Goal: Task Accomplishment & Management: Use online tool/utility

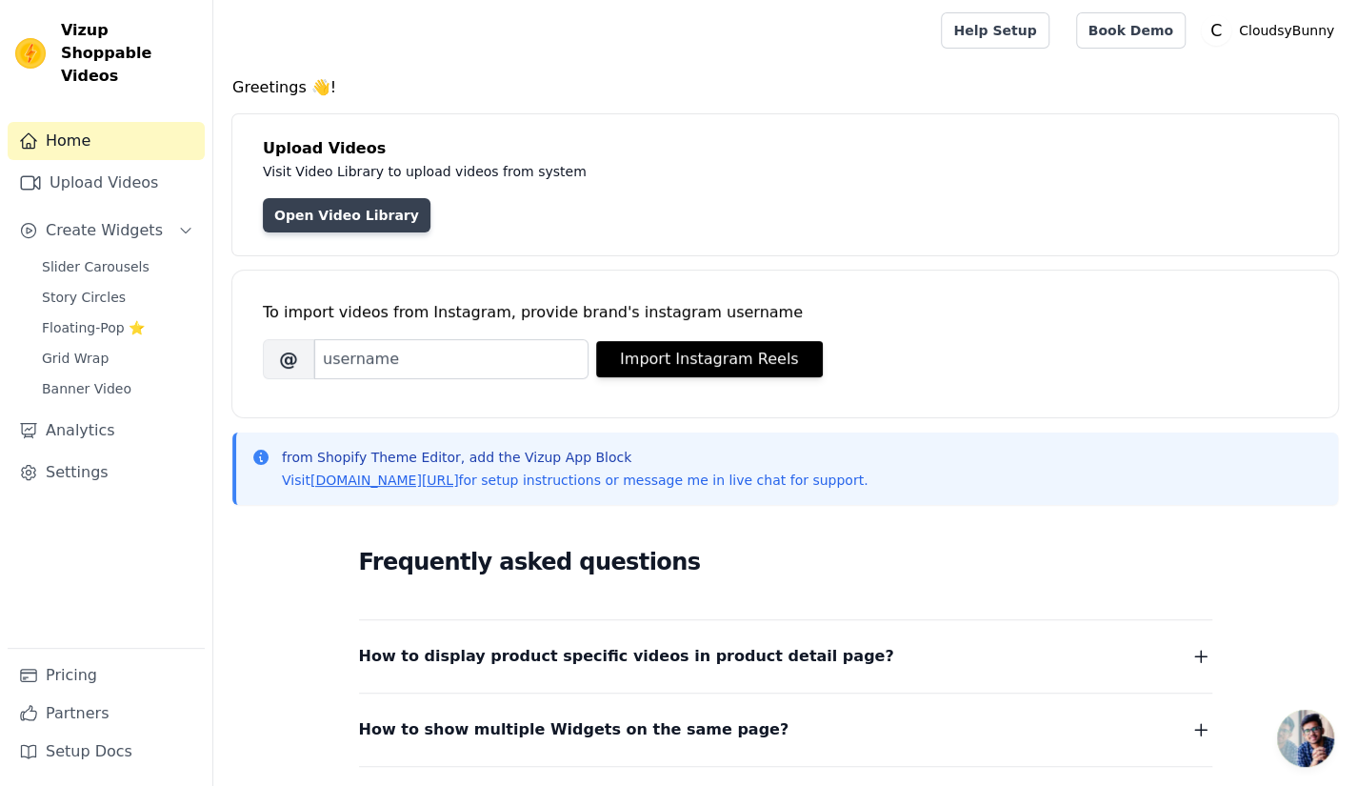
click at [334, 229] on link "Open Video Library" at bounding box center [347, 215] width 168 height 34
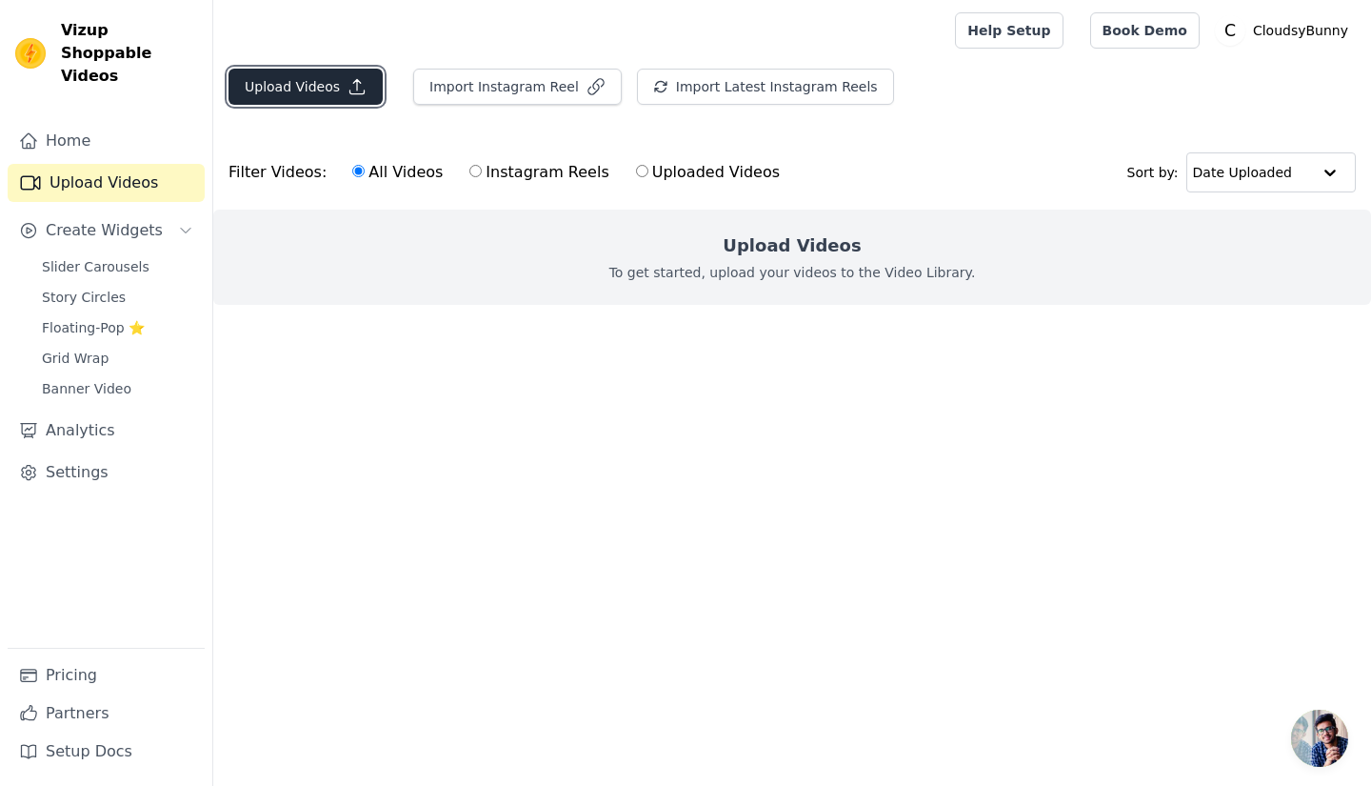
click at [303, 74] on button "Upload Videos" at bounding box center [306, 87] width 154 height 36
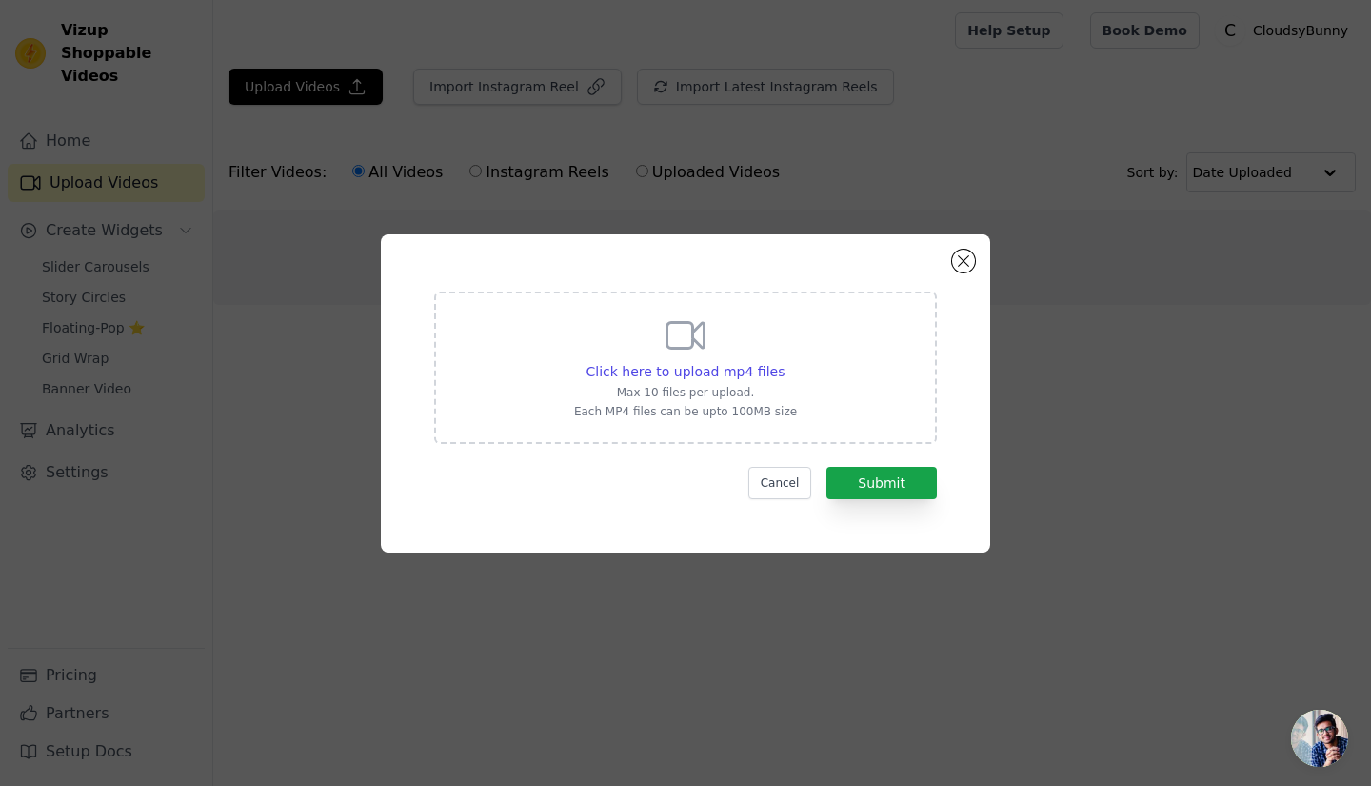
click at [639, 394] on p "Max 10 files per upload." at bounding box center [685, 392] width 223 height 15
click at [784, 362] on input "Click here to upload mp4 files Max 10 files per upload. Each MP4 files can be u…" at bounding box center [784, 361] width 1 height 1
type input "C:\fakepath\new-bamboo-panda-plushie-is-available-in-our-shop-find-the-direct-l…"
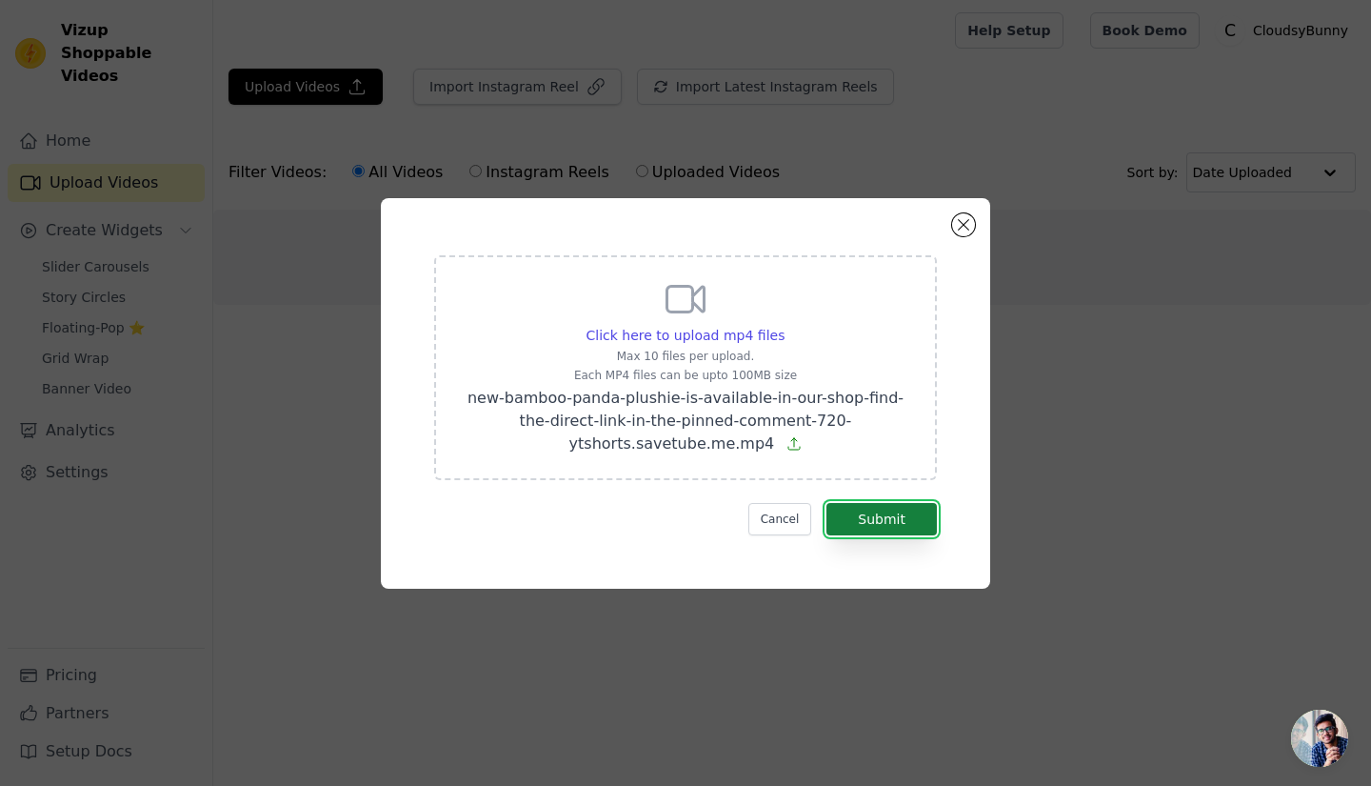
click at [870, 510] on button "Submit" at bounding box center [881, 519] width 110 height 32
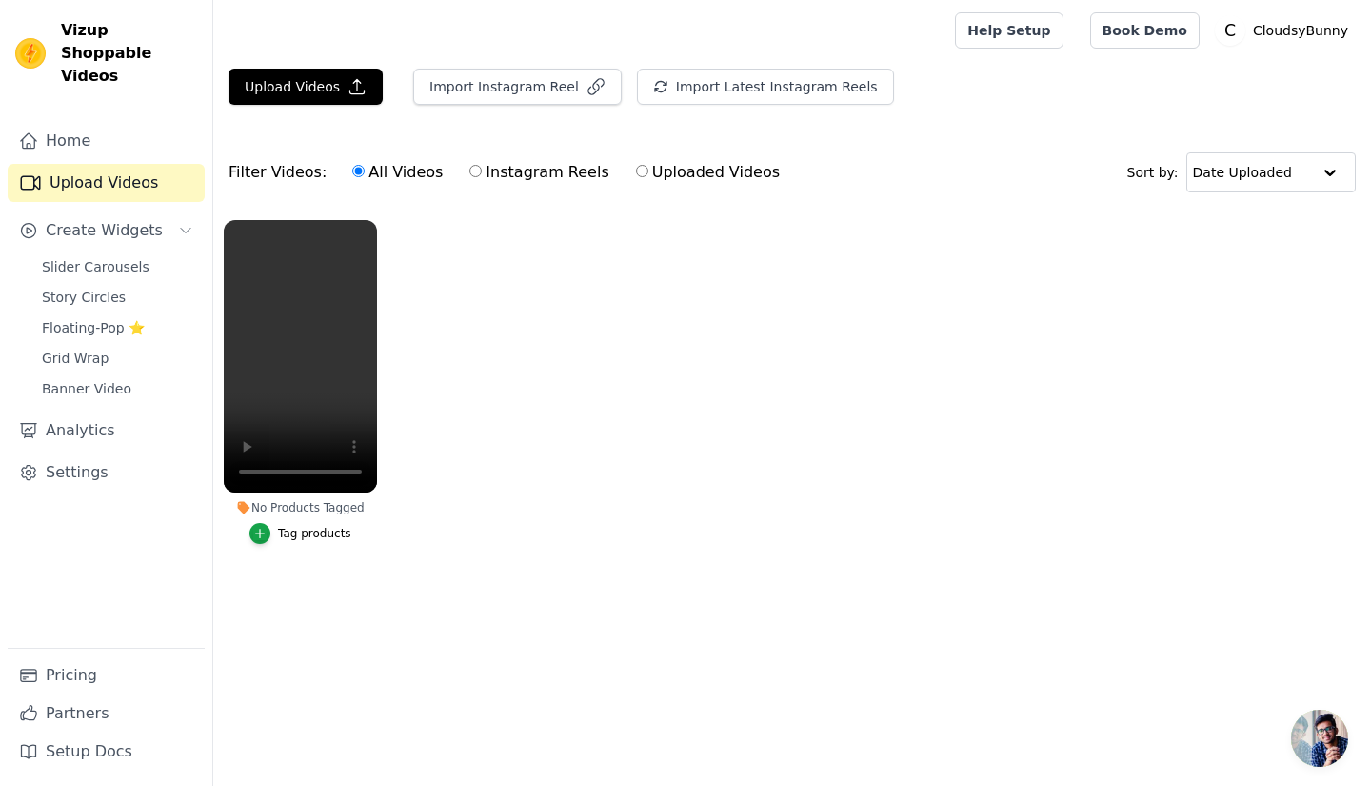
click at [526, 388] on ul "No Products Tagged Tag products" at bounding box center [792, 400] width 1158 height 383
click at [260, 528] on icon "button" at bounding box center [259, 533] width 13 height 13
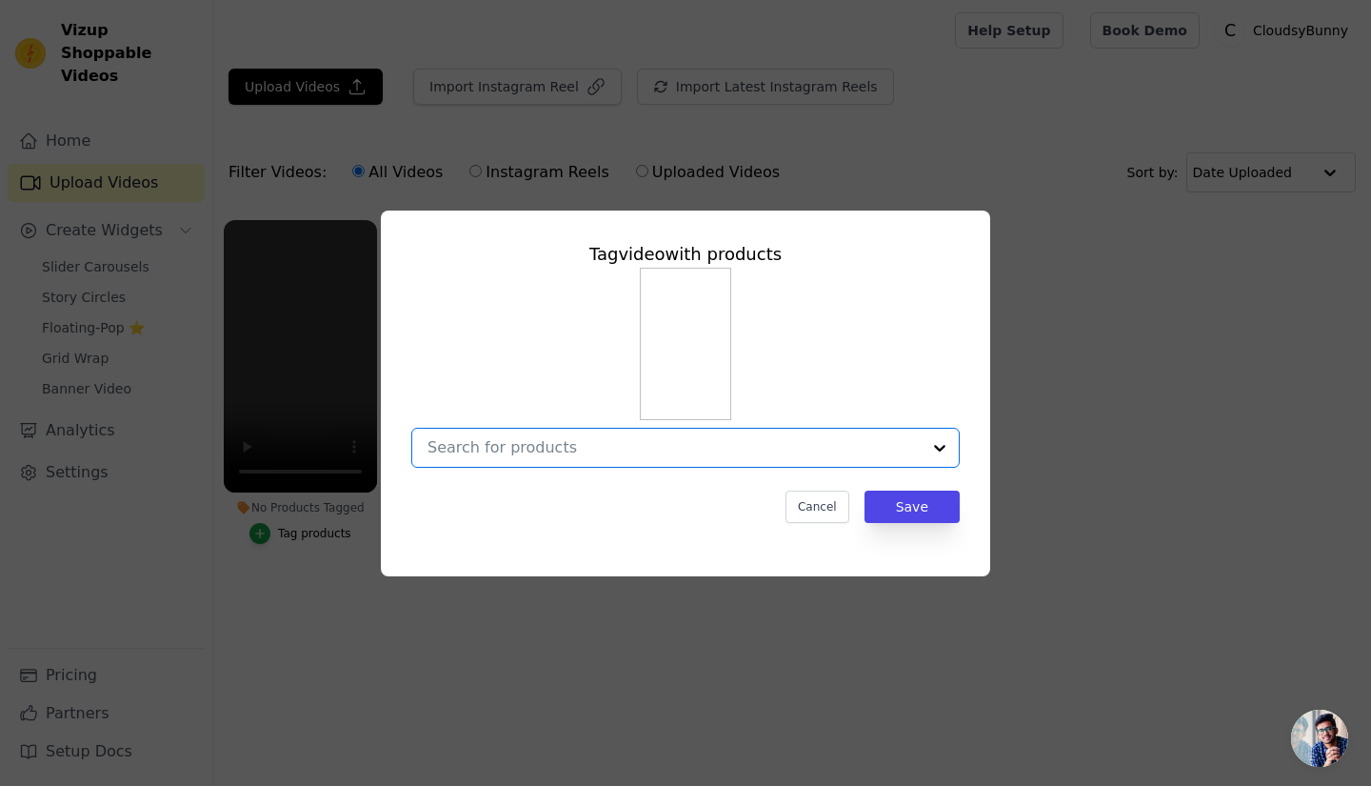
click at [613, 456] on input "No Products Tagged Tag video with products Option undefined, selected. Select i…" at bounding box center [674, 447] width 493 height 18
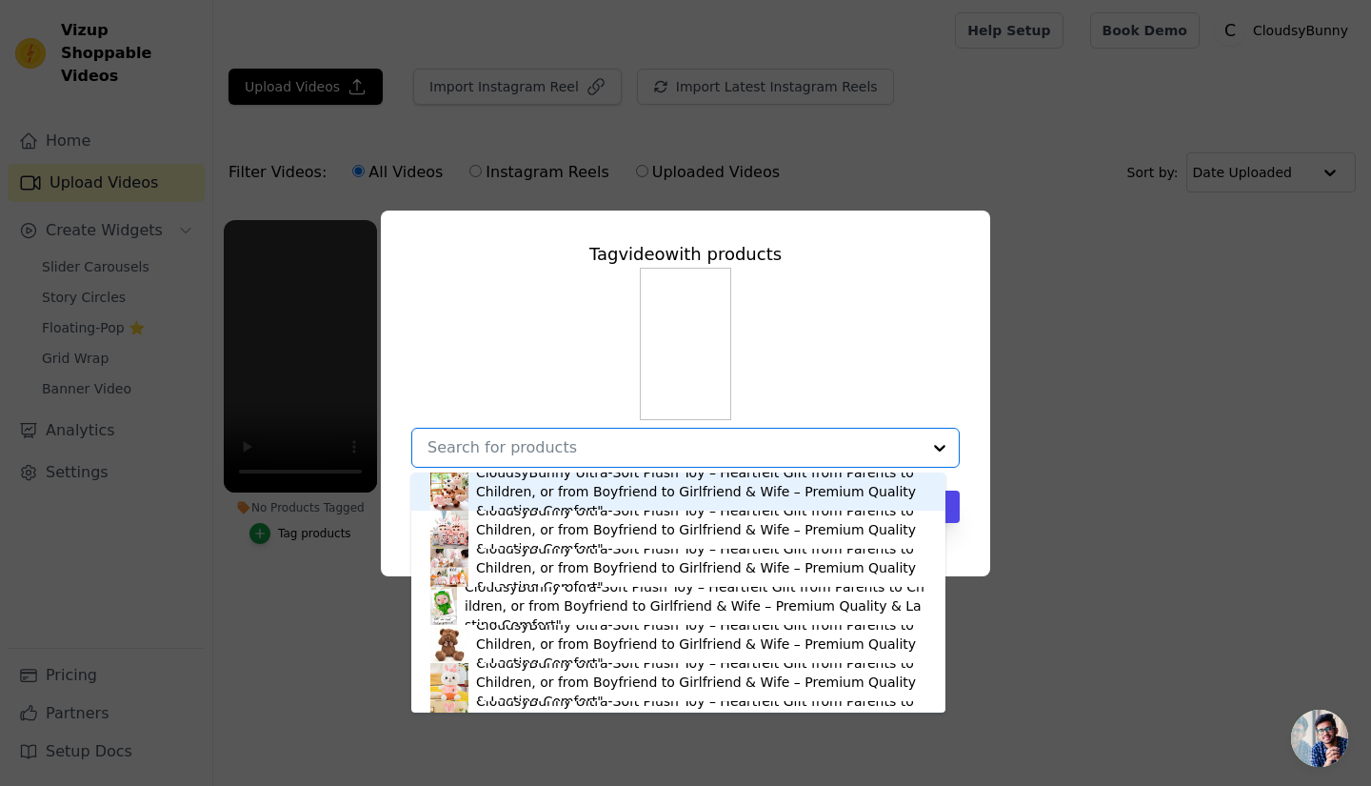
click at [575, 507] on div "CloudsyBunny Ultra-Soft Plush Toy – Heartfelt Gift from Parents to Children, or…" at bounding box center [701, 491] width 450 height 57
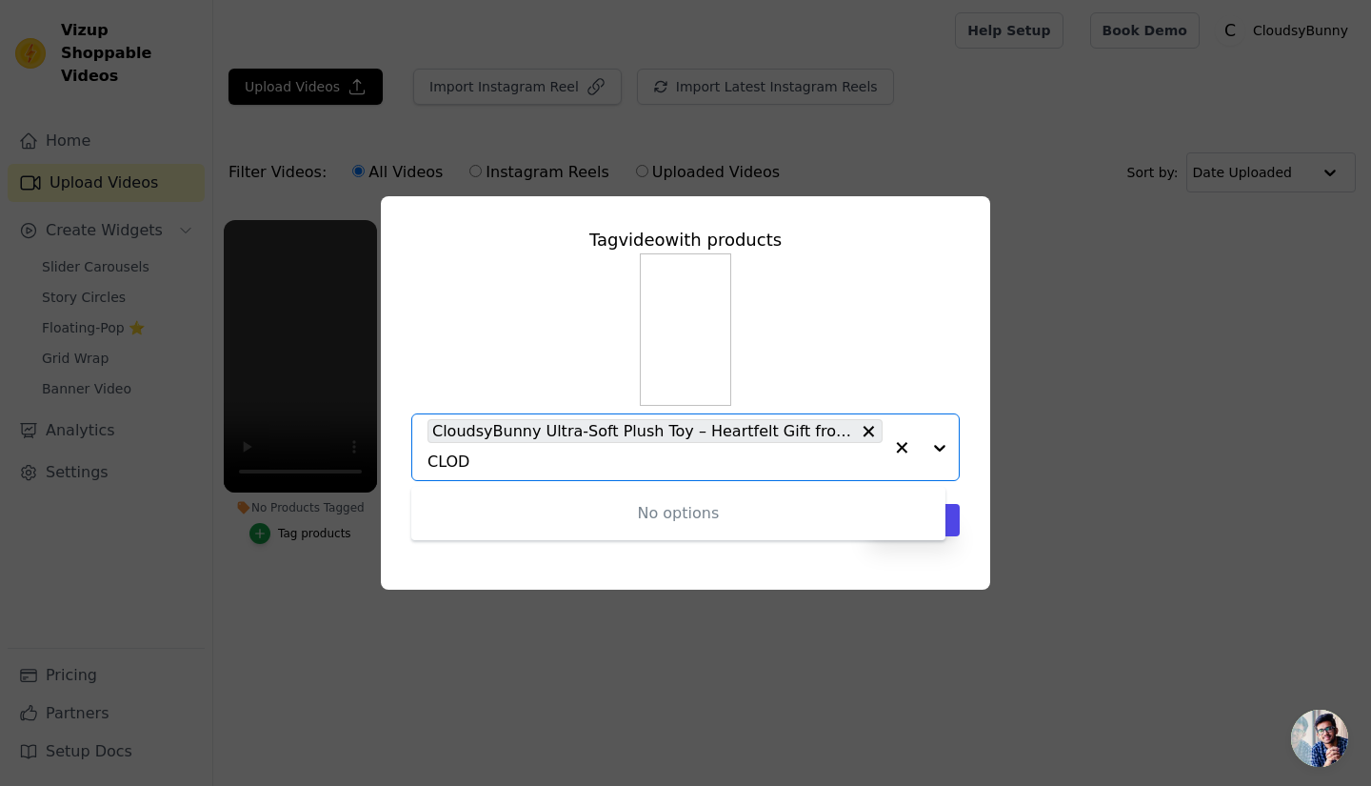
type input "CLO"
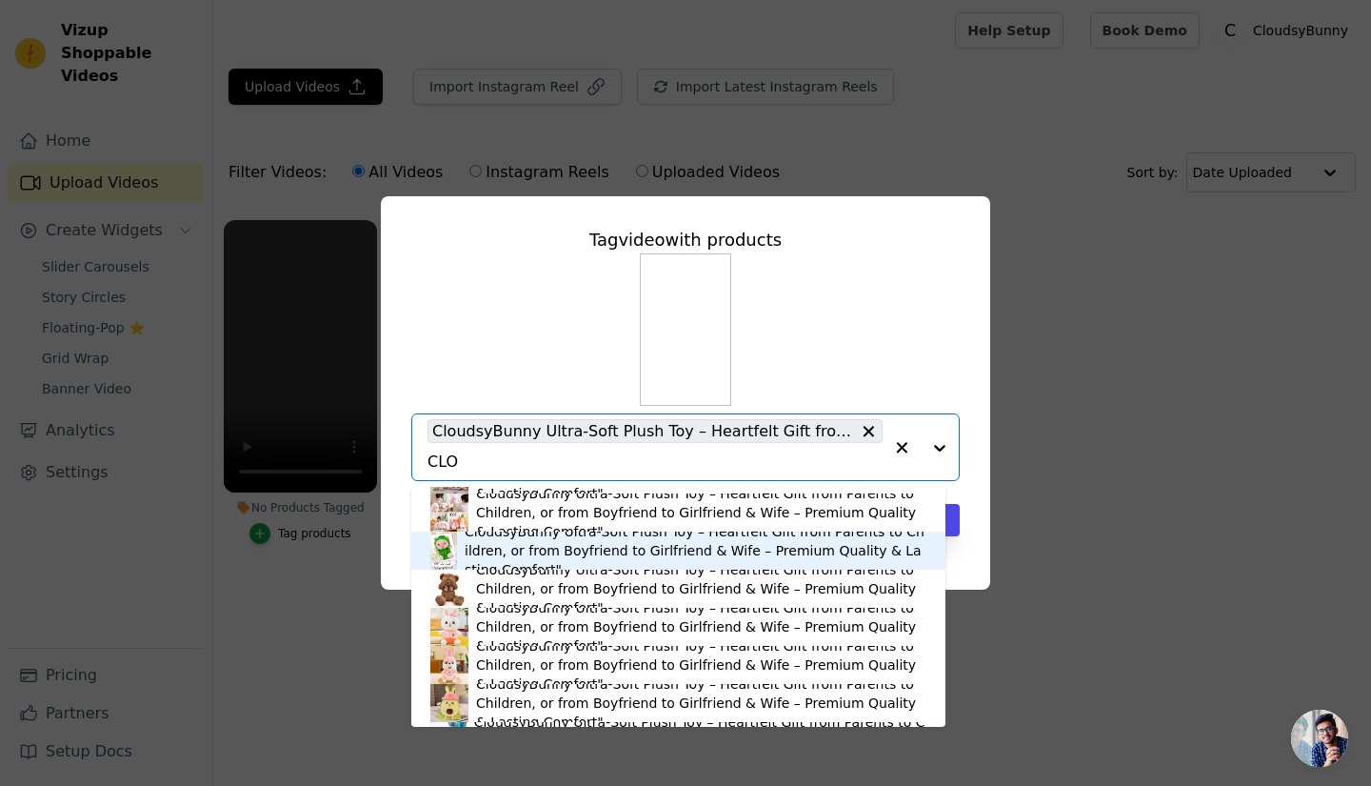
scroll to position [61, 0]
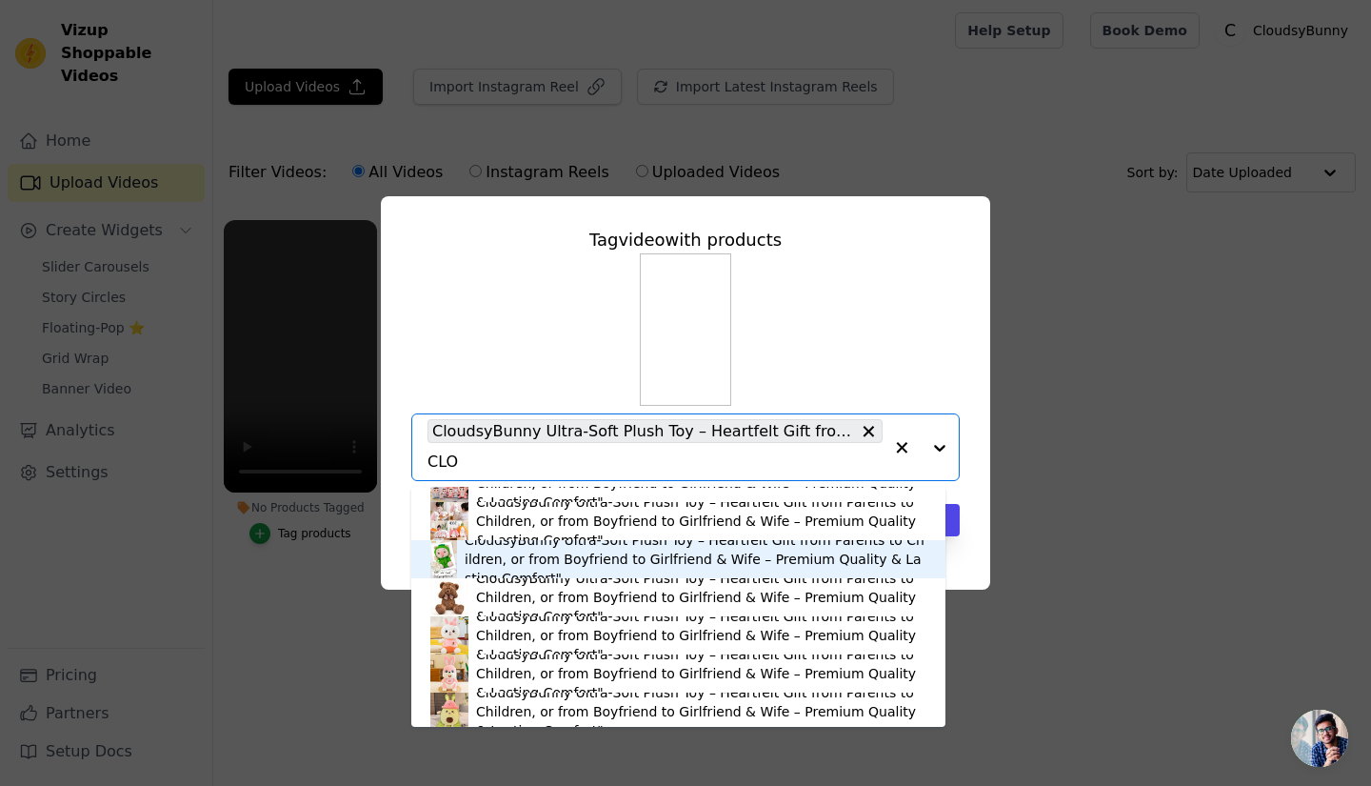
click at [592, 557] on div "CloudsyBunny Ultra-Soft Plush Toy – Heartfelt Gift from Parents to Children, or…" at bounding box center [696, 558] width 462 height 57
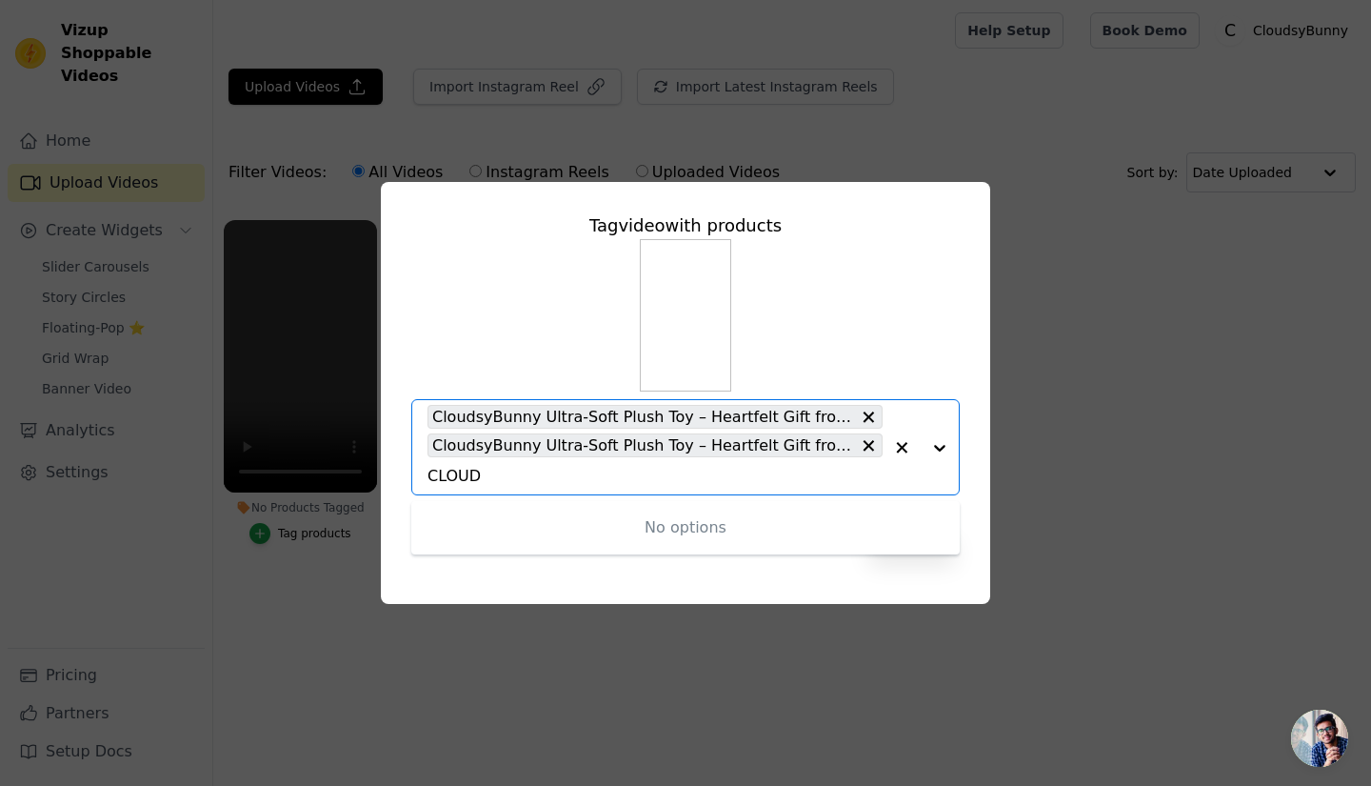
type input "CLOUDS"
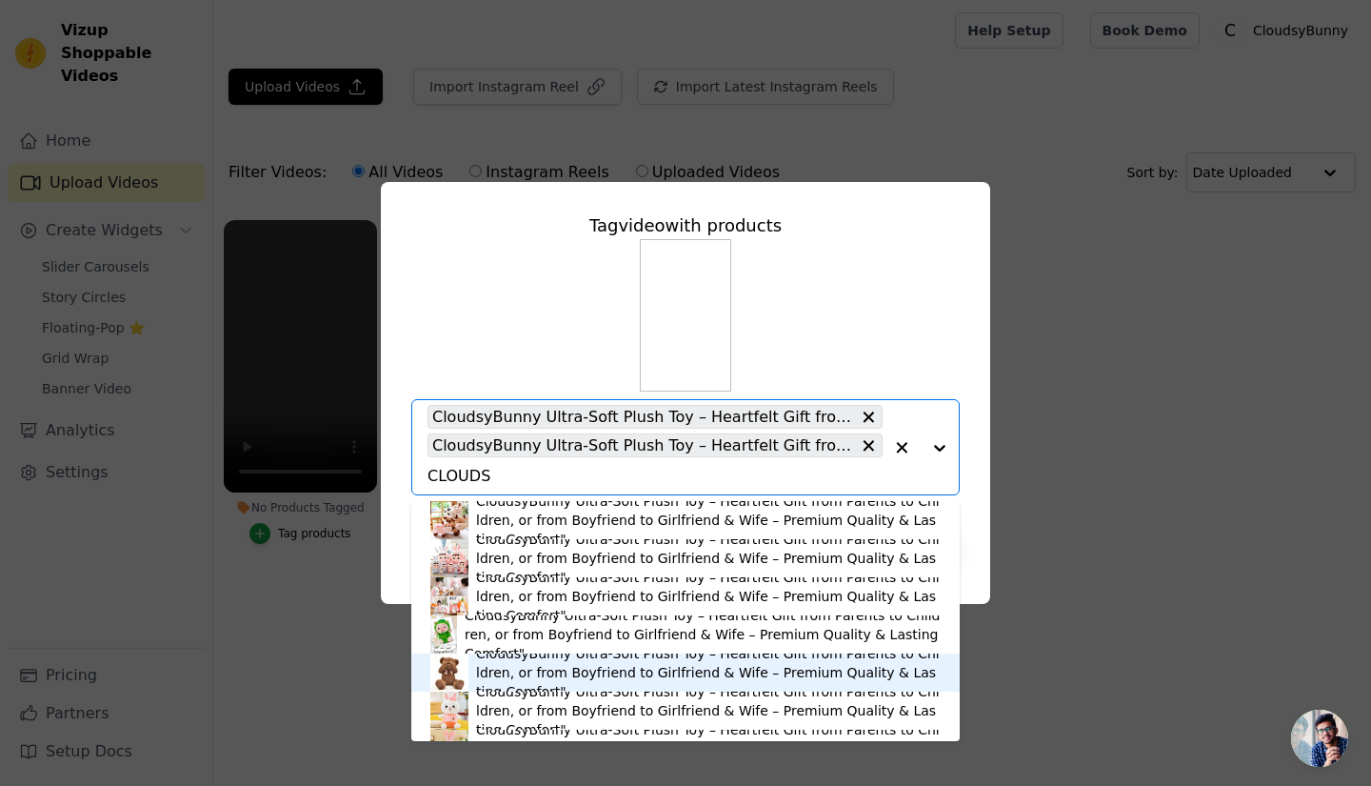
click at [495, 683] on div "CloudsyBunny Ultra-Soft Plush Toy – Heartfelt Gift from Parents to Children, or…" at bounding box center [708, 672] width 465 height 57
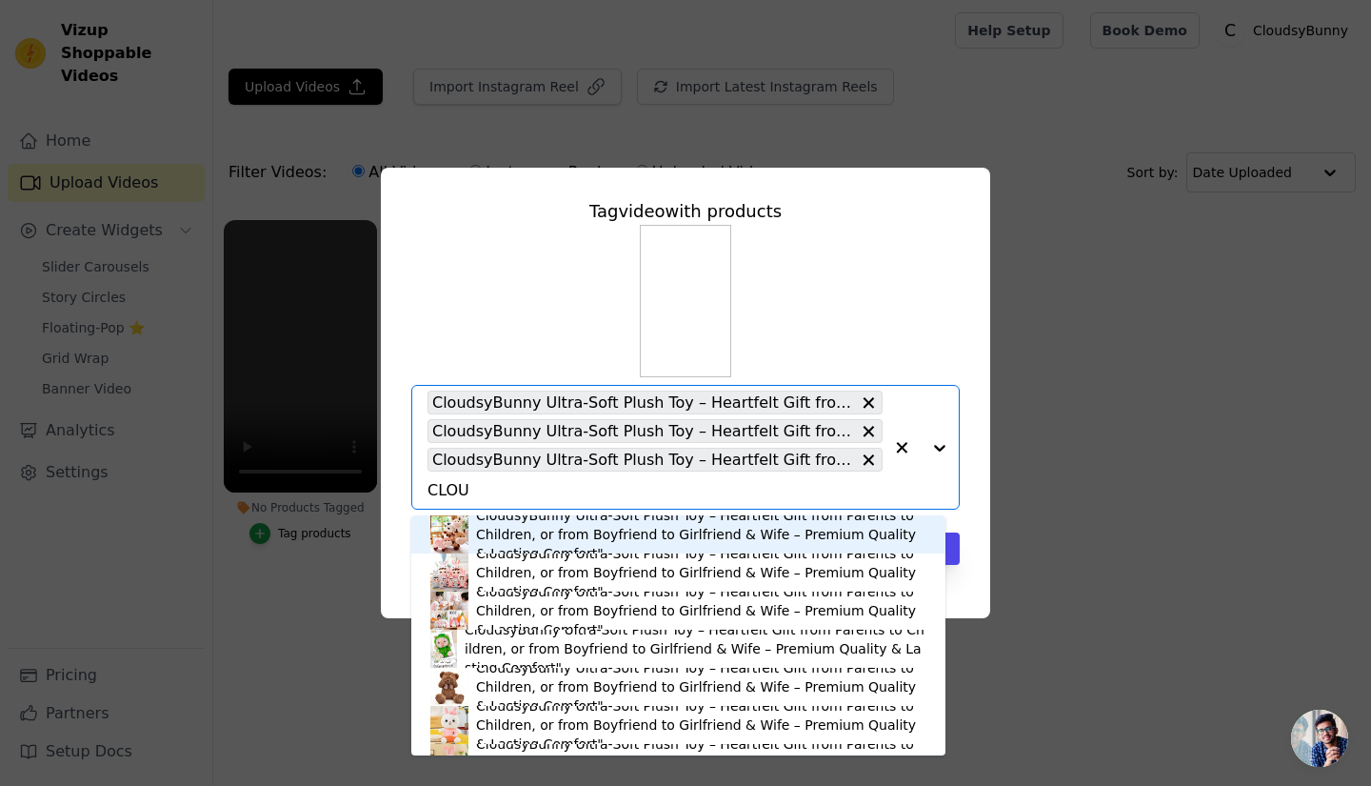
type input "CLOUD"
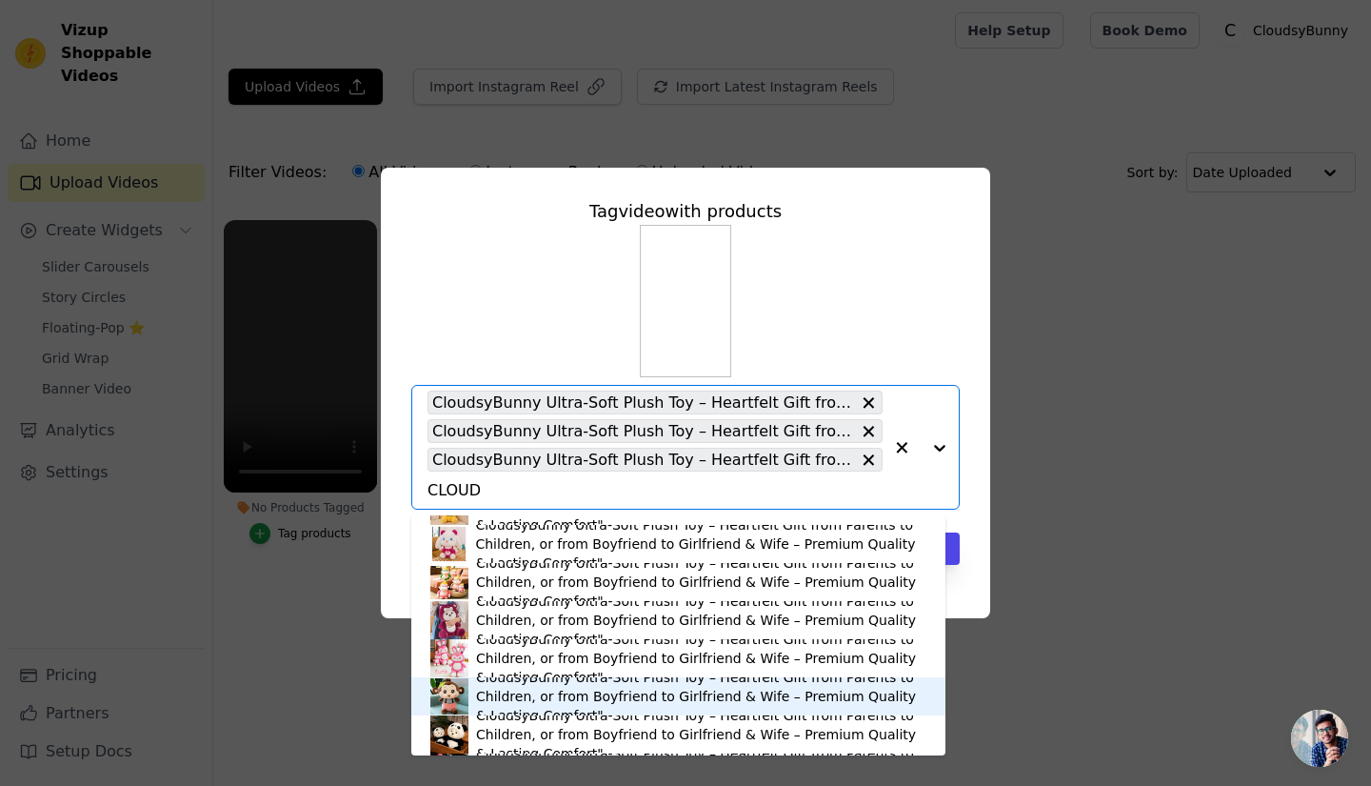
scroll to position [656, 0]
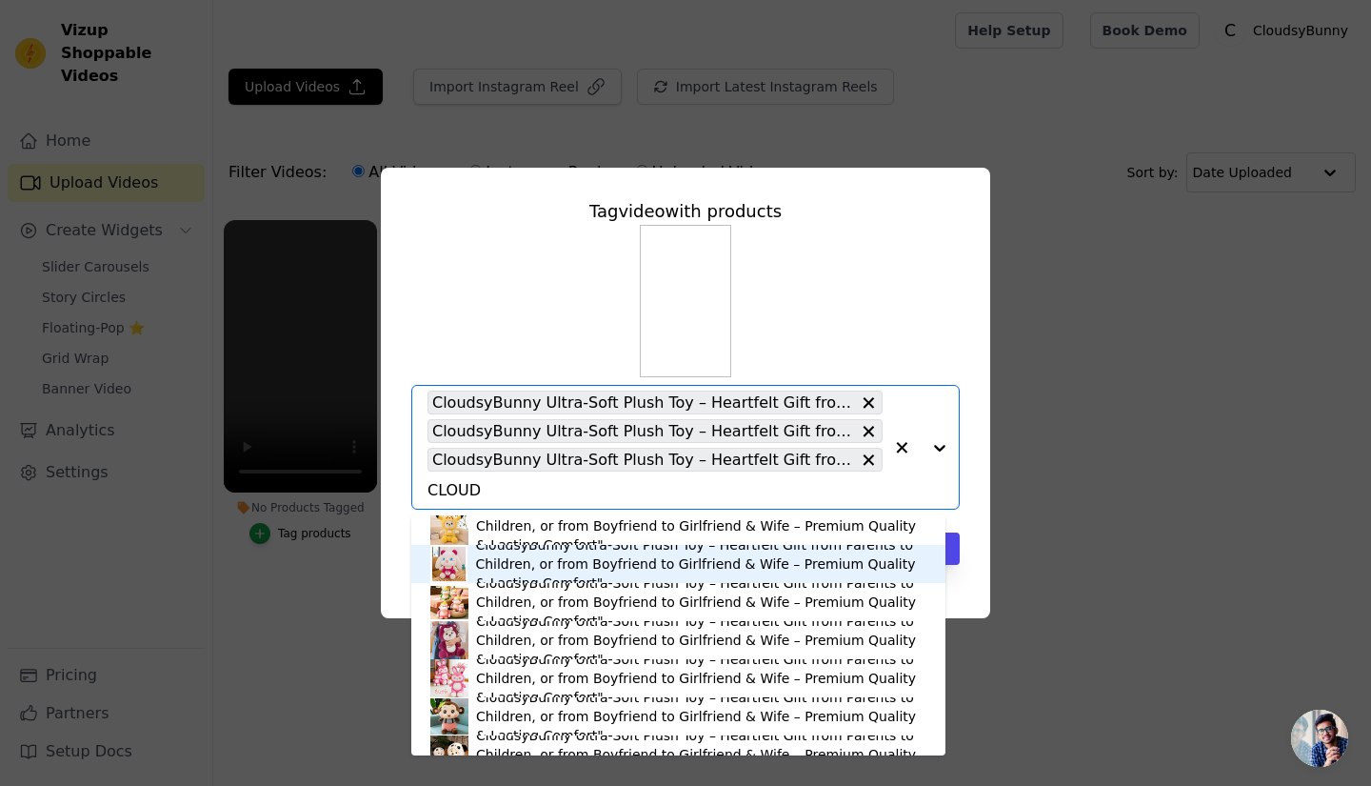
click at [481, 566] on div "CloudsyBunny Ultra-Soft Plush Toy – Heartfelt Gift from Parents to Children, or…" at bounding box center [700, 563] width 450 height 57
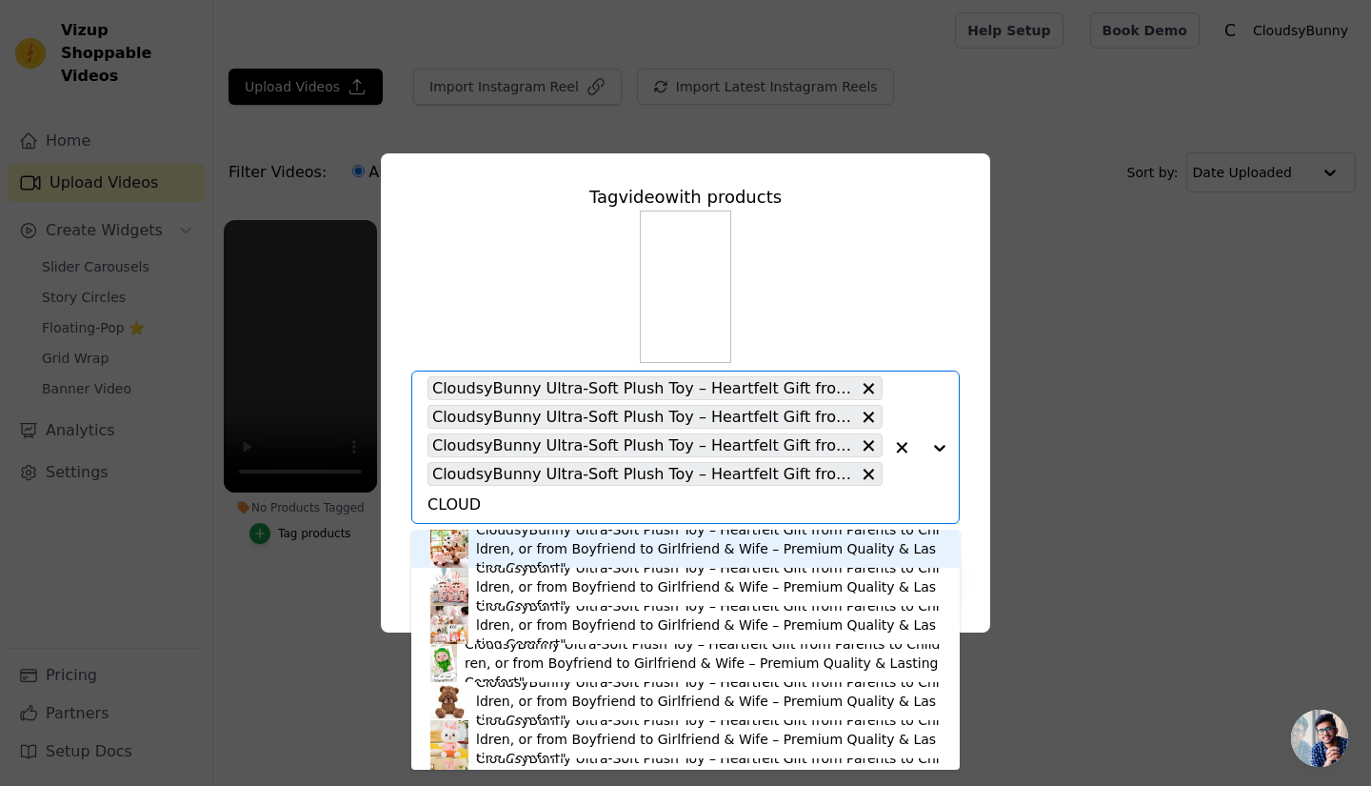
type input "CLOUDS"
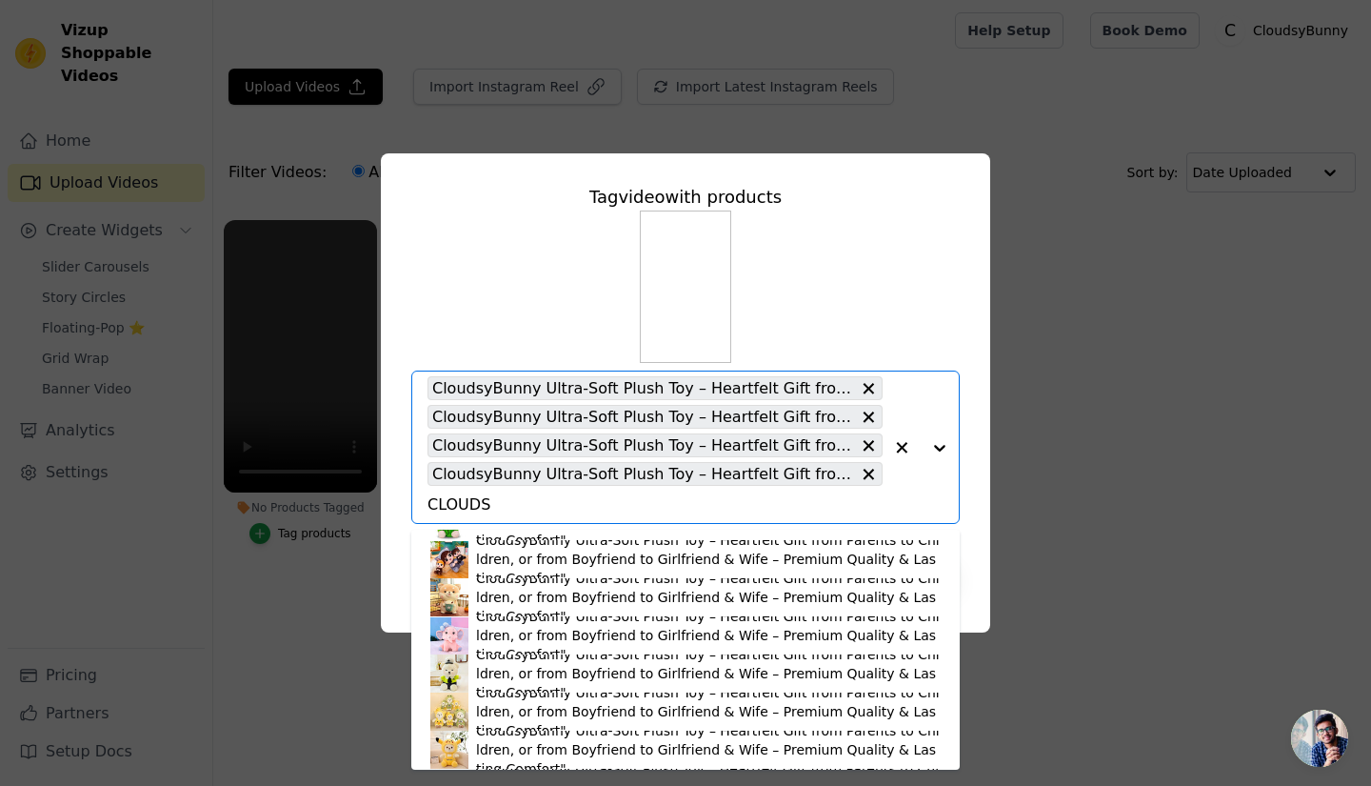
scroll to position [712, 0]
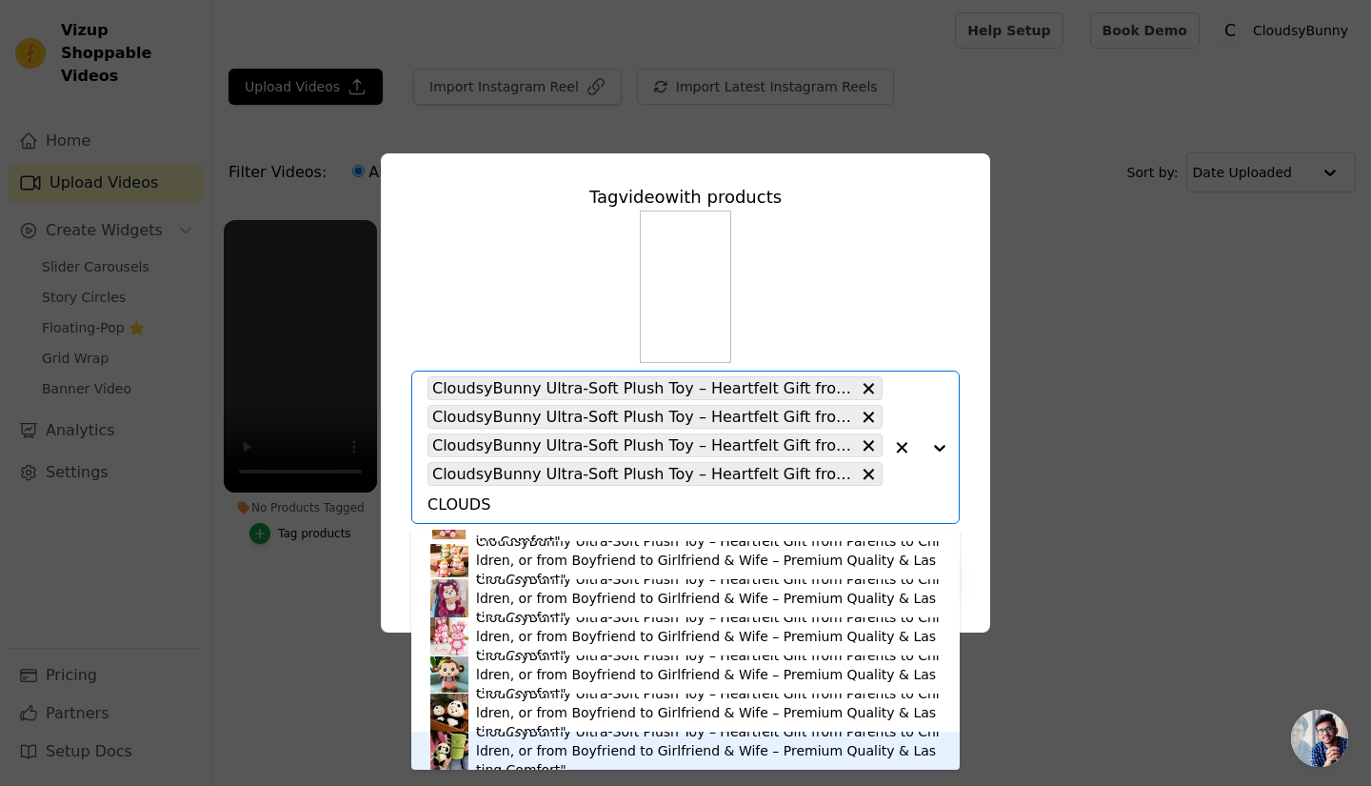
click at [474, 744] on div "CloudsyBunny Ultra-Soft Plush Toy – Heartfelt Gift from Parents to Children, or…" at bounding box center [685, 750] width 510 height 38
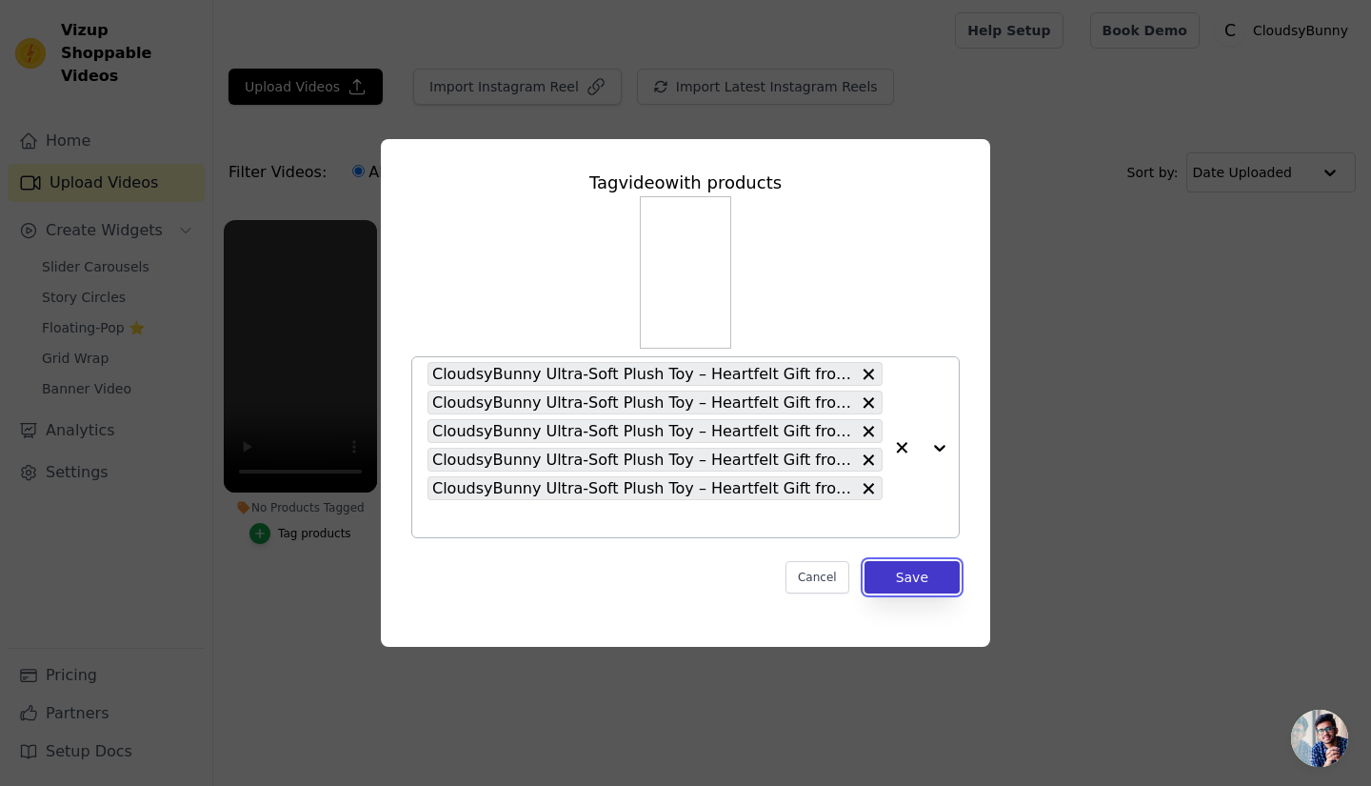
click at [925, 570] on button "Save" at bounding box center [912, 577] width 95 height 32
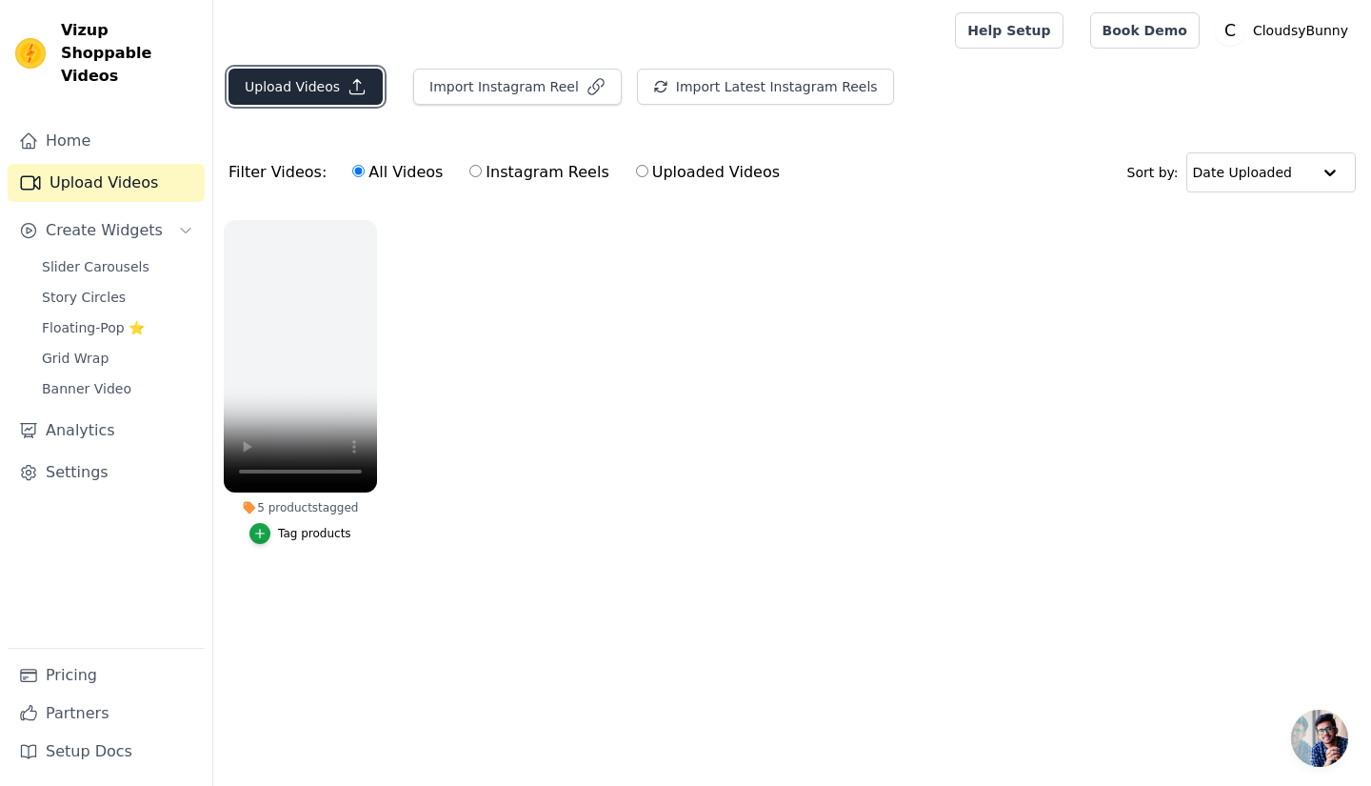
click at [317, 88] on button "Upload Videos" at bounding box center [306, 87] width 154 height 36
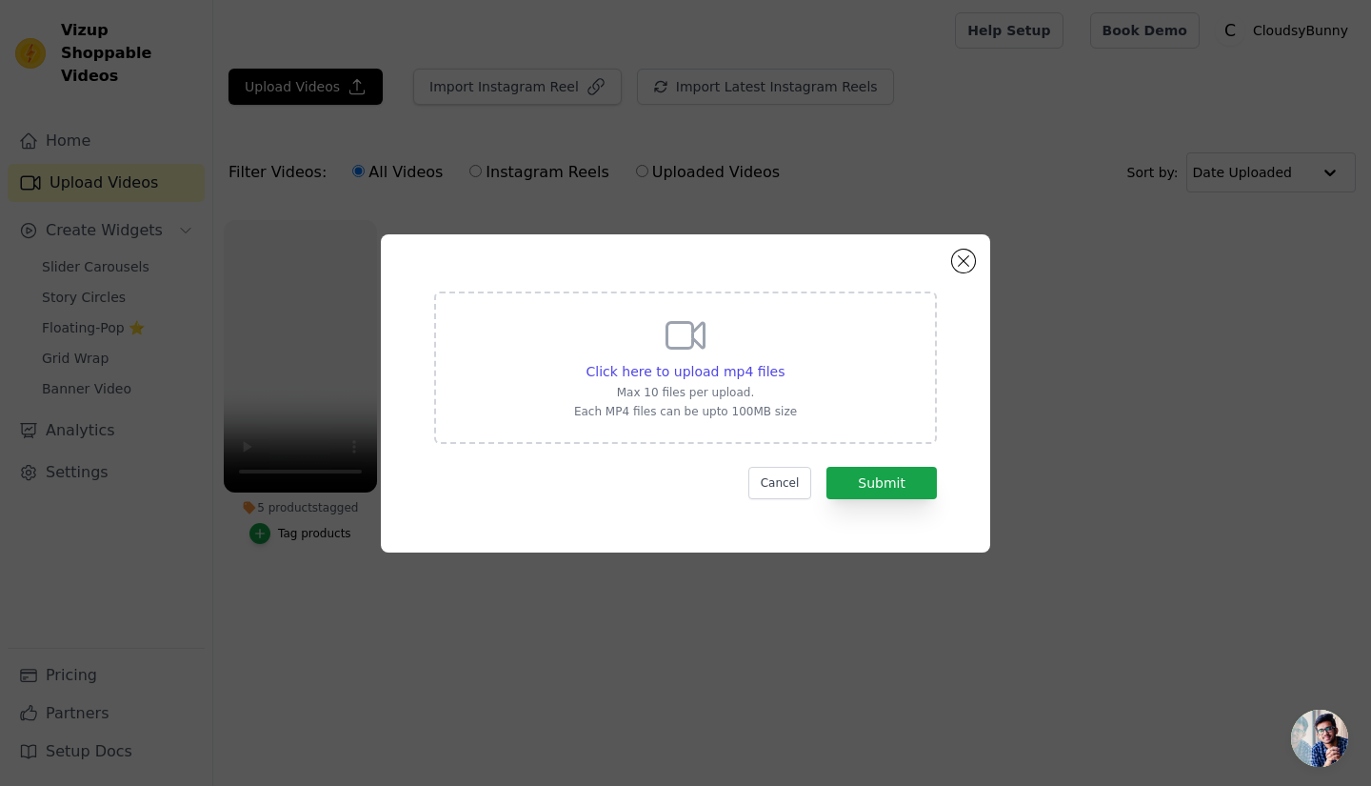
click at [693, 399] on p "Max 10 files per upload." at bounding box center [685, 392] width 223 height 15
click at [784, 362] on input "Click here to upload mp4 files Max 10 files per upload. Each MP4 files can be u…" at bounding box center [784, 361] width 1 height 1
type input "C:\fakepath\THECUT~1.MP4"
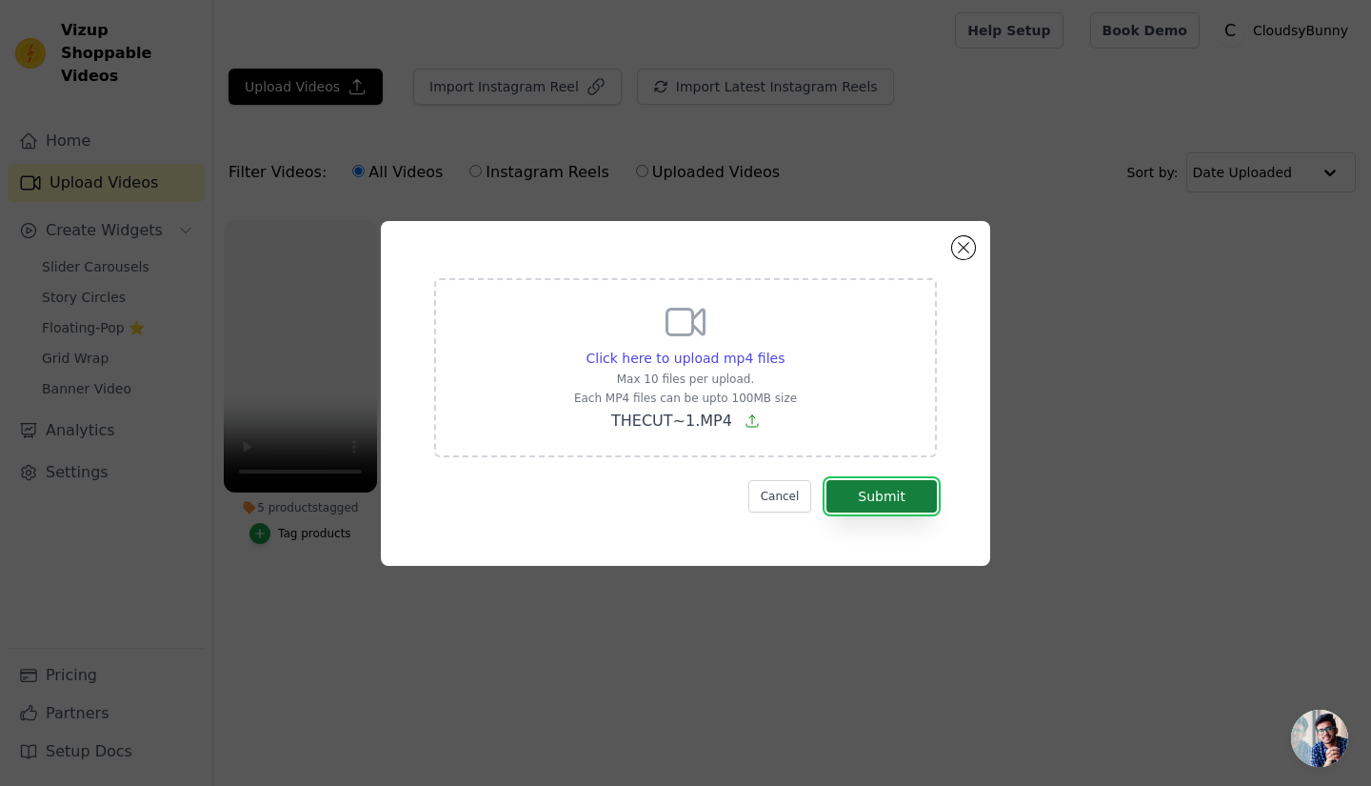
click at [884, 507] on button "Submit" at bounding box center [881, 496] width 110 height 32
click at [874, 500] on button "Submit" at bounding box center [881, 496] width 110 height 32
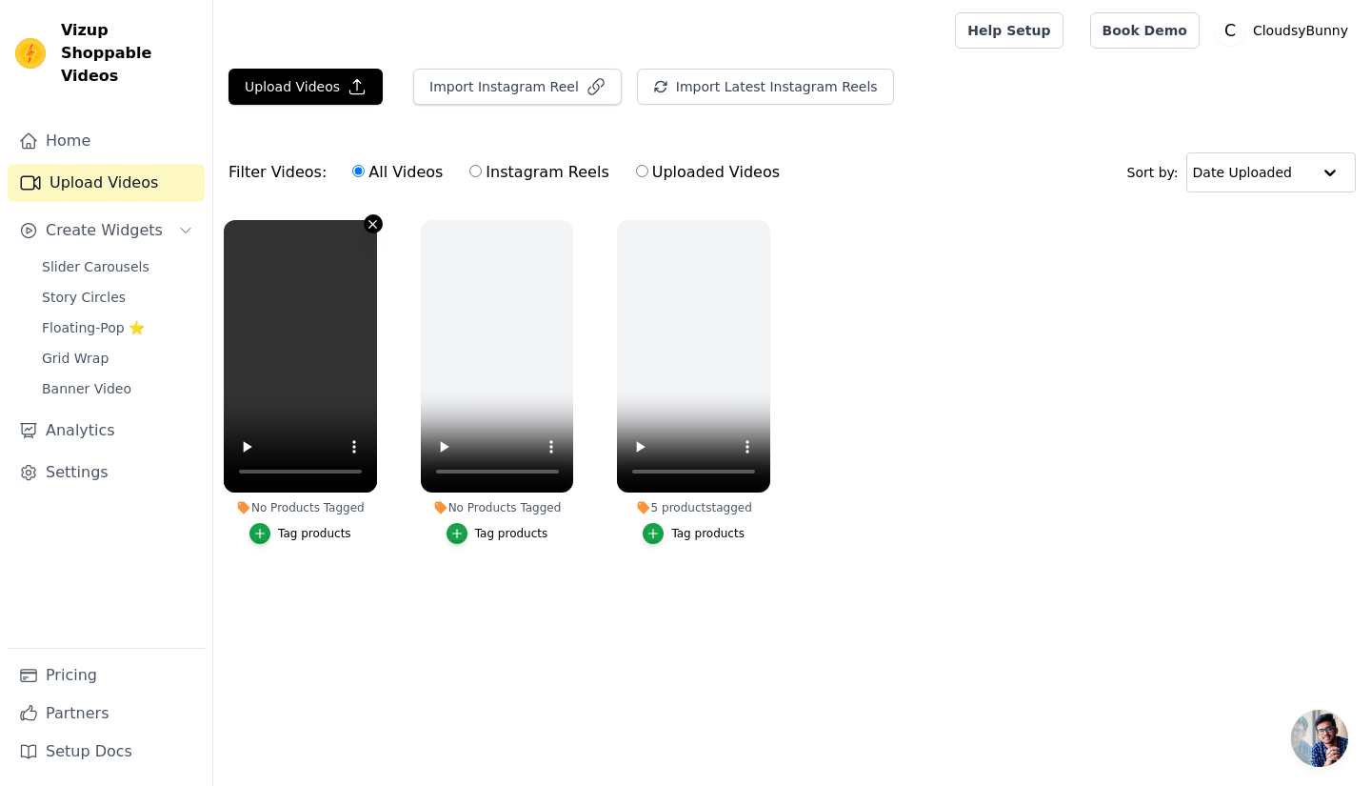
click at [373, 226] on icon "button" at bounding box center [373, 224] width 14 height 14
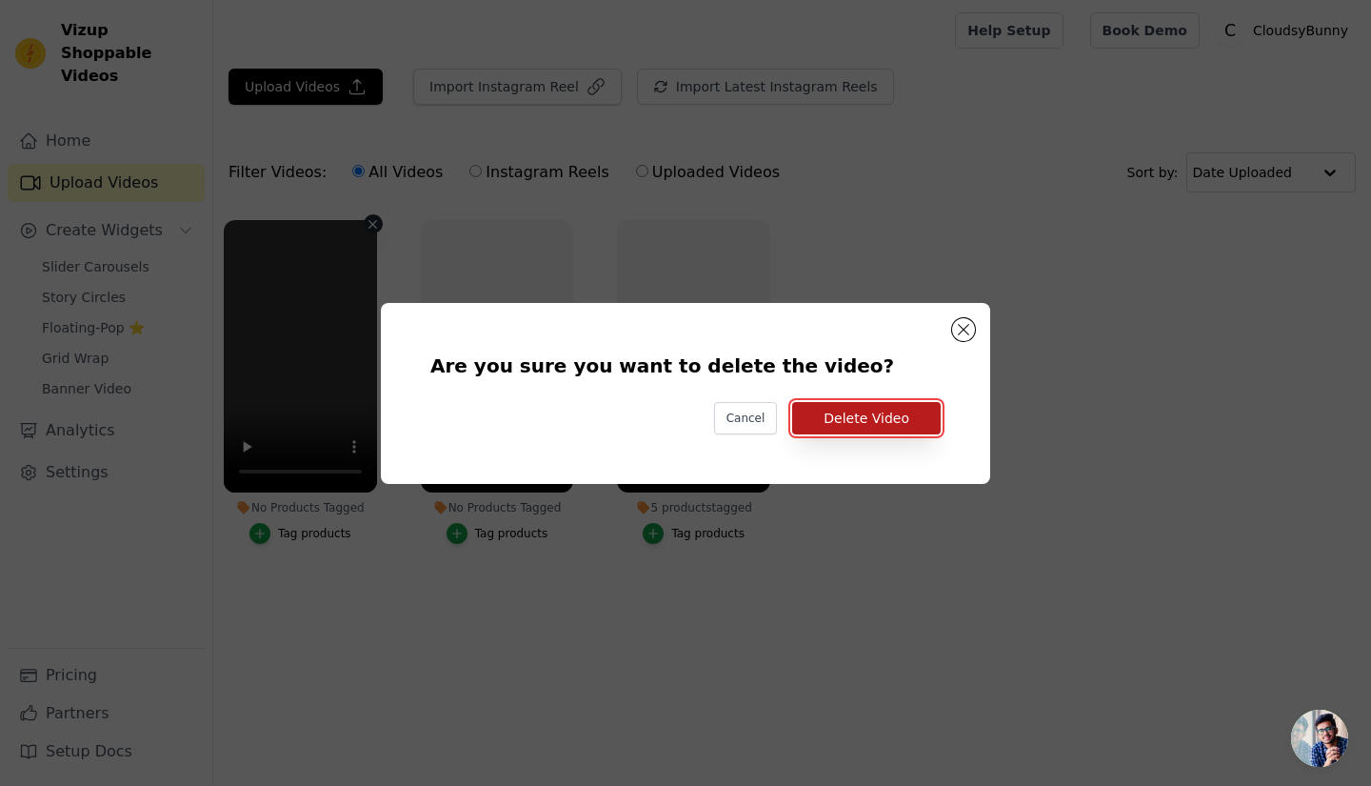
click at [834, 419] on button "Delete Video" at bounding box center [866, 418] width 149 height 32
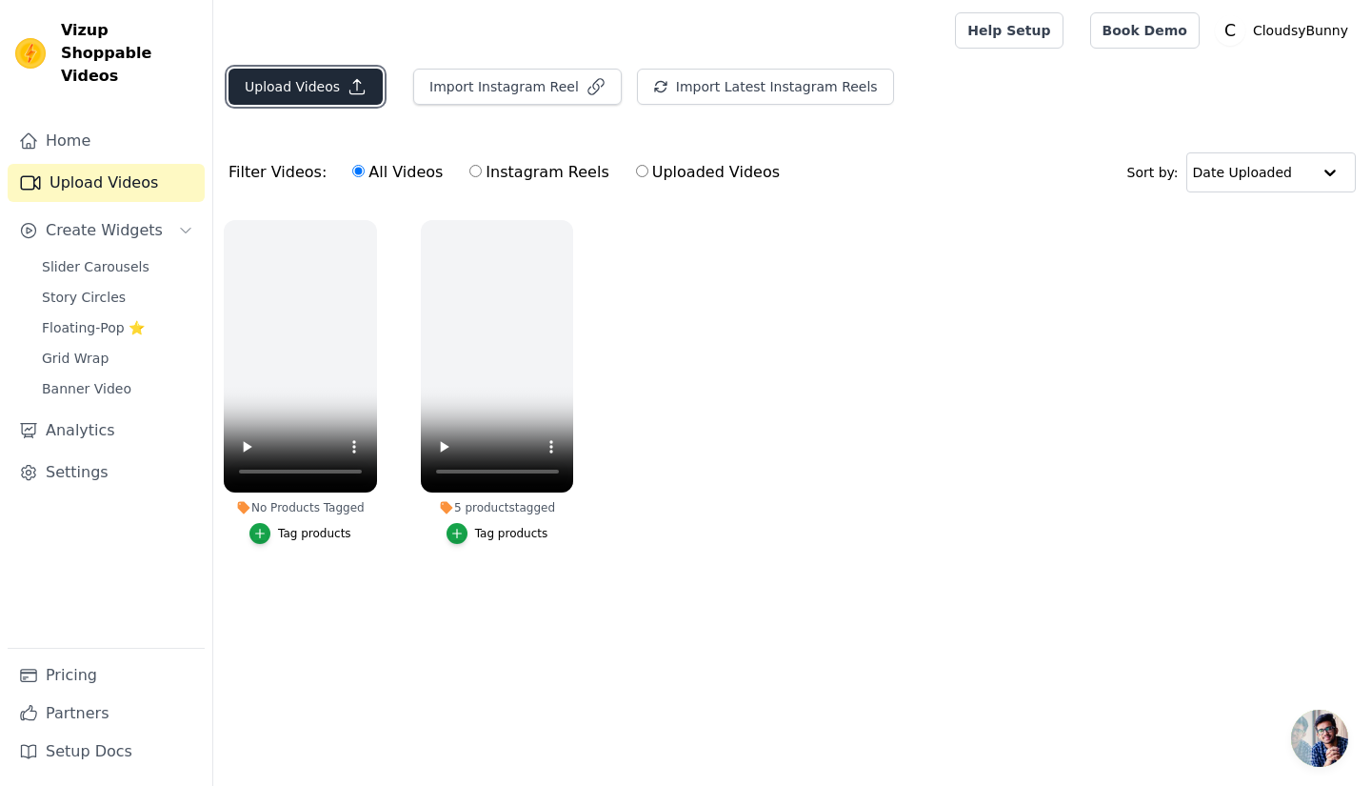
click at [301, 90] on button "Upload Videos" at bounding box center [306, 87] width 154 height 36
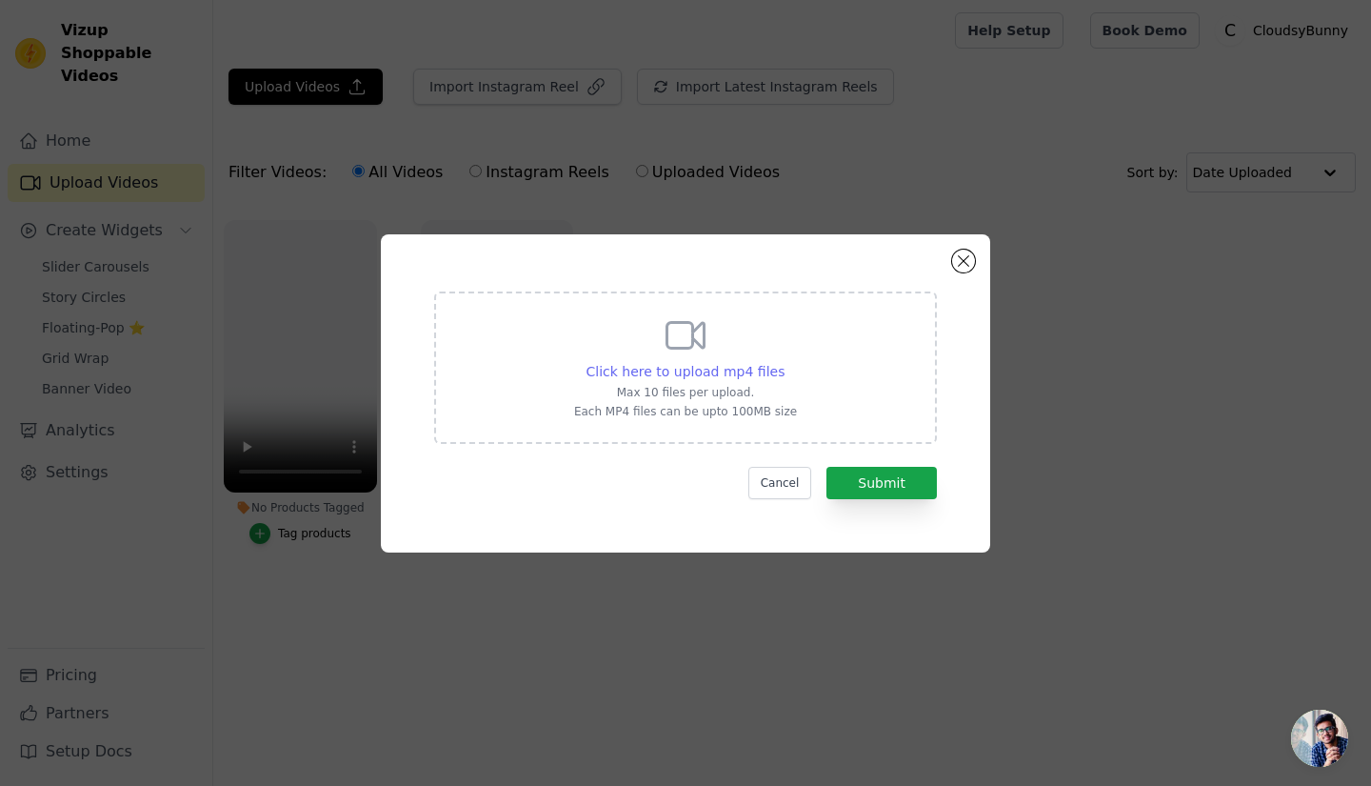
click at [711, 379] on span "Click here to upload mp4 files" at bounding box center [686, 371] width 199 height 15
click at [784, 362] on input "Click here to upload mp4 files Max 10 files per upload. Each MP4 files can be u…" at bounding box center [784, 361] width 1 height 1
type input "C:\fakepath\VID_20250409_120652_993.mp4"
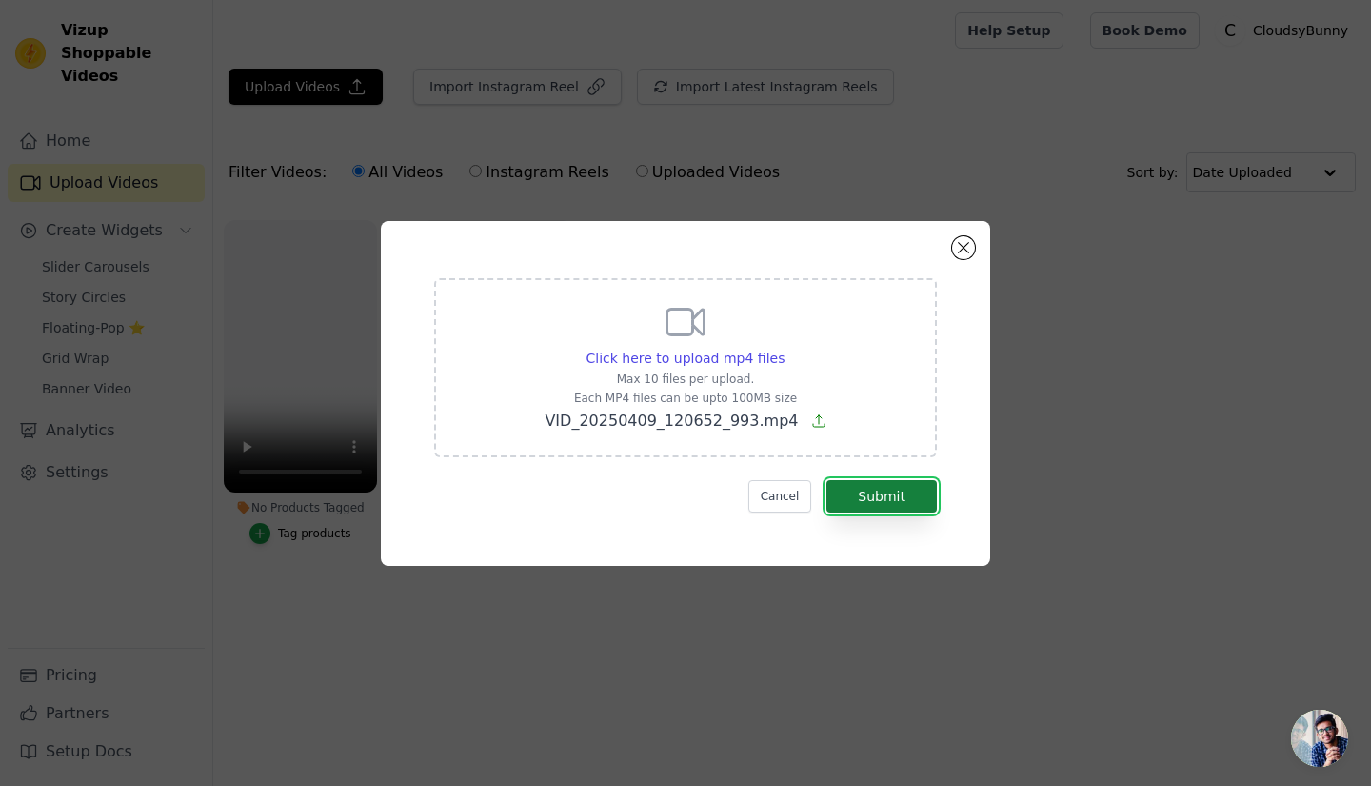
click at [902, 496] on button "Submit" at bounding box center [881, 496] width 110 height 32
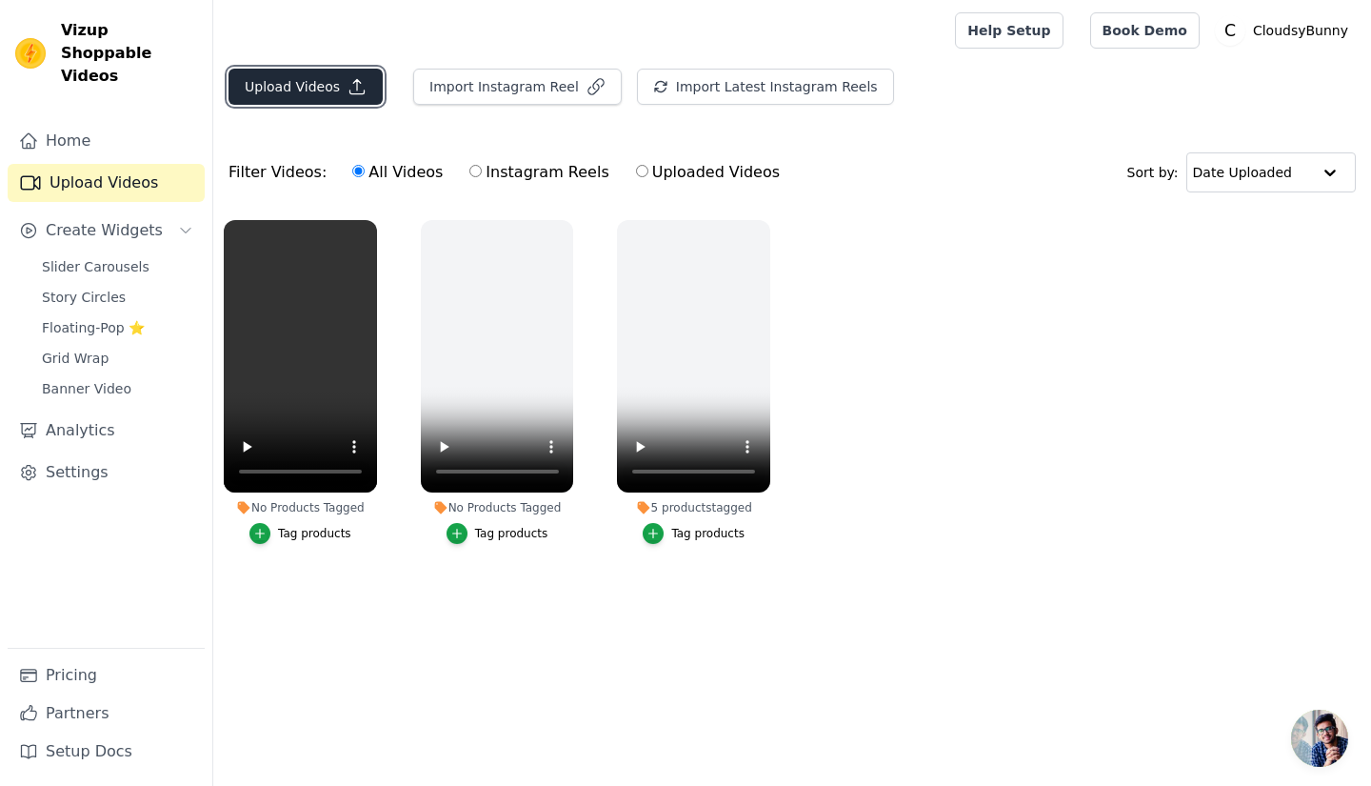
click at [326, 98] on button "Upload Videos" at bounding box center [306, 87] width 154 height 36
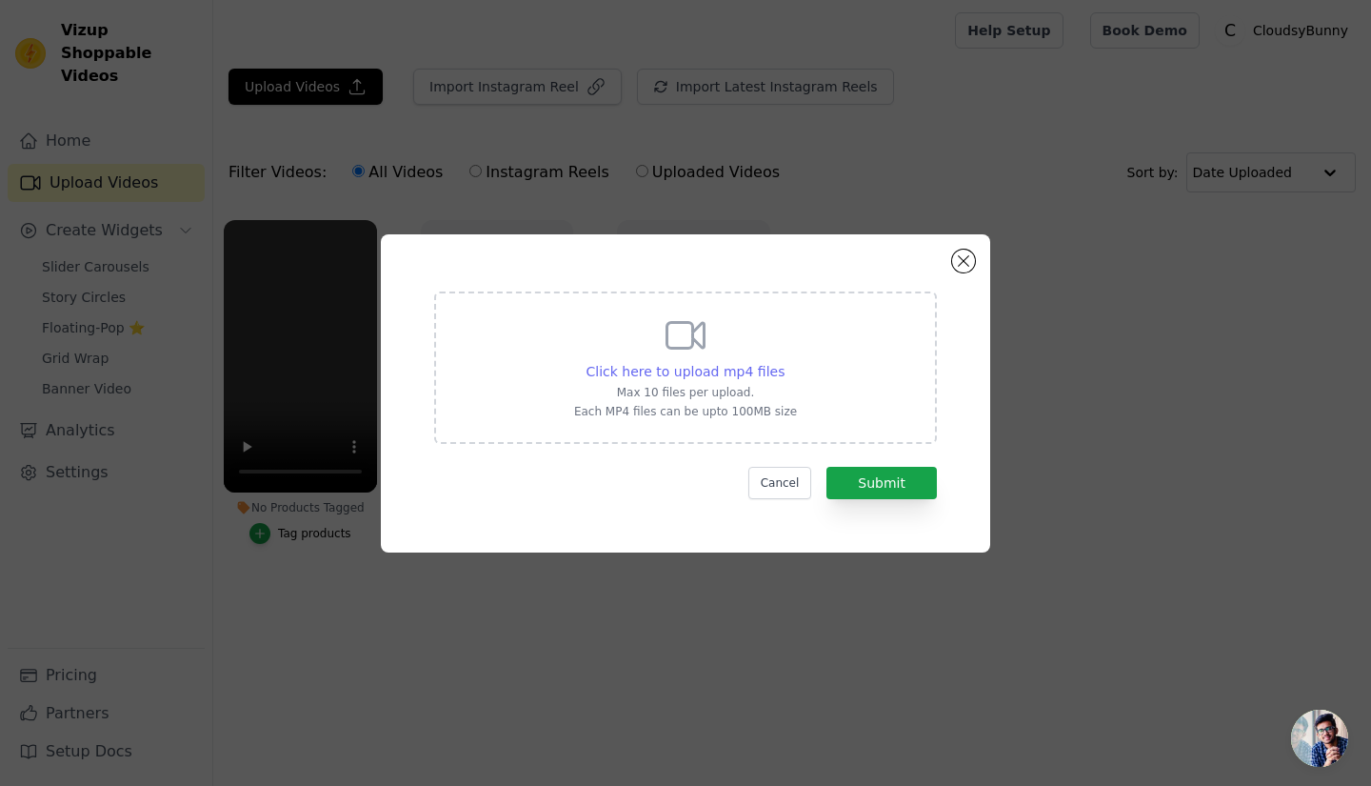
click at [741, 373] on span "Click here to upload mp4 files" at bounding box center [686, 371] width 199 height 15
click at [784, 362] on input "Click here to upload mp4 files Max 10 files per upload. Each MP4 files can be u…" at bounding box center [784, 361] width 1 height 1
type input "C:\fakepath\WhatsApp Video 2025-01-24 at 04.40.55_a93dbc69.mp4"
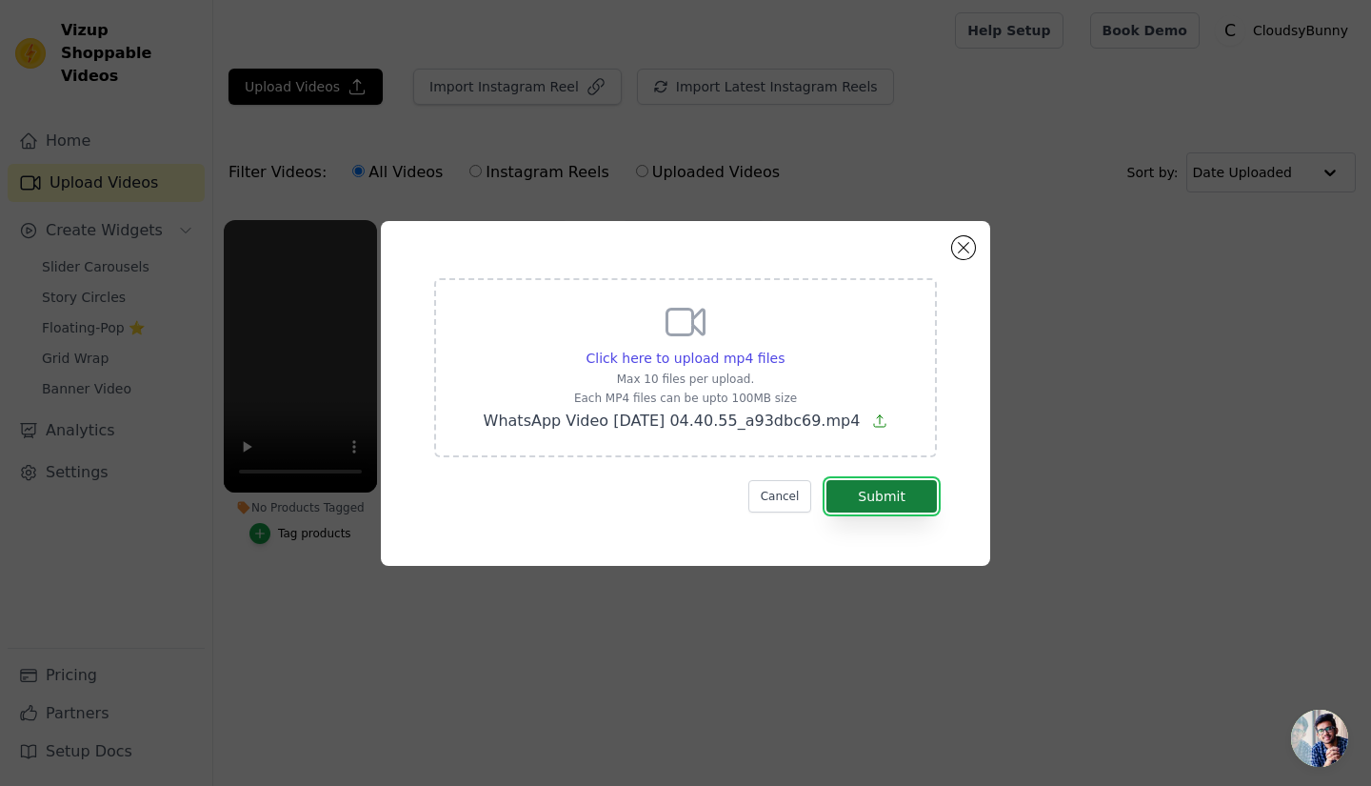
click at [889, 492] on button "Submit" at bounding box center [881, 496] width 110 height 32
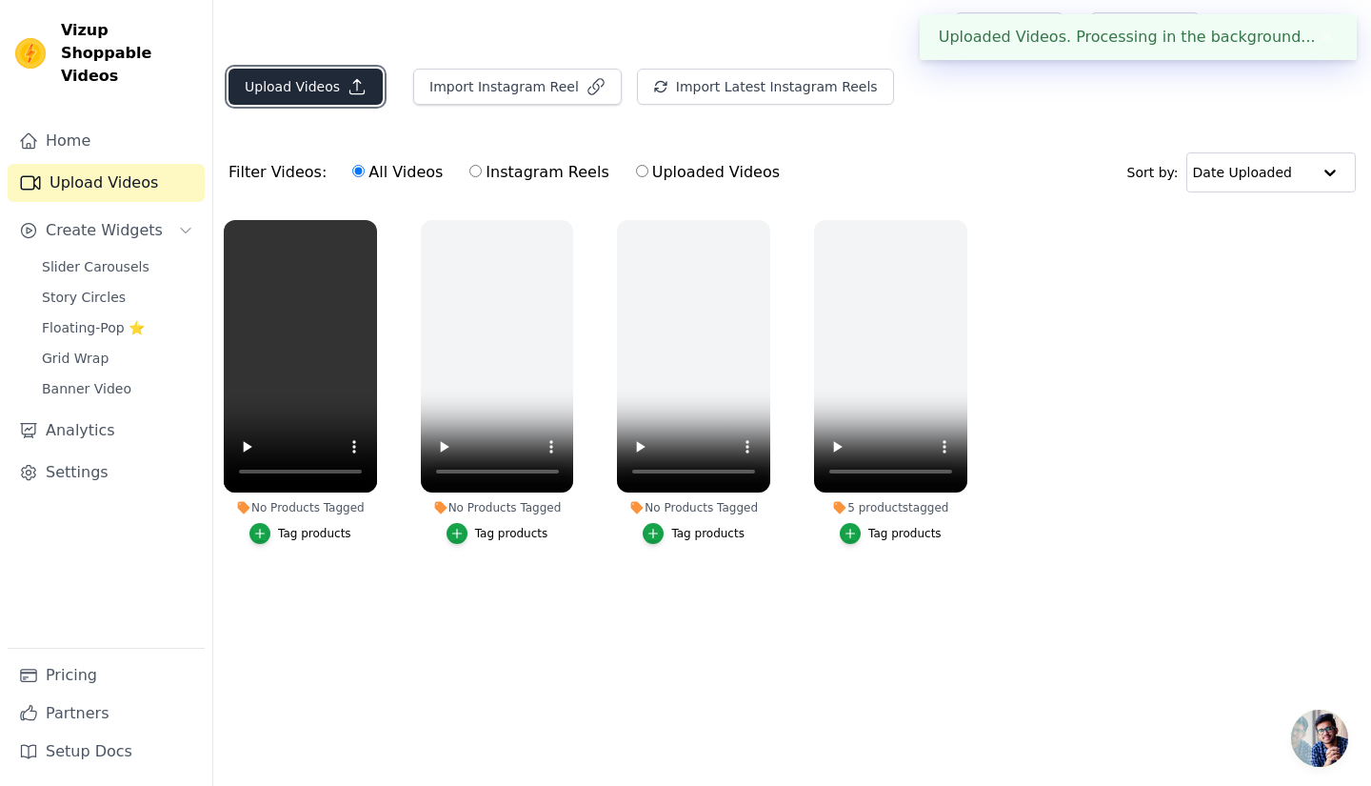
click at [362, 85] on button "Upload Videos" at bounding box center [306, 87] width 154 height 36
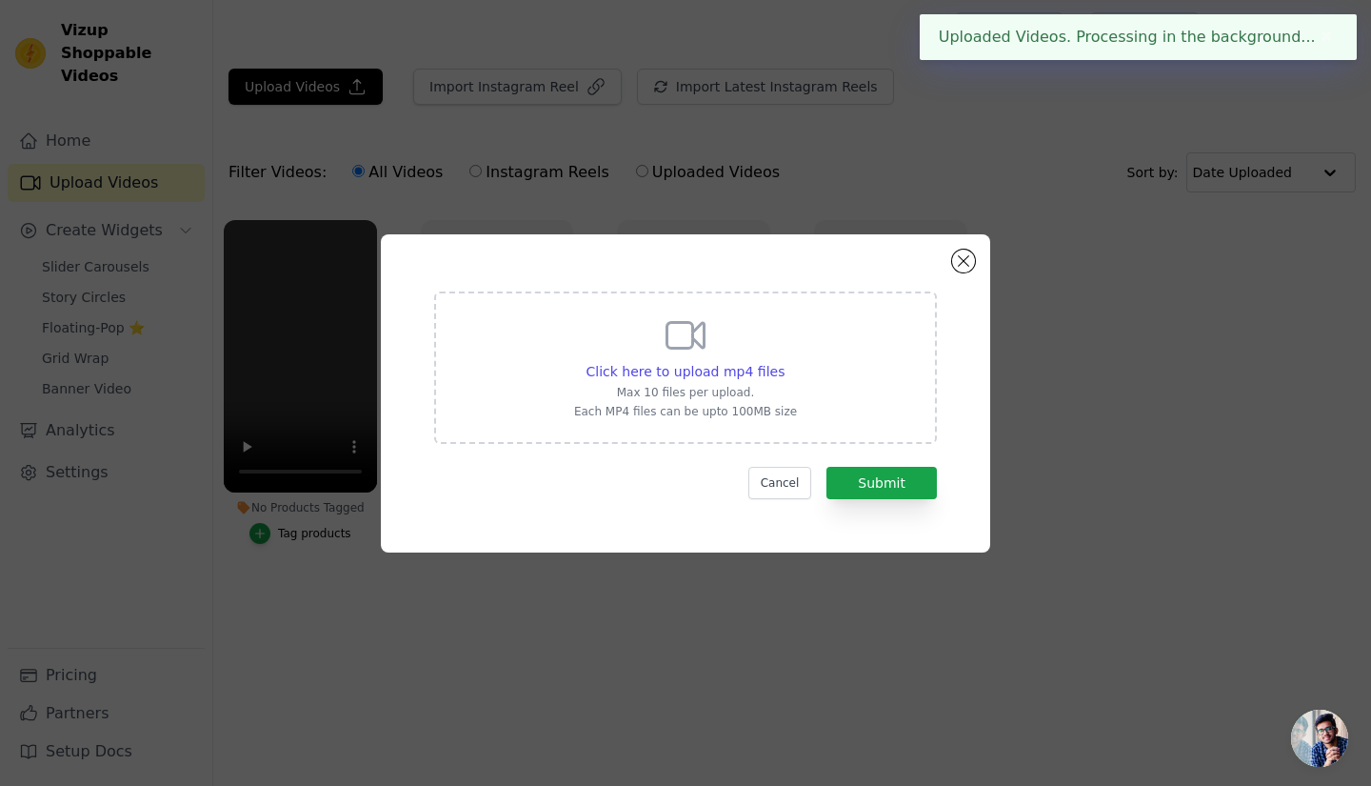
click at [657, 330] on div "Click here to upload mp4 files Max 10 files per upload. Each MP4 files can be u…" at bounding box center [685, 365] width 223 height 107
click at [784, 361] on input "Click here to upload mp4 files Max 10 files per upload. Each MP4 files can be u…" at bounding box center [784, 361] width 1 height 1
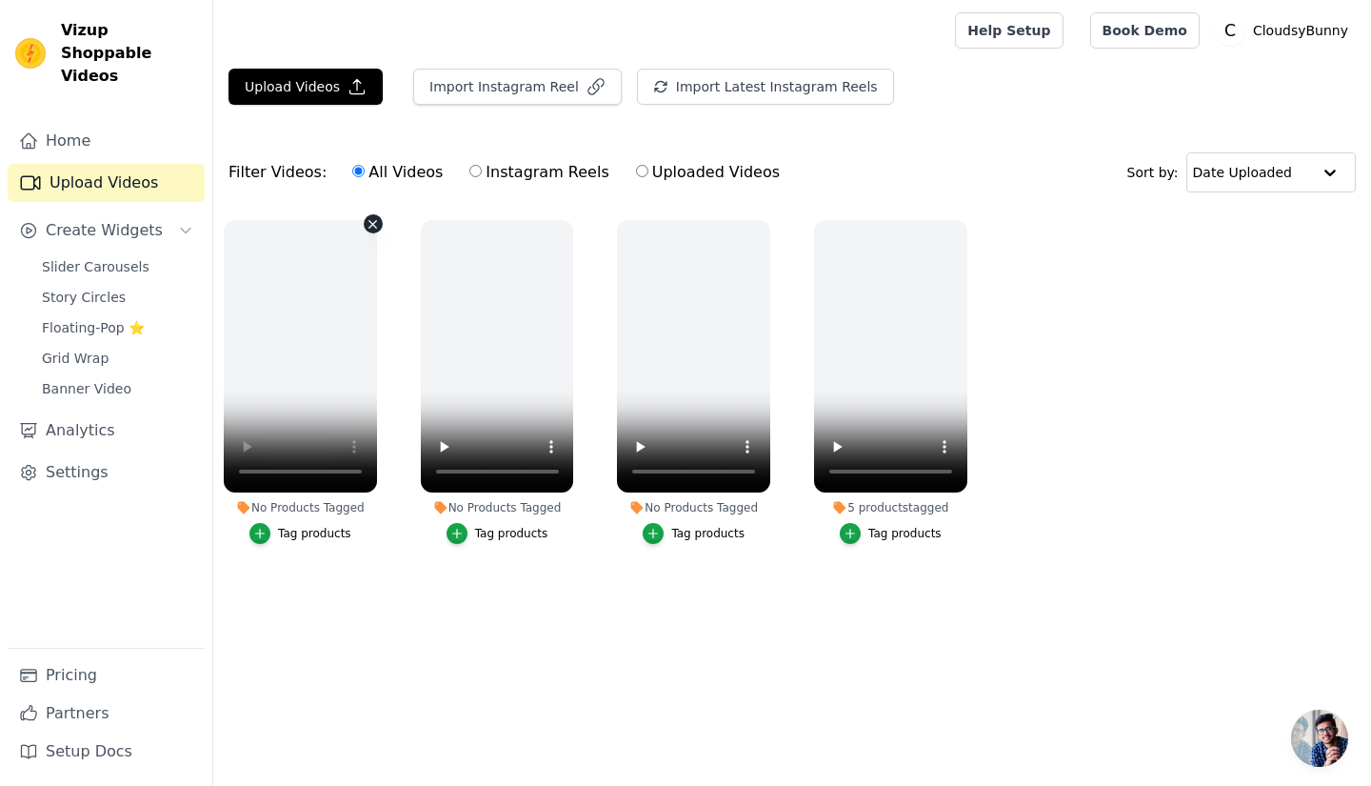
click at [372, 224] on icon "button" at bounding box center [373, 224] width 14 height 14
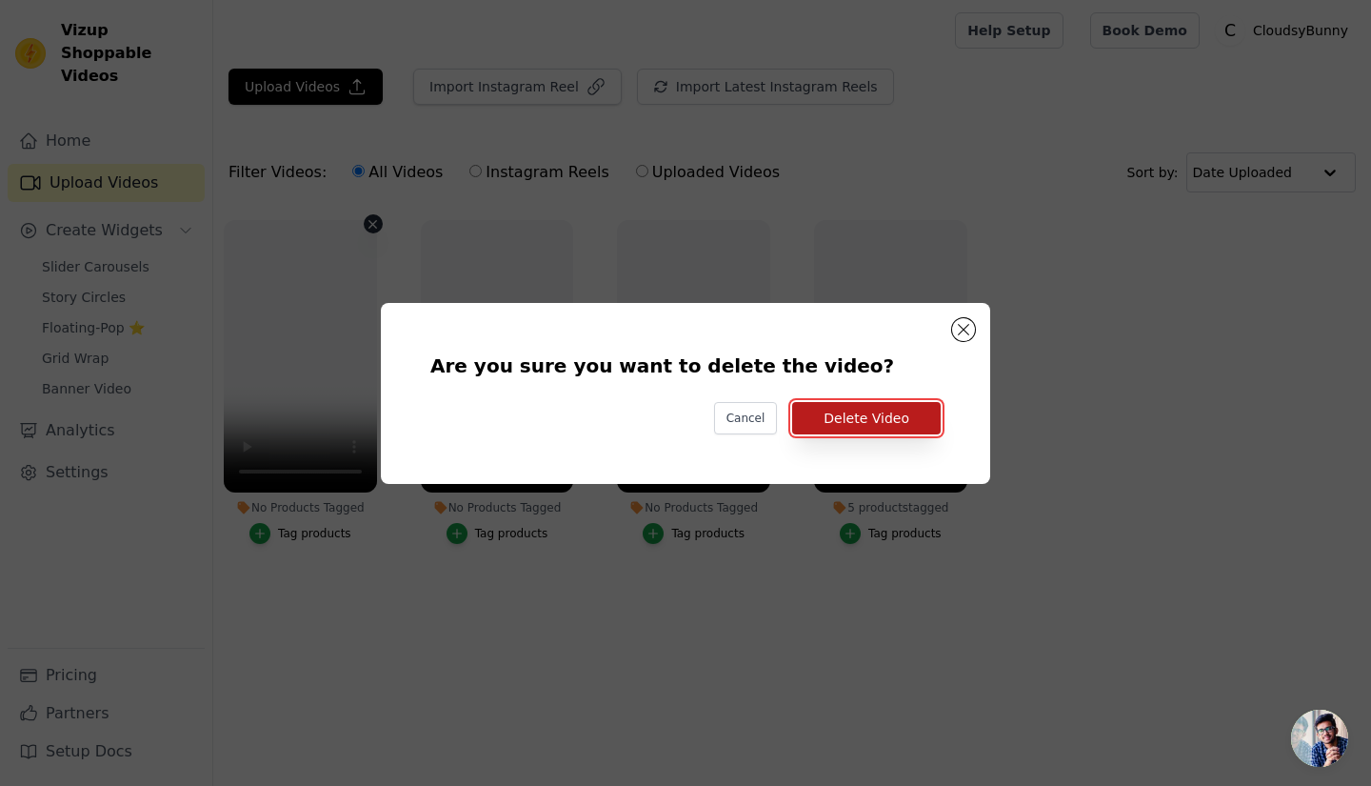
click at [835, 422] on button "Delete Video" at bounding box center [866, 418] width 149 height 32
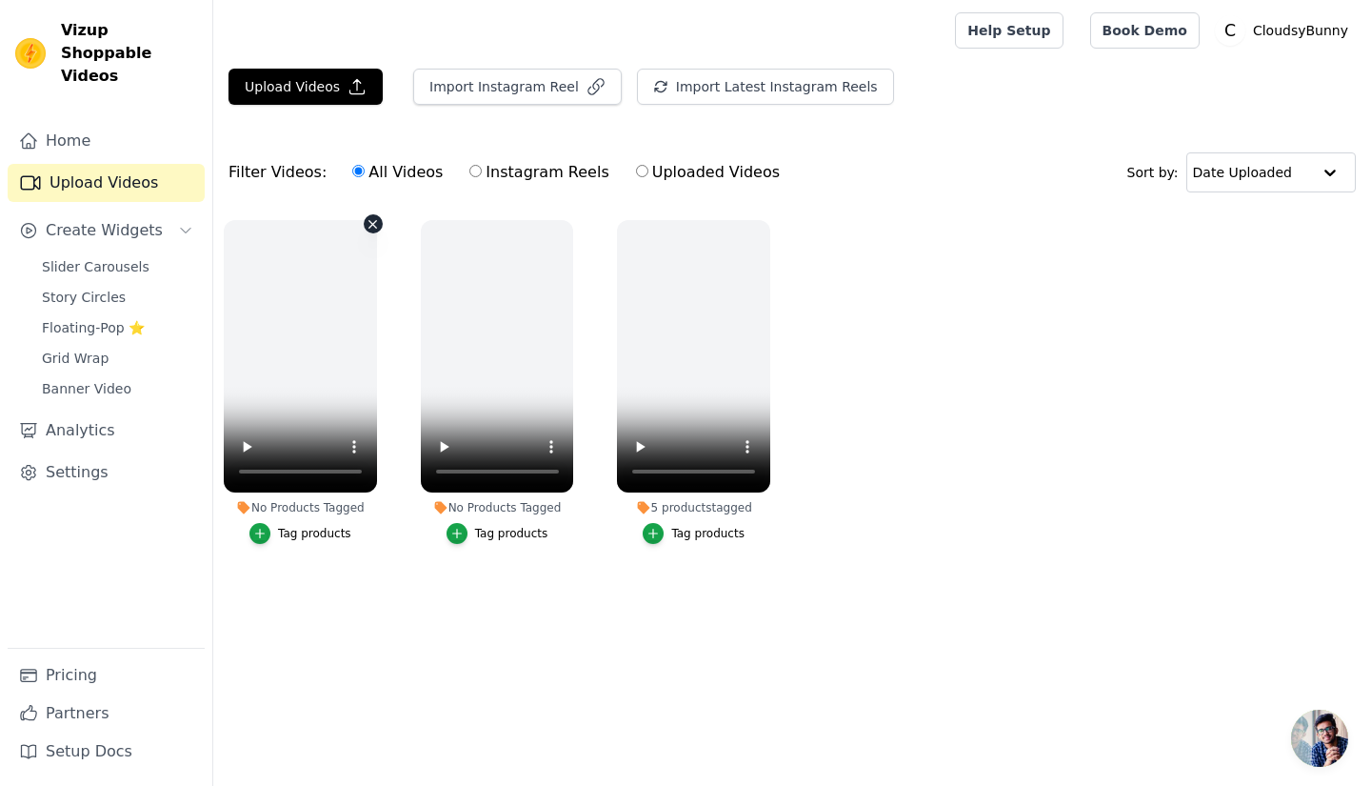
click at [347, 443] on ul "No Products Tagged Tag products No Products Tagged Tag products 5 products tagg…" at bounding box center [792, 400] width 1158 height 383
click at [370, 222] on icon "button" at bounding box center [373, 224] width 14 height 14
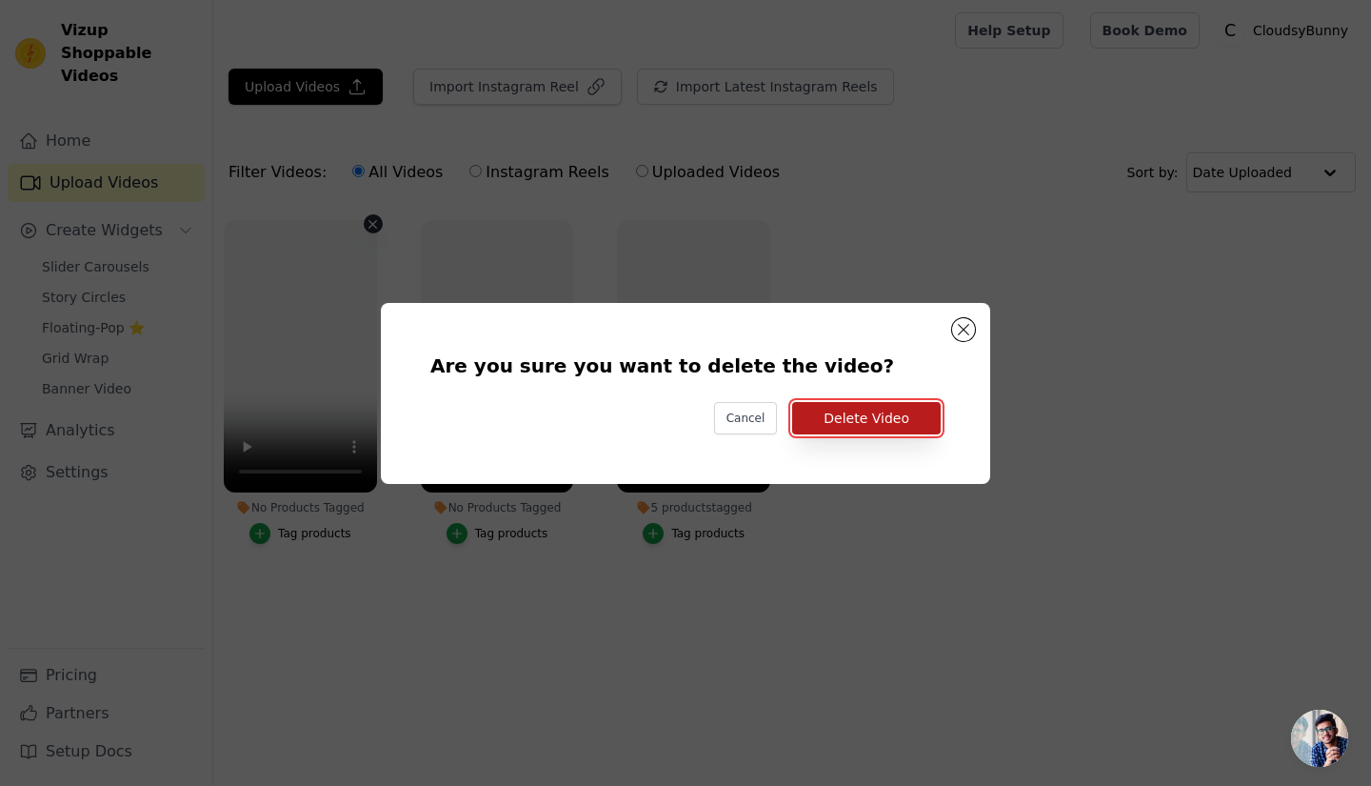
click at [882, 417] on button "Delete Video" at bounding box center [866, 418] width 149 height 32
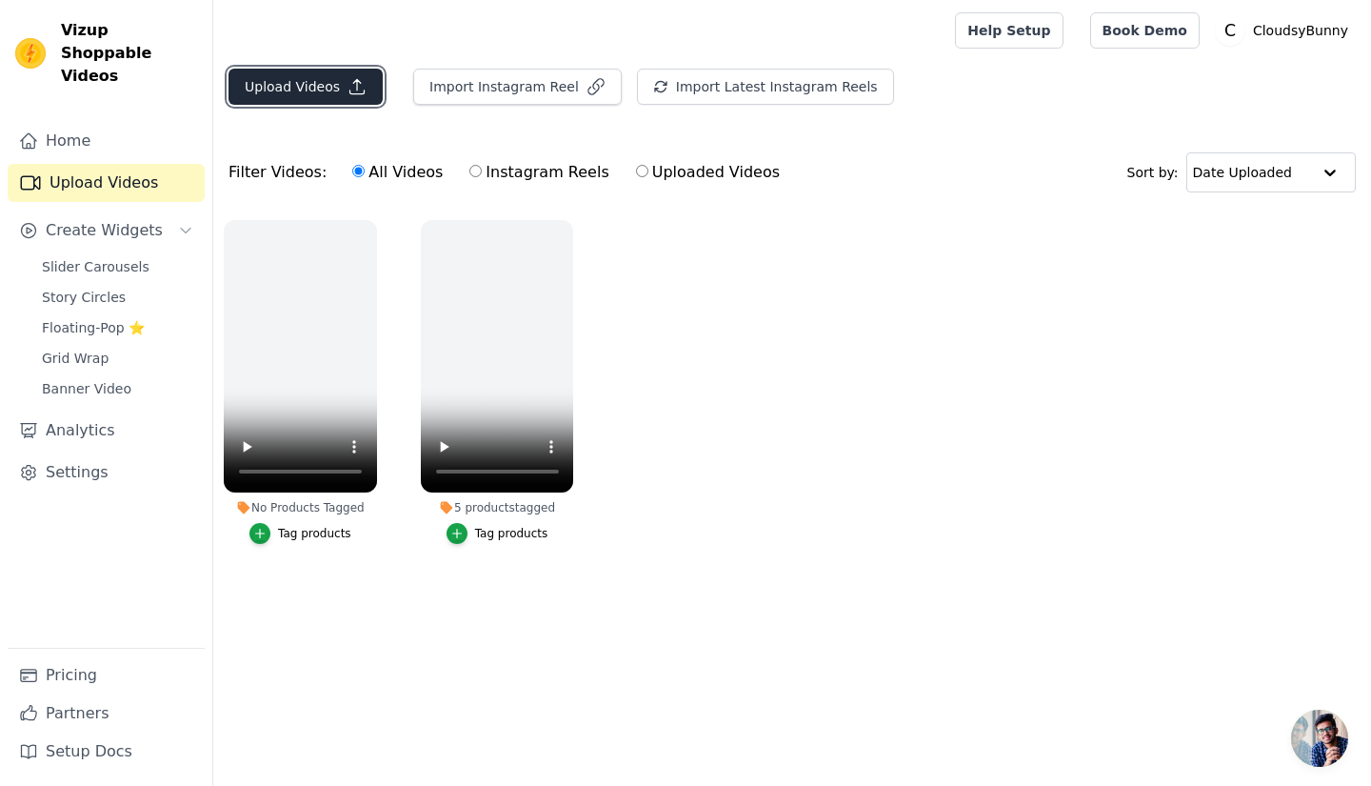
click at [322, 77] on button "Upload Videos" at bounding box center [306, 87] width 154 height 36
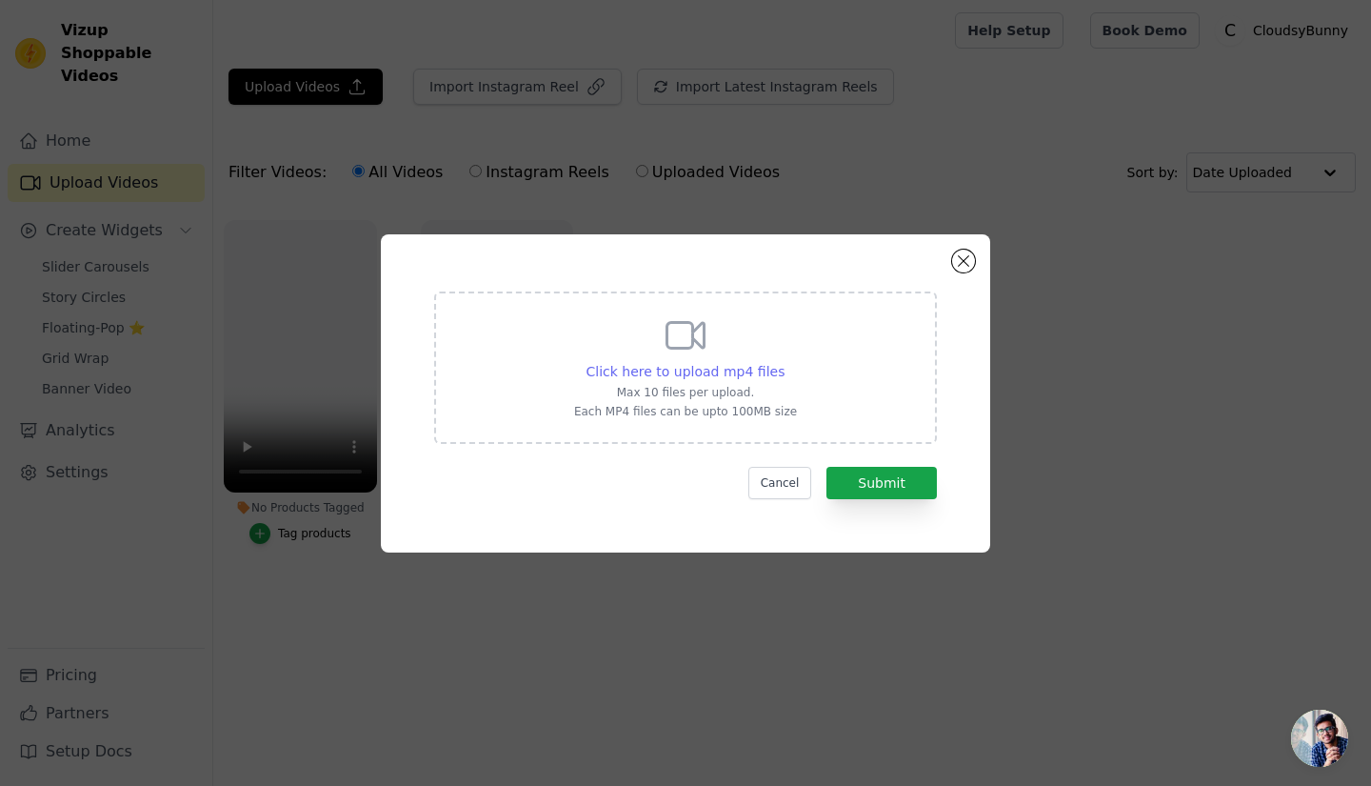
click at [731, 375] on span "Click here to upload mp4 files" at bounding box center [686, 371] width 199 height 15
click at [784, 362] on input "Click here to upload mp4 files Max 10 files per upload. Each MP4 files can be u…" at bounding box center [784, 361] width 1 height 1
type input "C:\fakepath\Snuggle up with our adorable Bamboo and Panda Plushie! Soft, cuddly…"
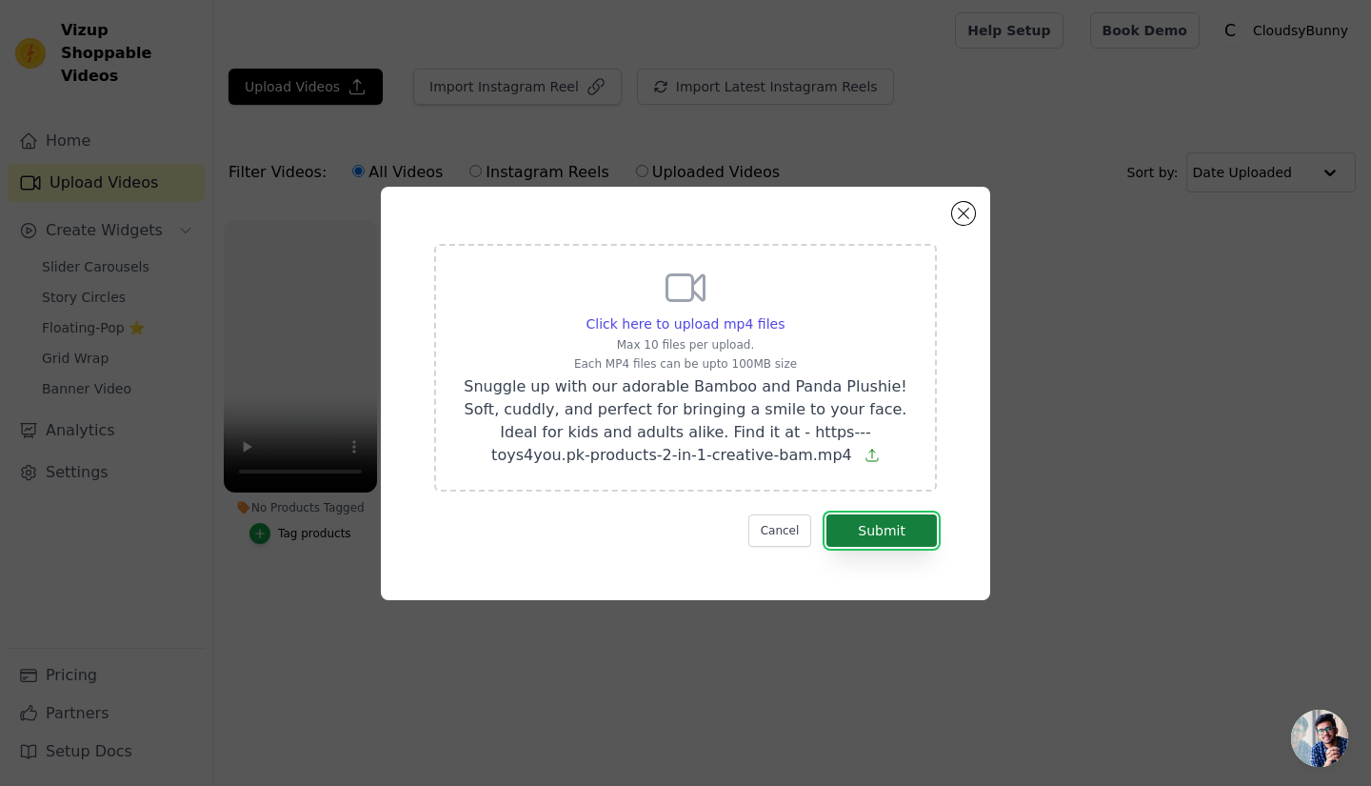
click at [870, 527] on button "Submit" at bounding box center [881, 530] width 110 height 32
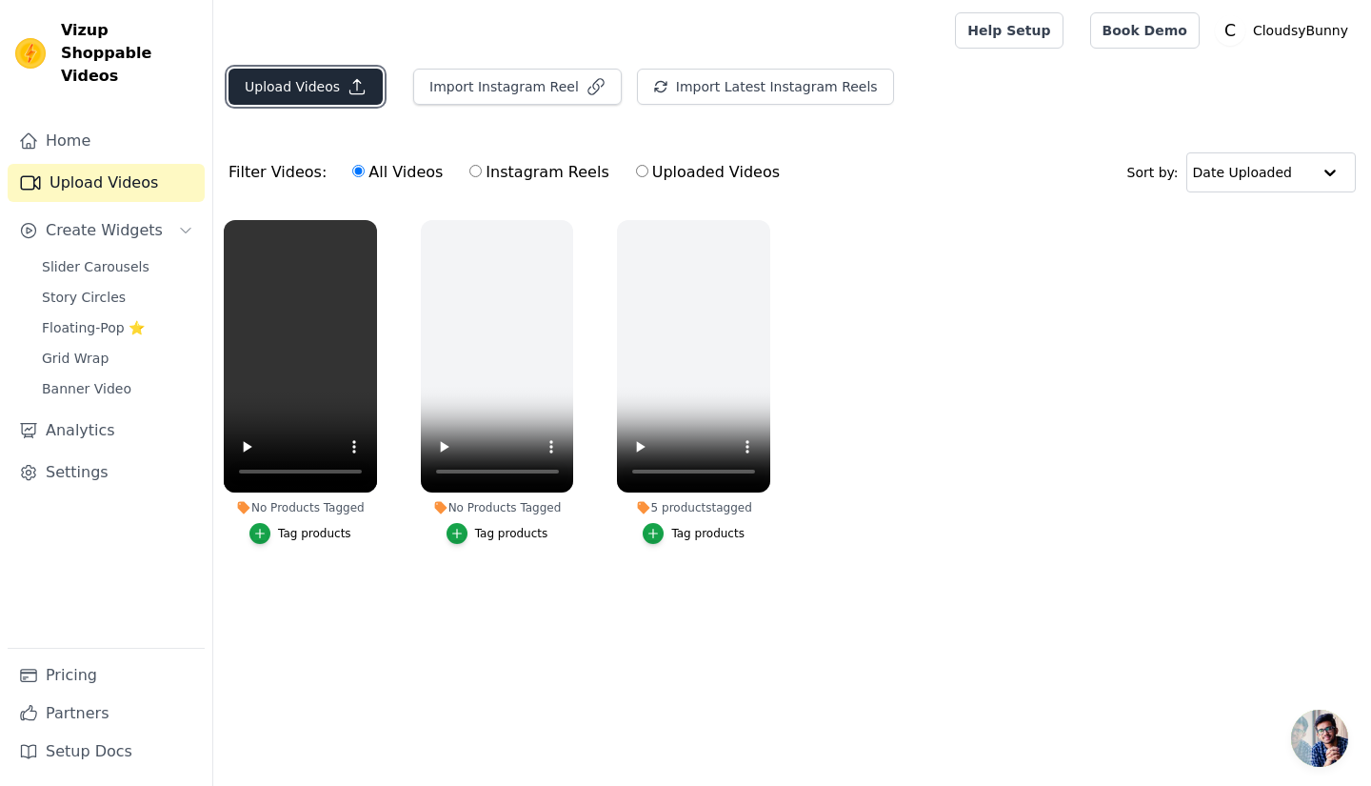
click at [277, 79] on button "Upload Videos" at bounding box center [306, 87] width 154 height 36
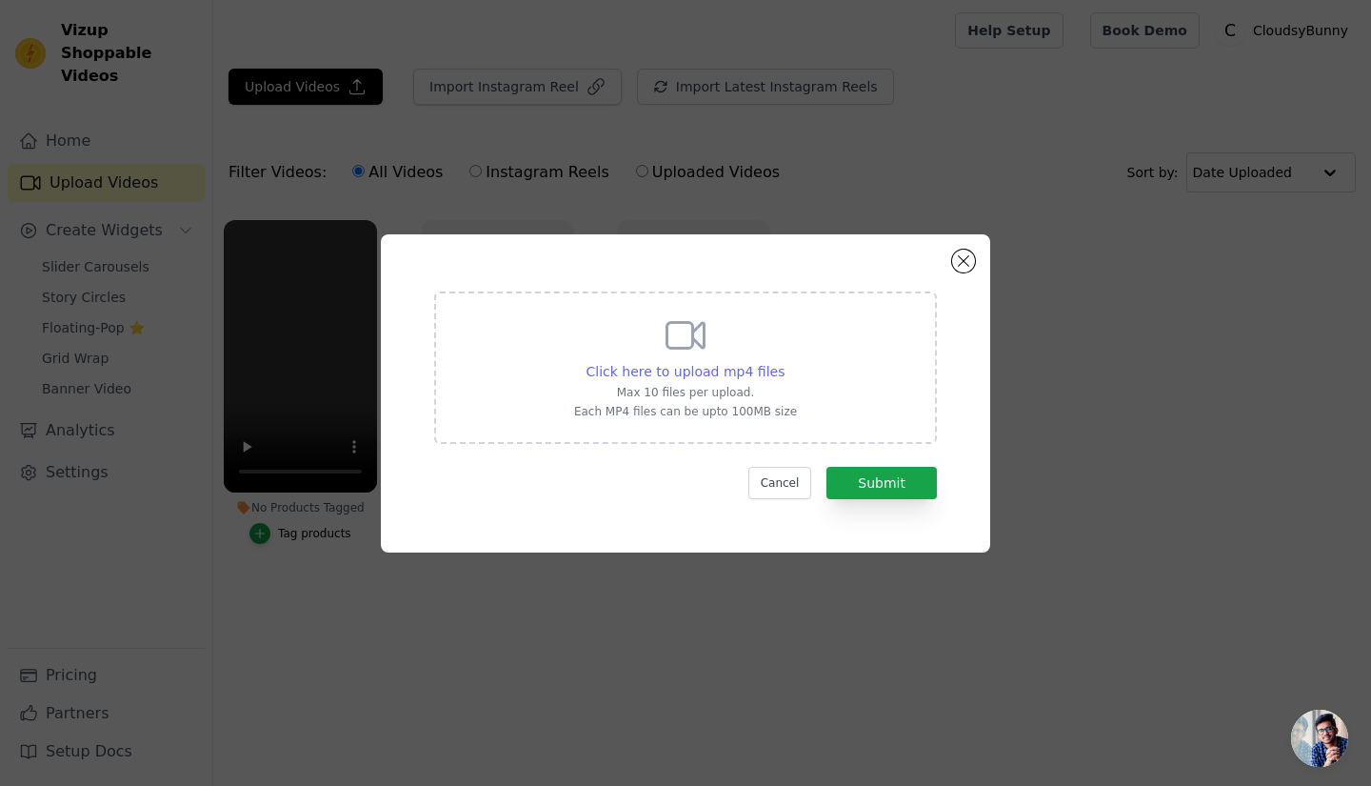
click at [695, 373] on span "Click here to upload mp4 files" at bounding box center [686, 371] width 199 height 15
click at [784, 362] on input "Click here to upload mp4 files Max 10 files per upload. Each MP4 files can be u…" at bounding box center [784, 361] width 1 height 1
type input "C:\fakepath\1fb9a6bf1bfb48628ce0944af88db561.HD-720p-4.5Mbps-44910330.mp4"
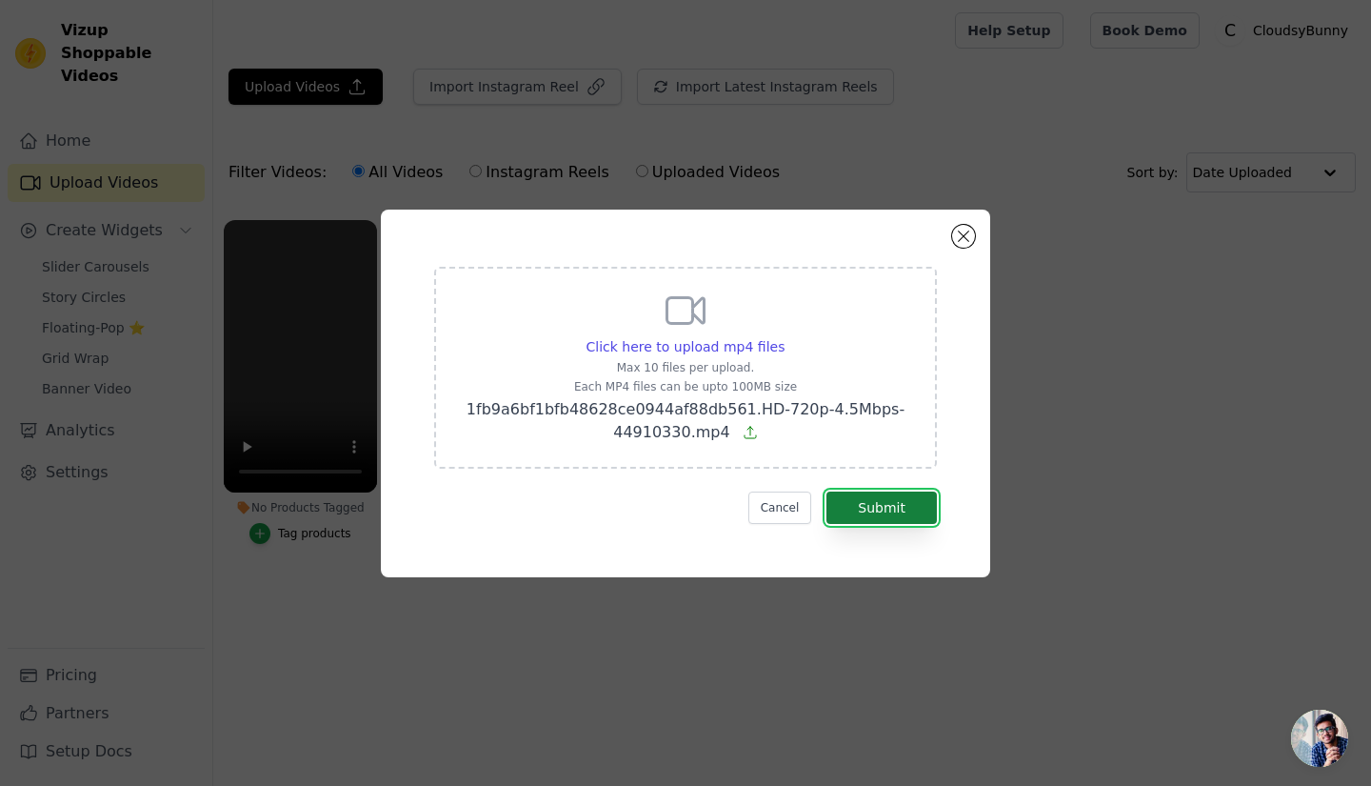
click at [888, 507] on button "Submit" at bounding box center [881, 507] width 110 height 32
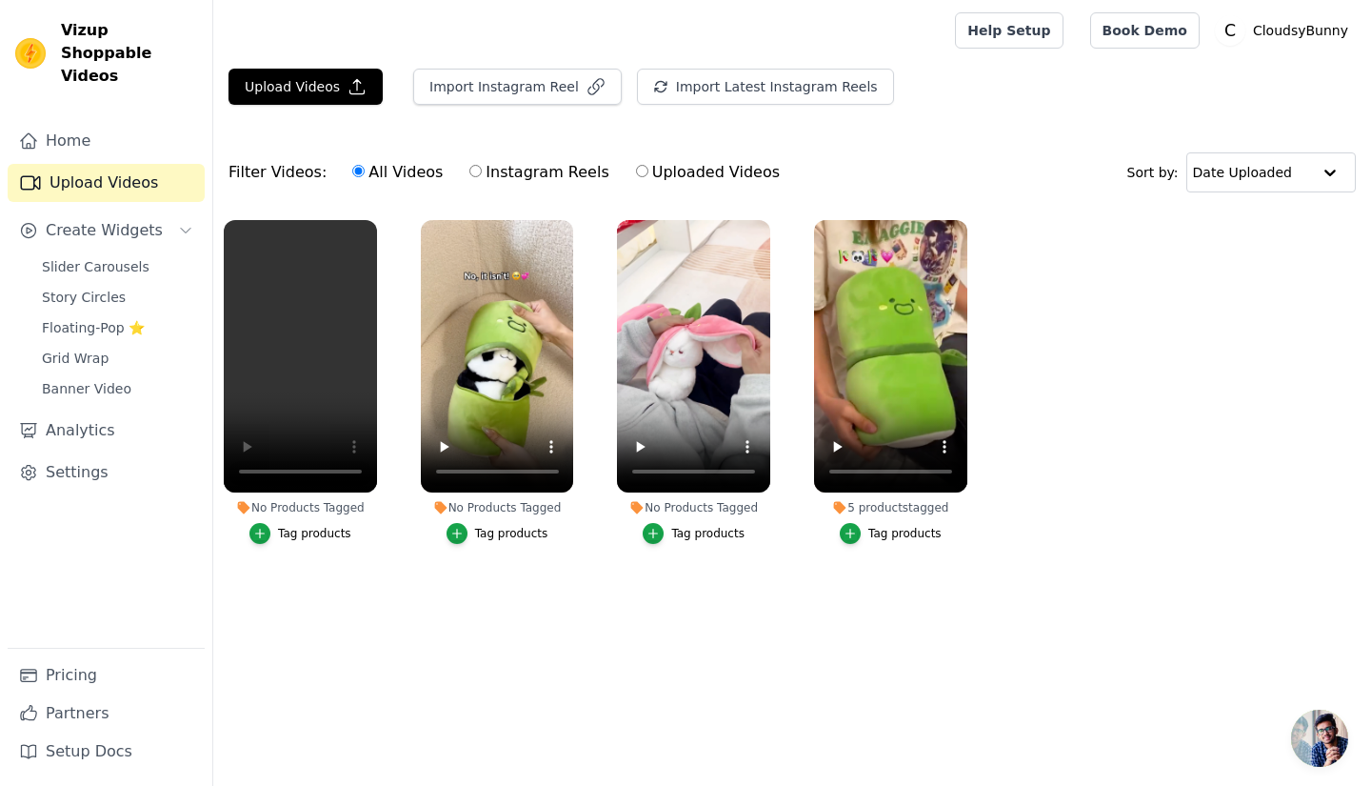
click at [668, 576] on ul "No Products Tagged Tag products No Products Tagged Tag products No Products Tag…" at bounding box center [792, 400] width 1158 height 383
click at [1165, 435] on ul "No Products Tagged Tag products No Products Tagged Tag products No Products Tag…" at bounding box center [792, 400] width 1158 height 383
click at [134, 253] on link "Slider Carousels" at bounding box center [117, 266] width 174 height 27
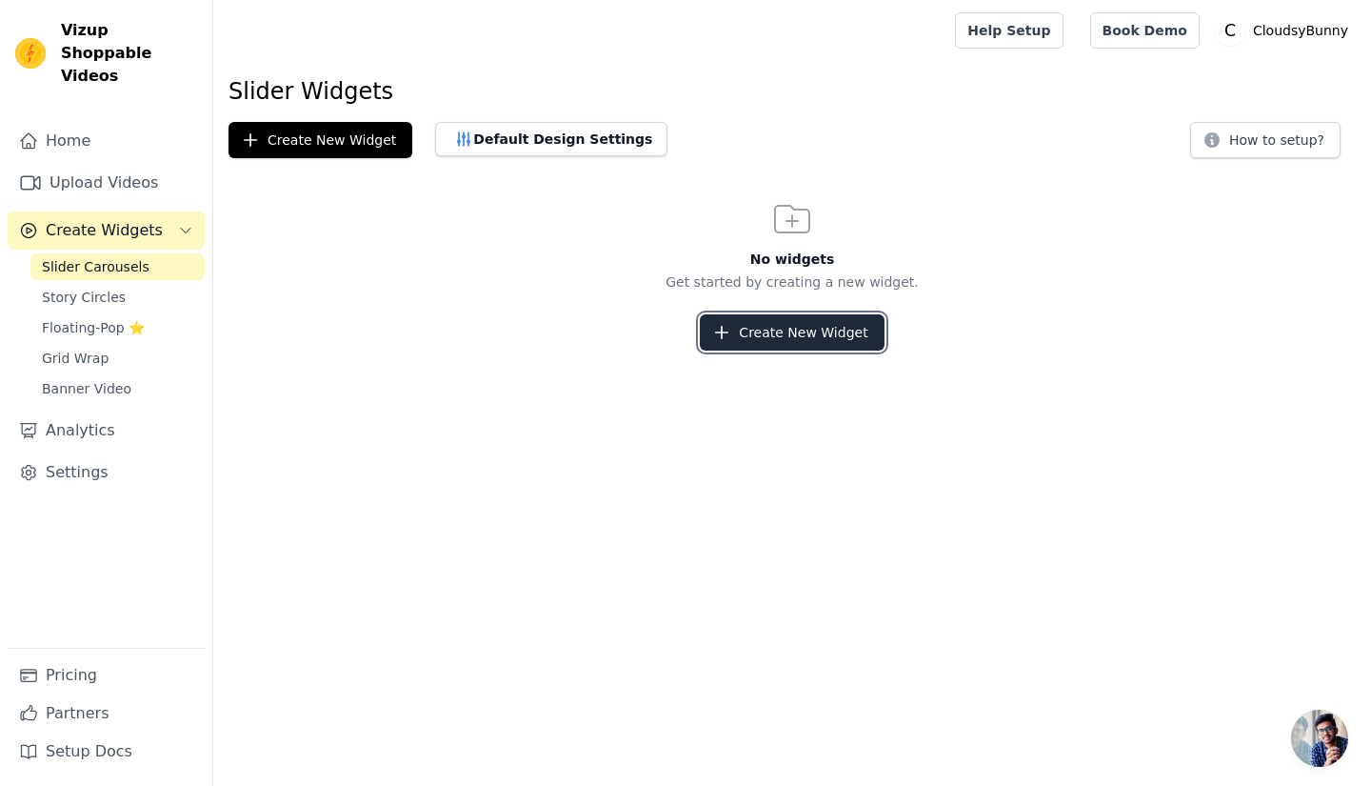
click at [779, 327] on button "Create New Widget" at bounding box center [792, 332] width 184 height 36
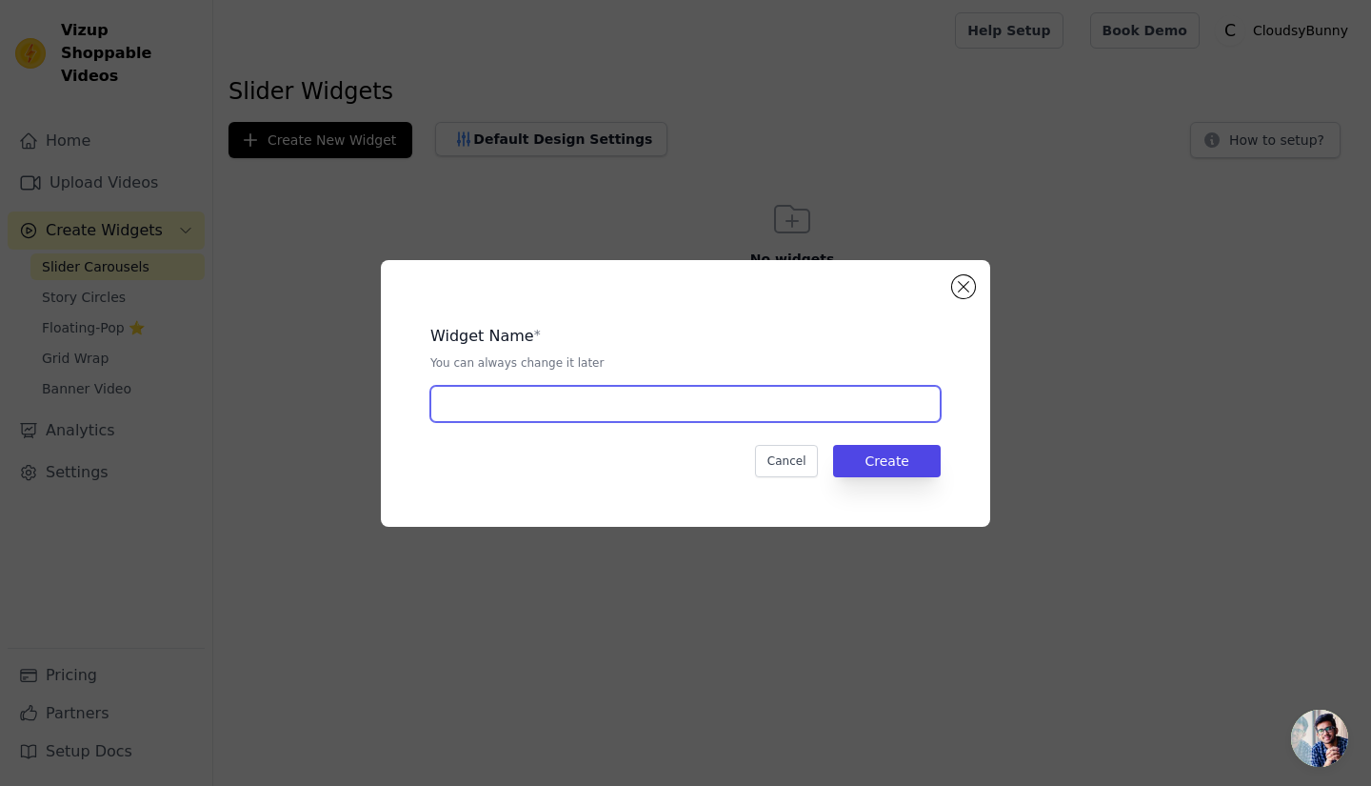
click at [607, 418] on input "text" at bounding box center [685, 404] width 510 height 36
type input "OUR PREMIMUM PRODUCTS"
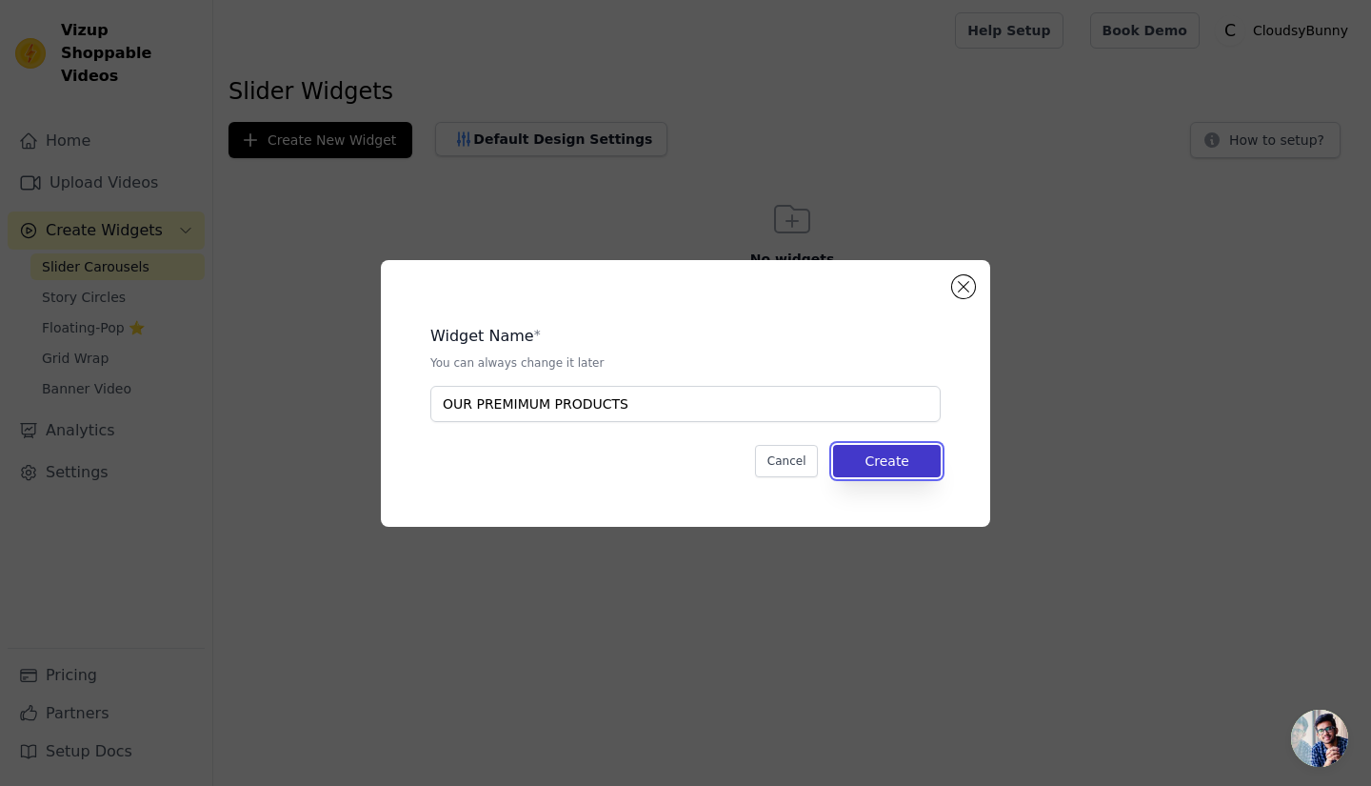
click at [902, 454] on button "Create" at bounding box center [887, 461] width 108 height 32
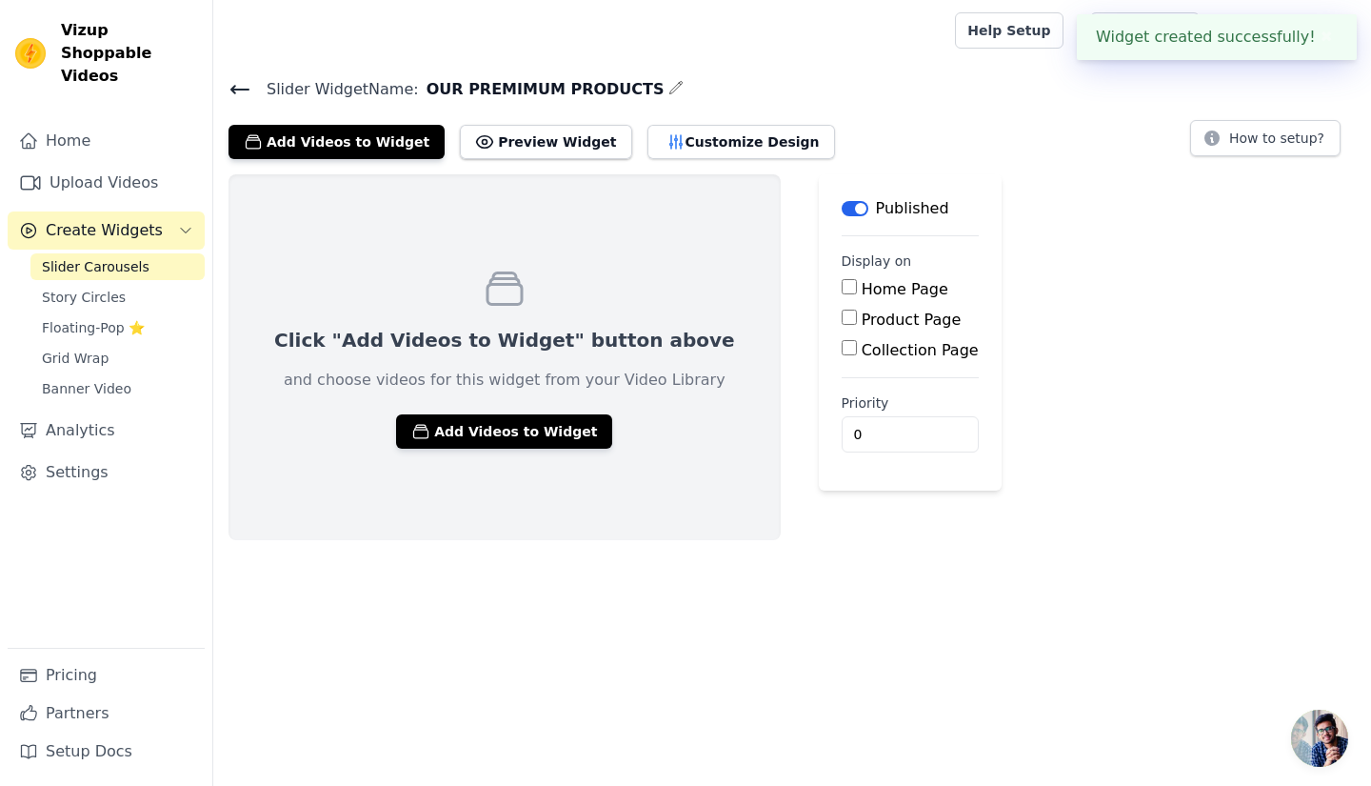
click at [430, 450] on div "Click "Add Videos to Widget" button above and choose videos for this widget fro…" at bounding box center [505, 357] width 552 height 366
click at [440, 435] on button "Add Videos to Widget" at bounding box center [504, 431] width 216 height 34
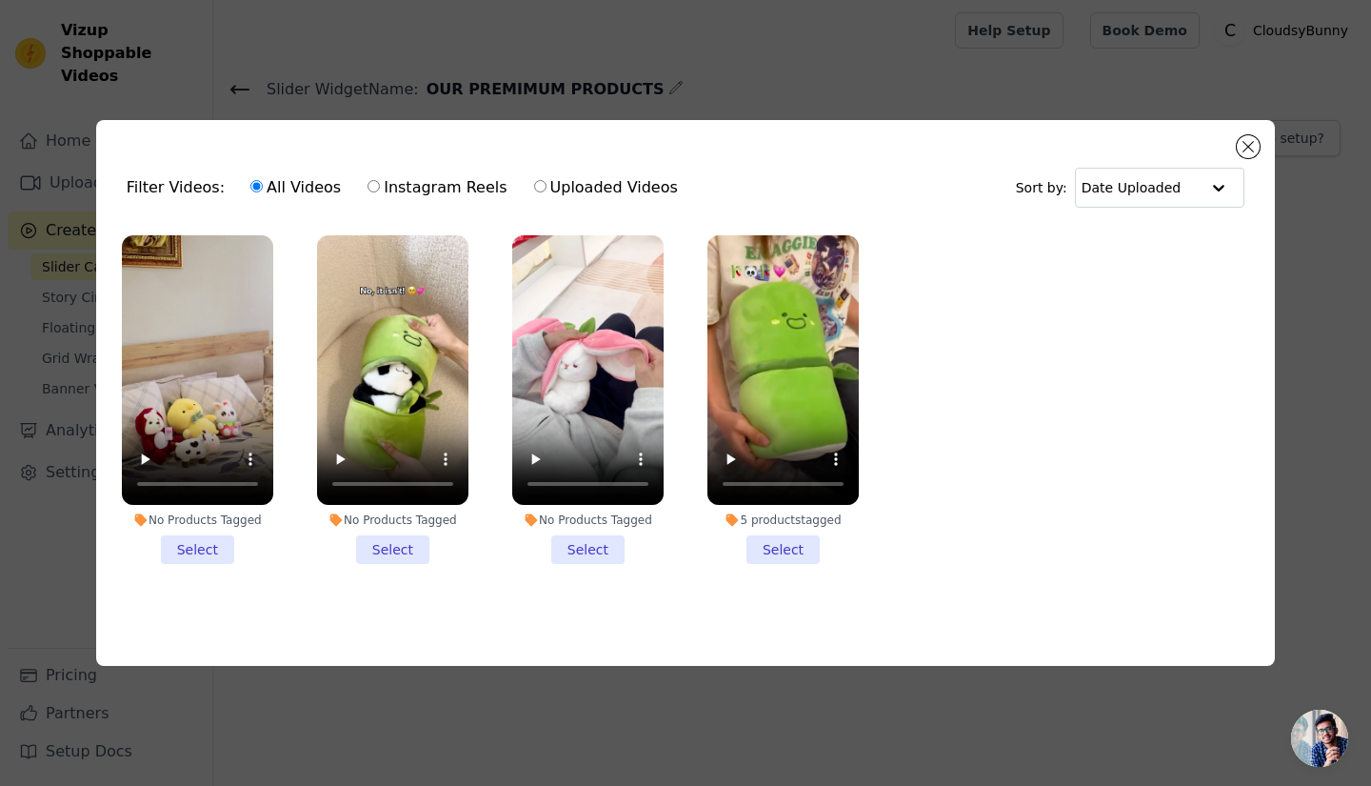
click at [203, 547] on li "No Products Tagged Select" at bounding box center [197, 399] width 151 height 328
click at [0, 0] on input "No Products Tagged Select" at bounding box center [0, 0] width 0 height 0
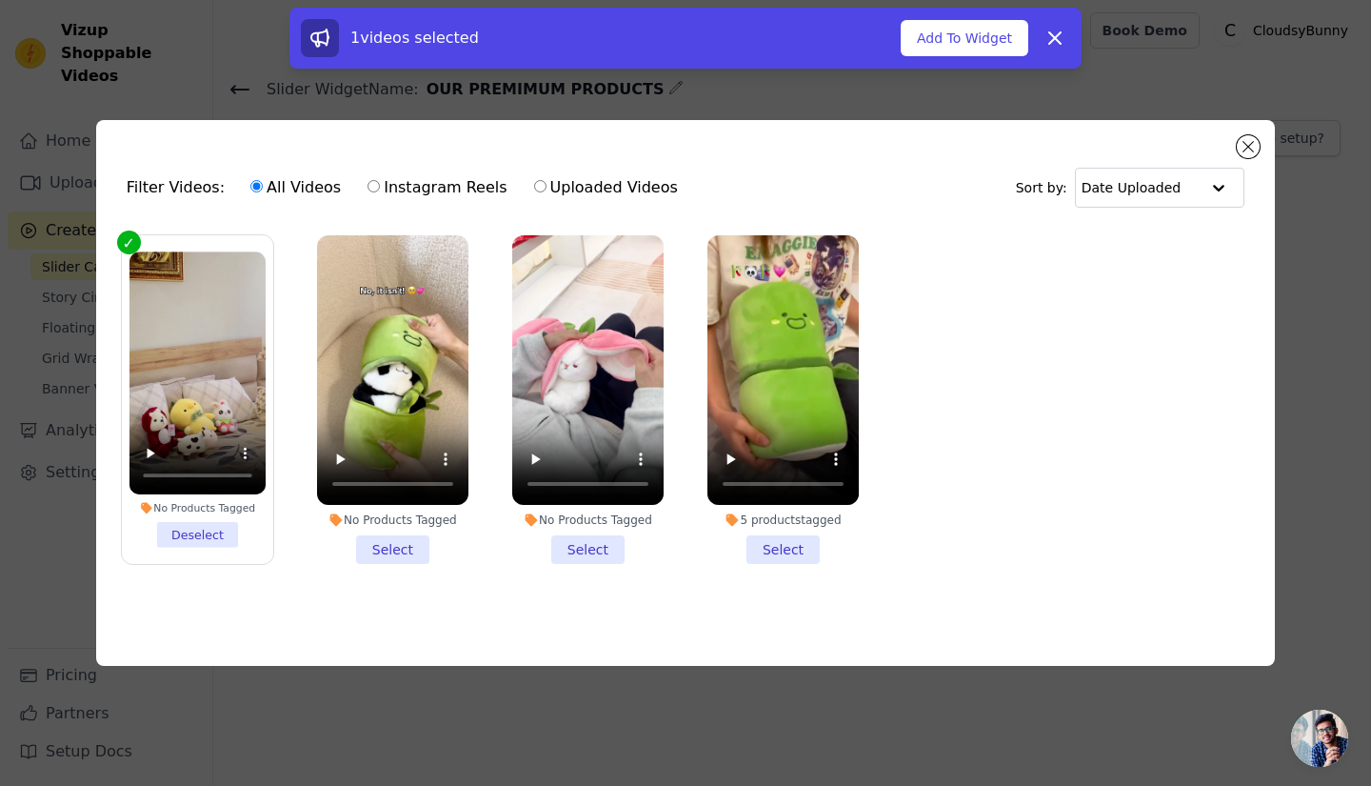
click at [417, 541] on li "No Products Tagged Select" at bounding box center [392, 399] width 151 height 328
click at [0, 0] on input "No Products Tagged Select" at bounding box center [0, 0] width 0 height 0
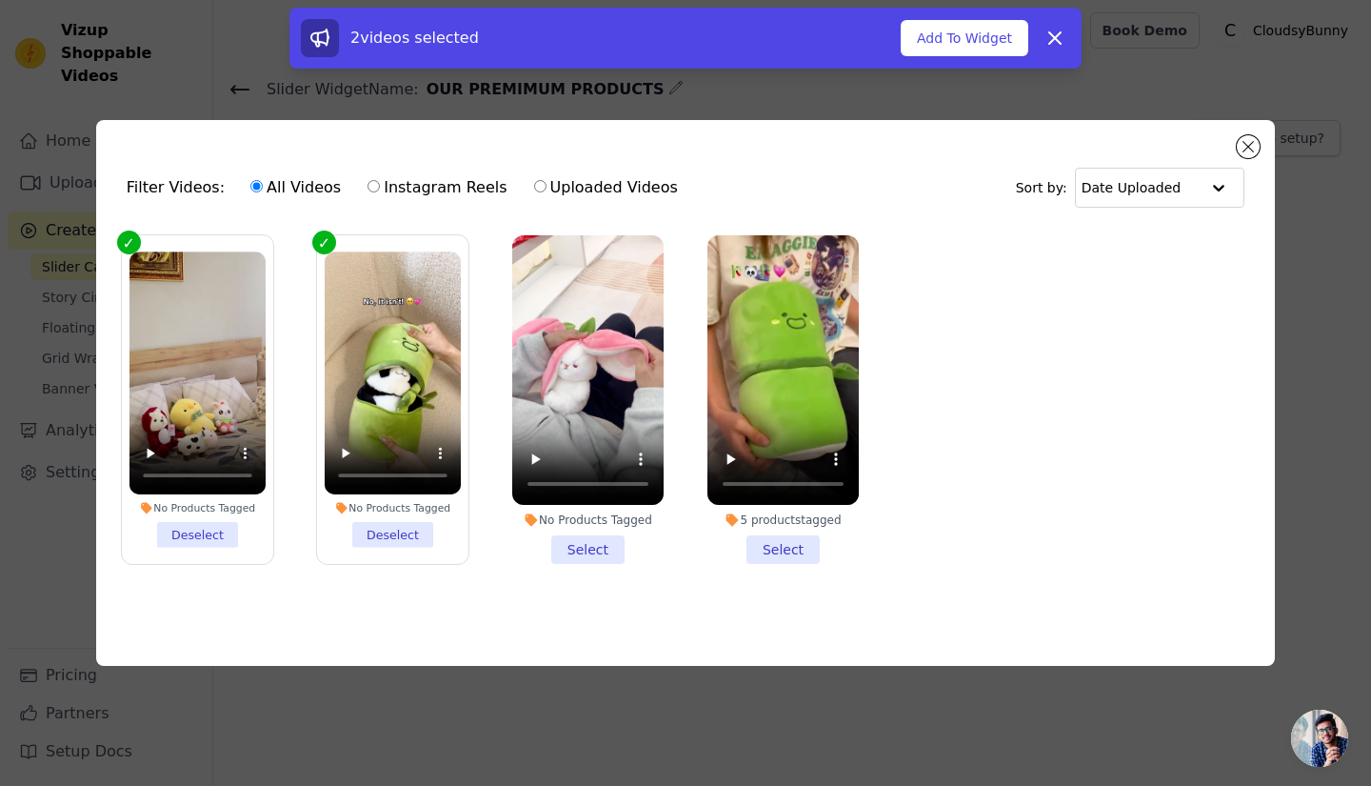
click at [596, 534] on li "No Products Tagged Select" at bounding box center [587, 399] width 151 height 328
click at [0, 0] on input "No Products Tagged Select" at bounding box center [0, 0] width 0 height 0
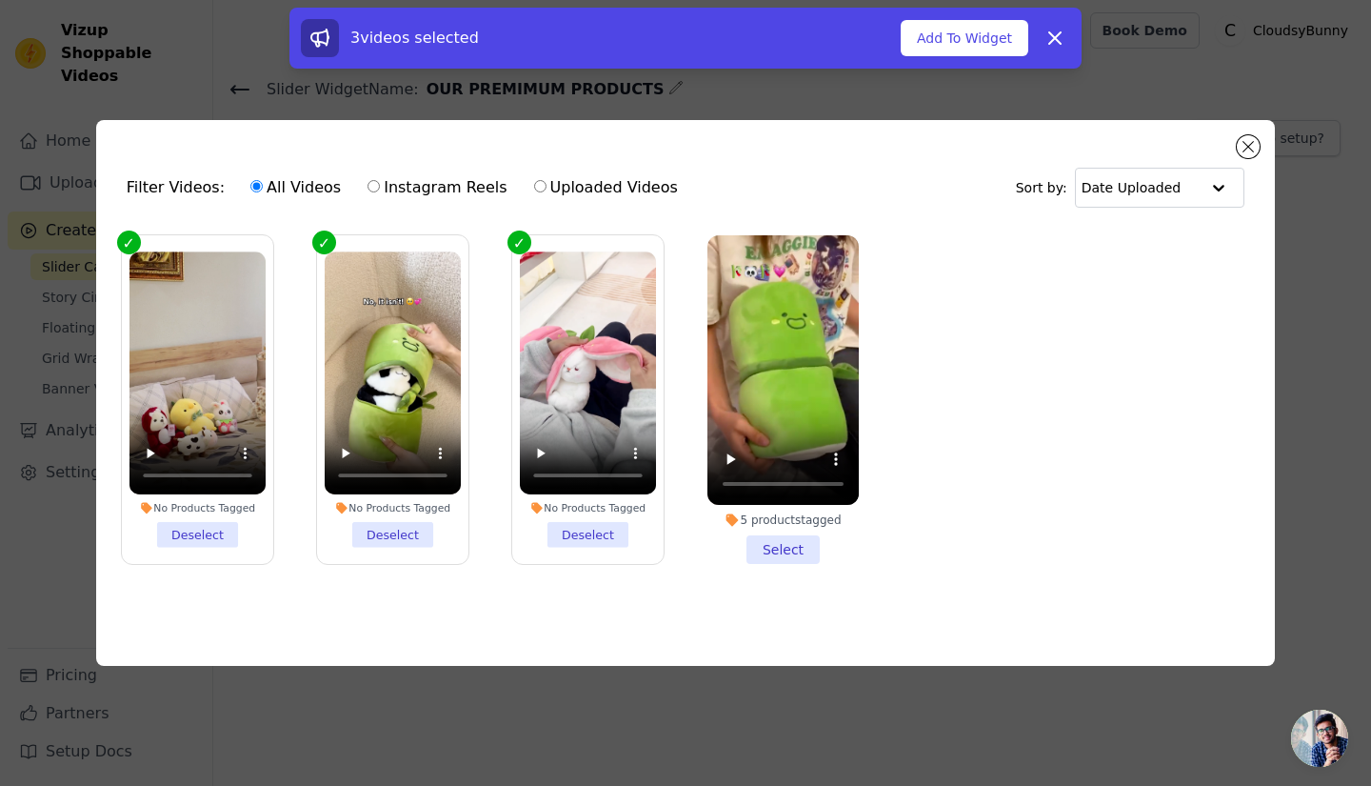
click at [783, 547] on li "5 products tagged Select" at bounding box center [782, 399] width 151 height 328
click at [0, 0] on input "5 products tagged Select" at bounding box center [0, 0] width 0 height 0
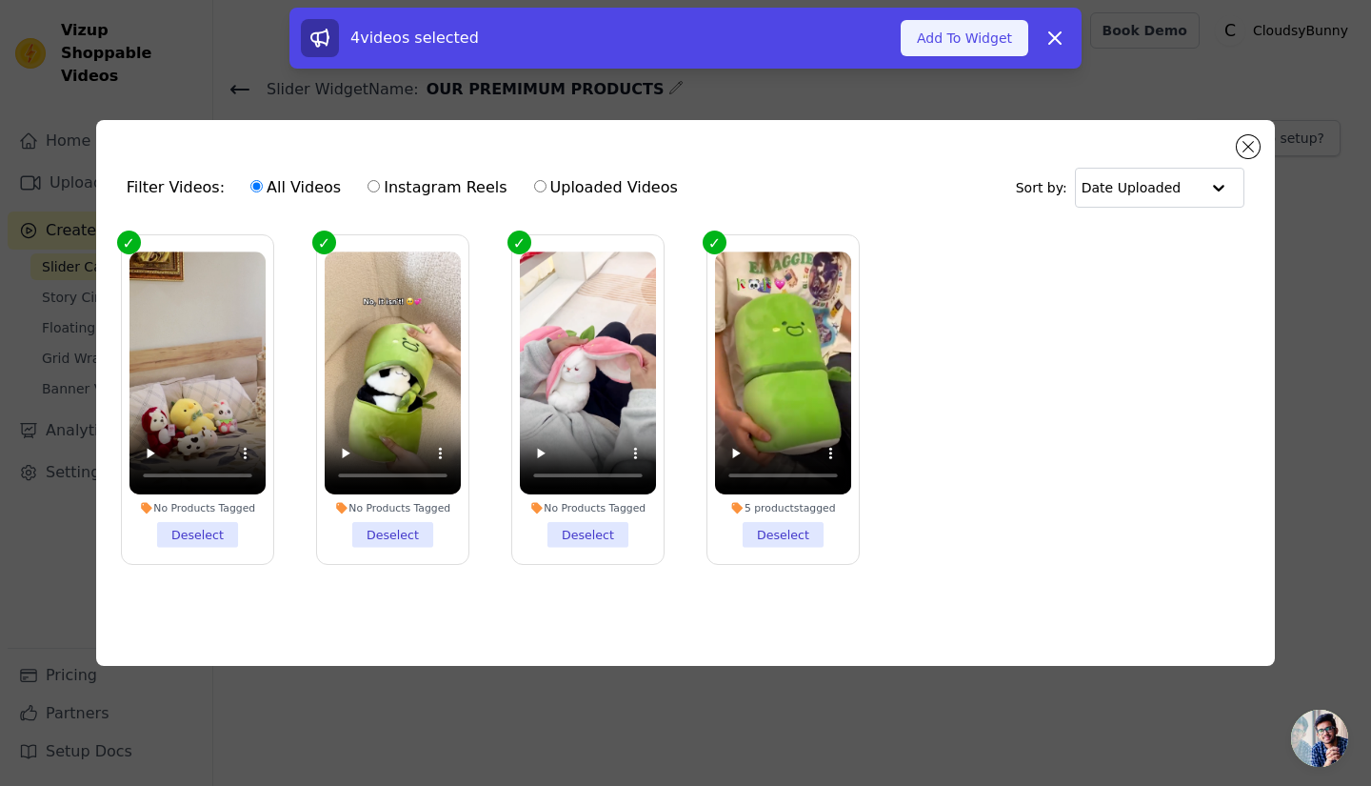
click at [982, 32] on button "Add To Widget" at bounding box center [965, 38] width 128 height 36
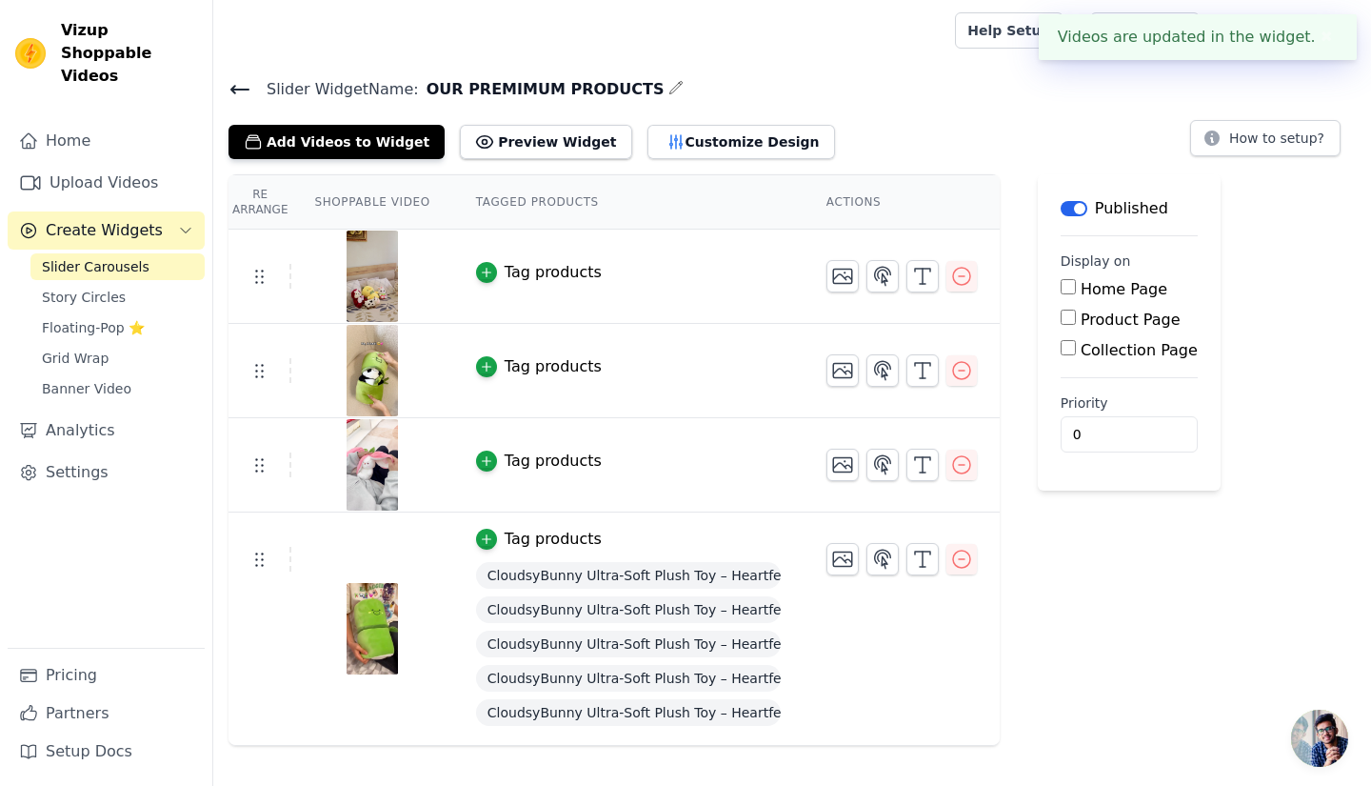
click at [1061, 282] on input "Home Page" at bounding box center [1068, 286] width 15 height 15
checkbox input "true"
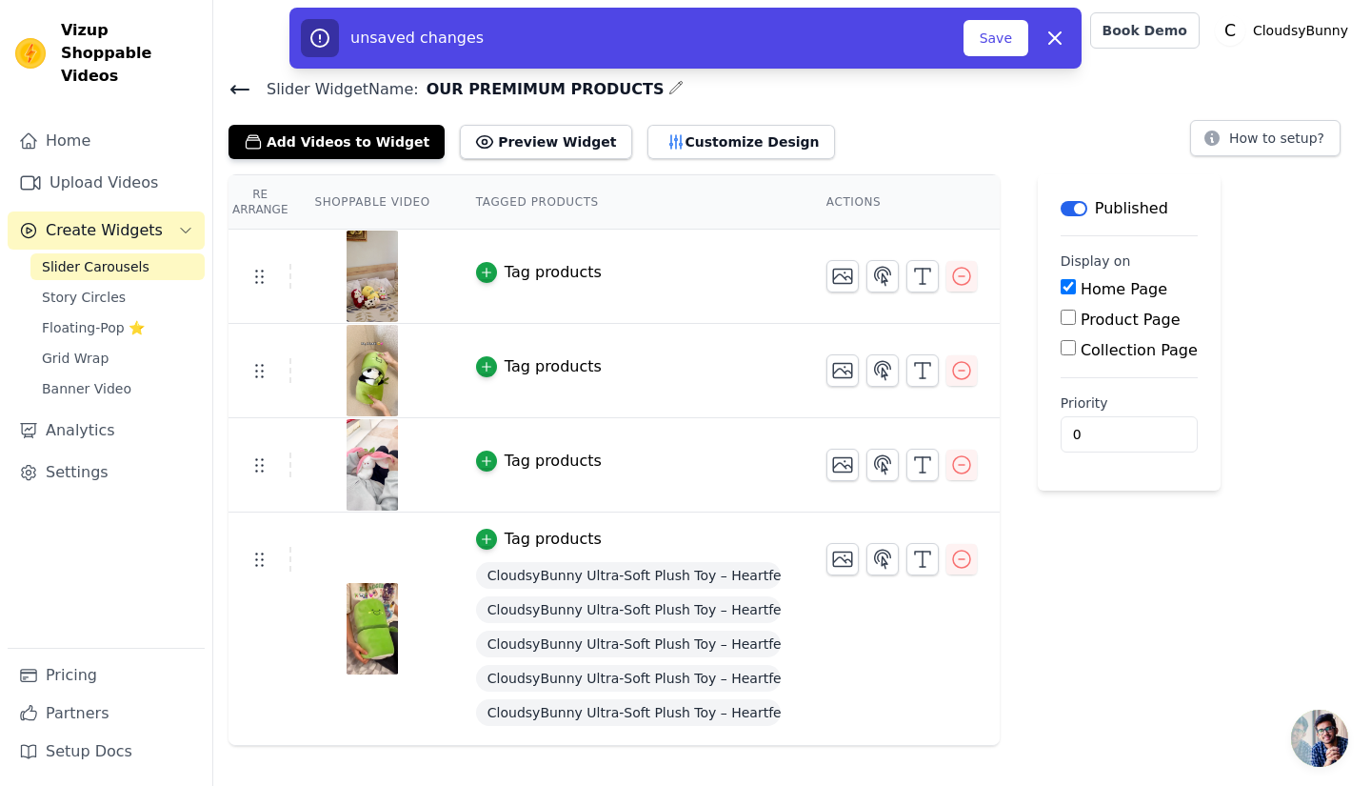
click at [1061, 328] on div "Product Page" at bounding box center [1129, 319] width 137 height 23
click at [1061, 323] on input "Product Page" at bounding box center [1068, 316] width 15 height 15
checkbox input "true"
click at [1061, 404] on input "Collection Page" at bounding box center [1068, 400] width 15 height 15
checkbox input "true"
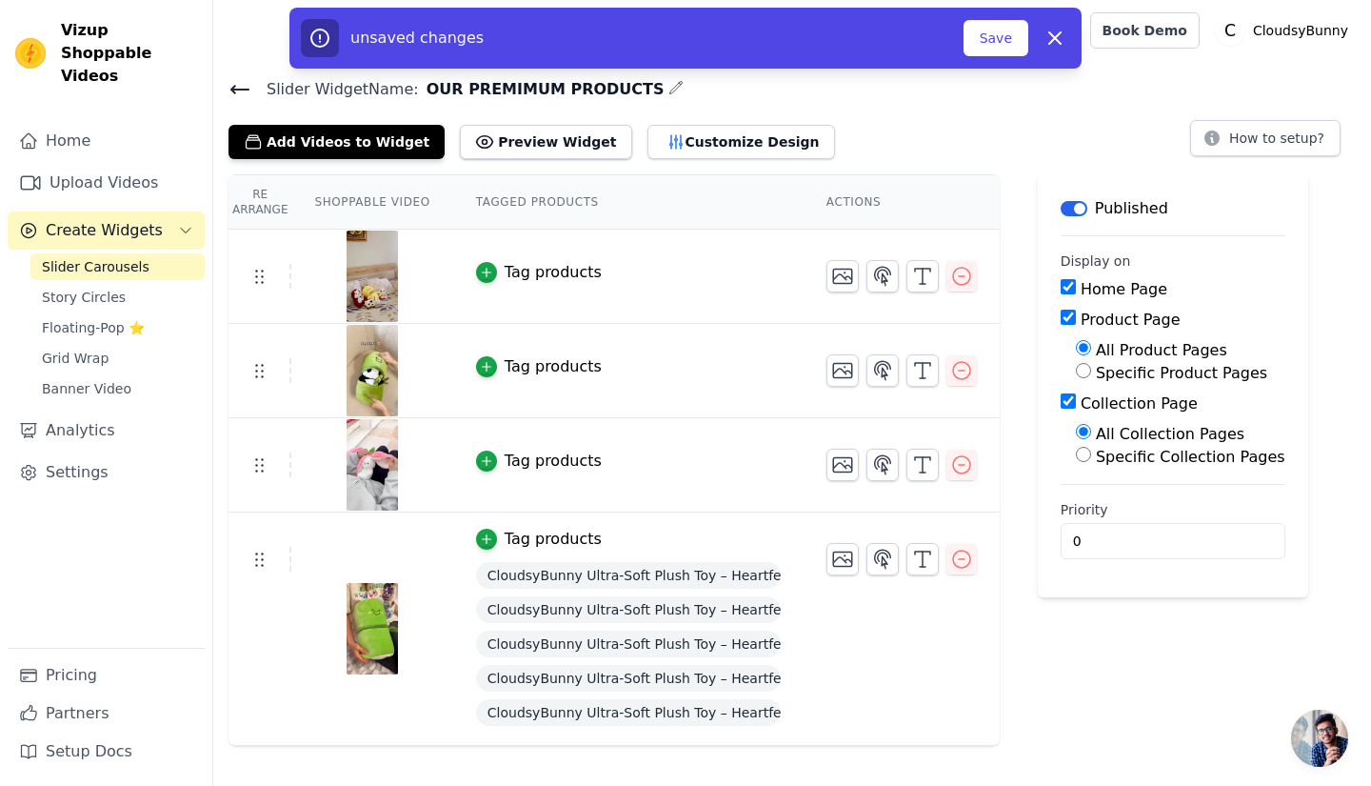
click at [1045, 618] on div "Label Published Display on Home Page Product Page All Product Pages Specific Pr…" at bounding box center [1173, 459] width 270 height 571
click at [1000, 58] on div "unsaved changes Save Dismiss" at bounding box center [685, 38] width 792 height 61
click at [1001, 49] on button "Save" at bounding box center [996, 38] width 65 height 36
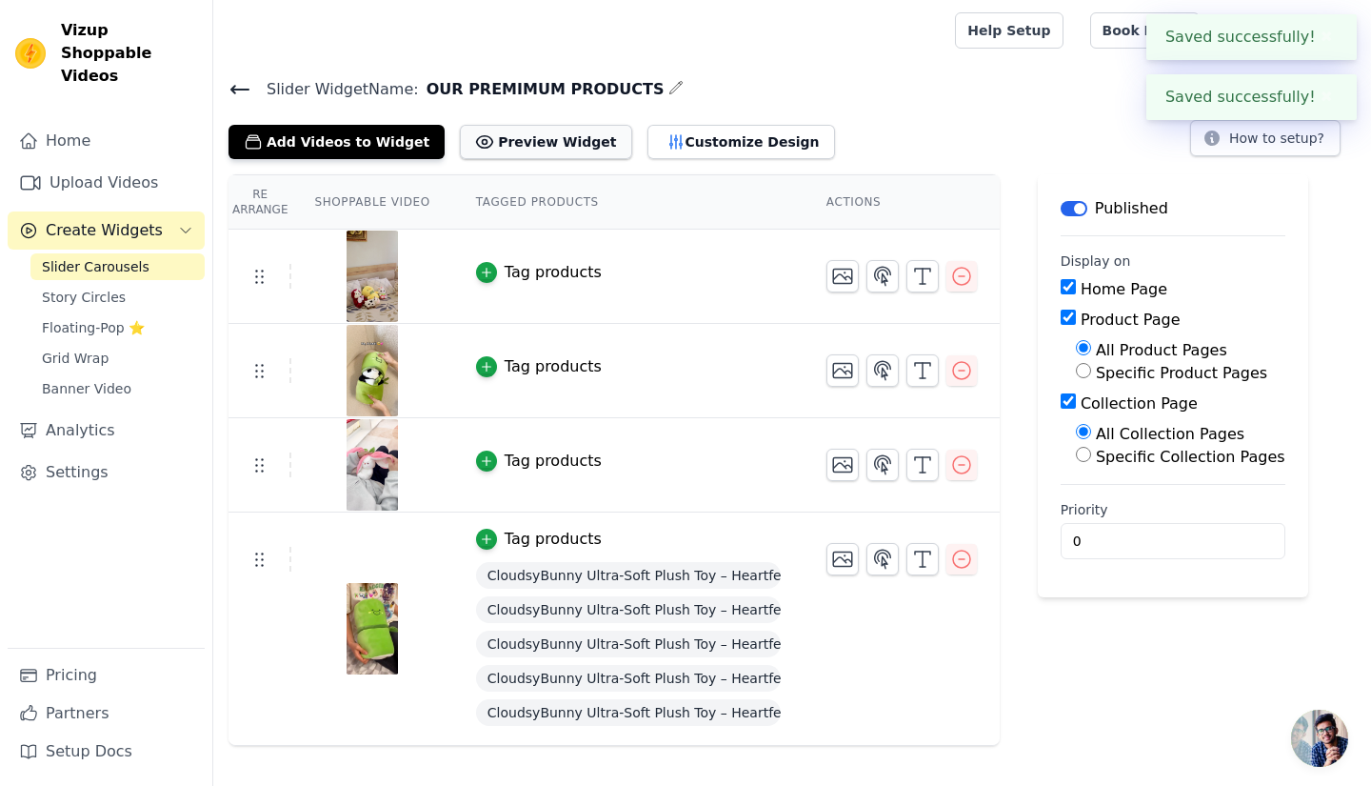
click at [488, 143] on button "Preview Widget" at bounding box center [545, 142] width 171 height 34
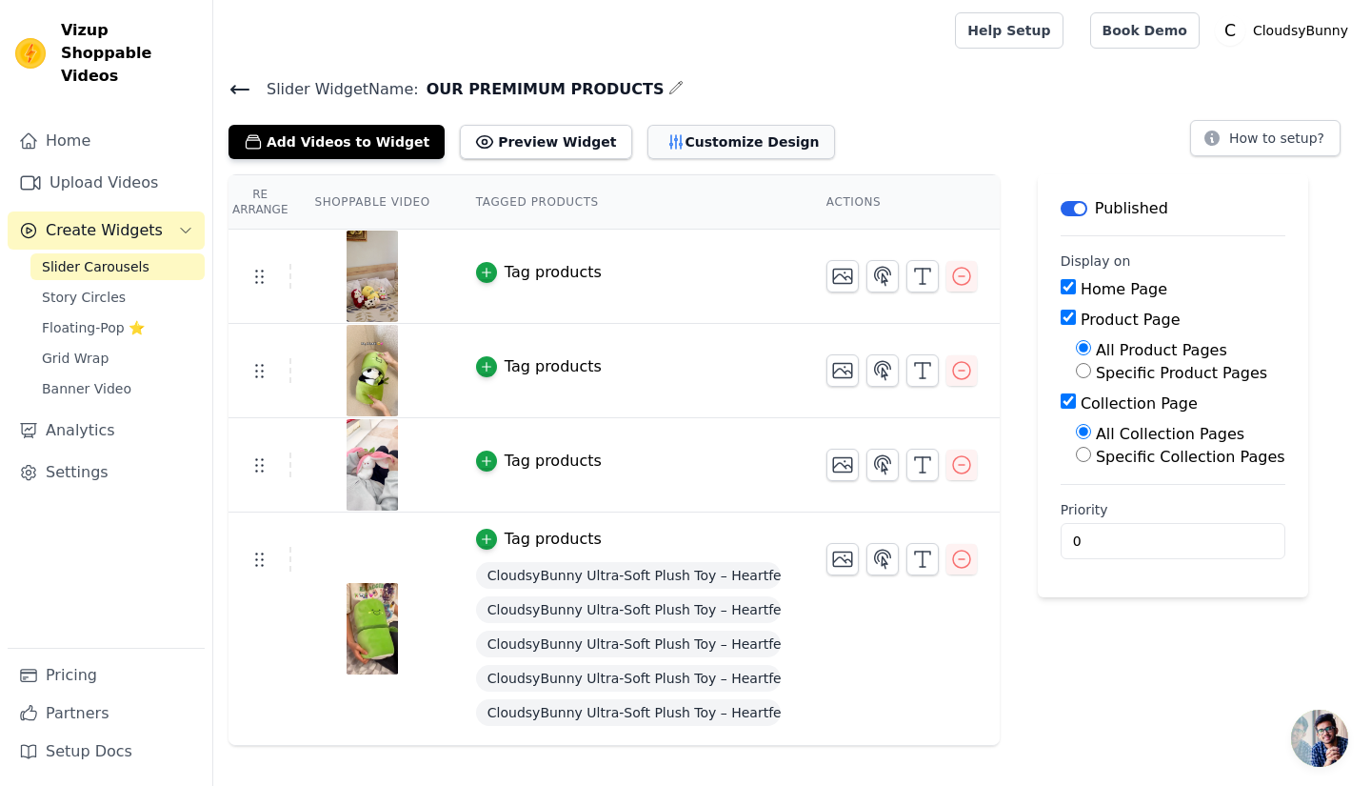
click at [647, 152] on button "Customize Design" at bounding box center [741, 142] width 188 height 34
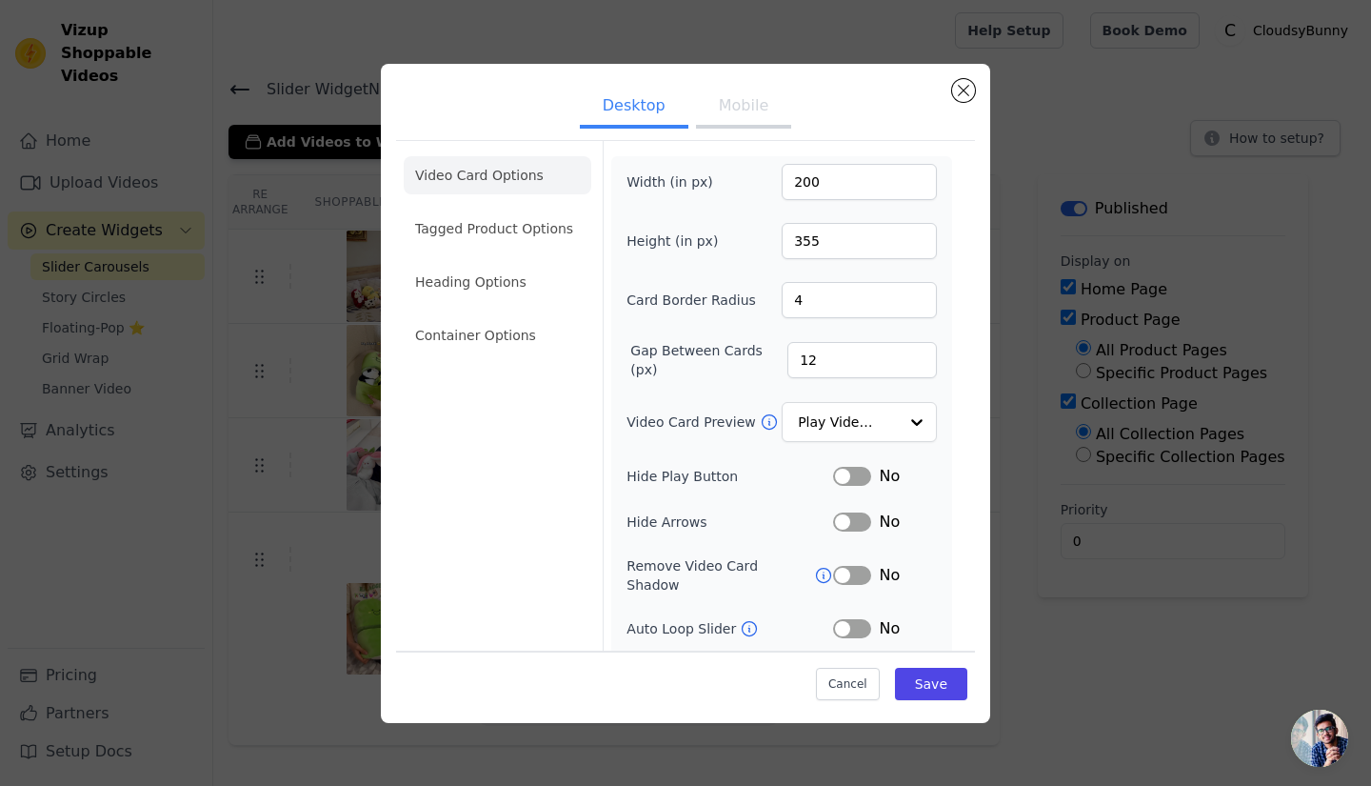
scroll to position [75, 0]
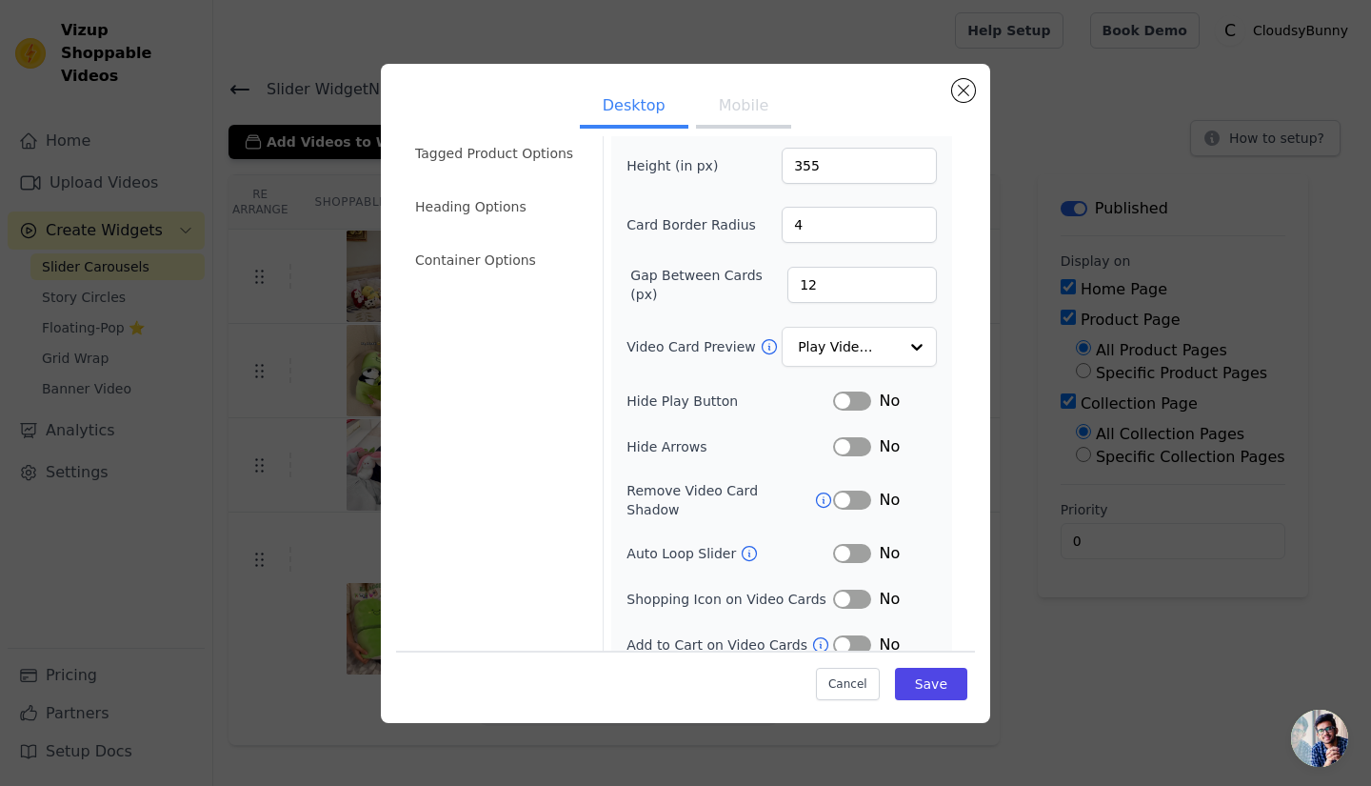
click at [752, 116] on button "Mobile" at bounding box center [743, 108] width 95 height 42
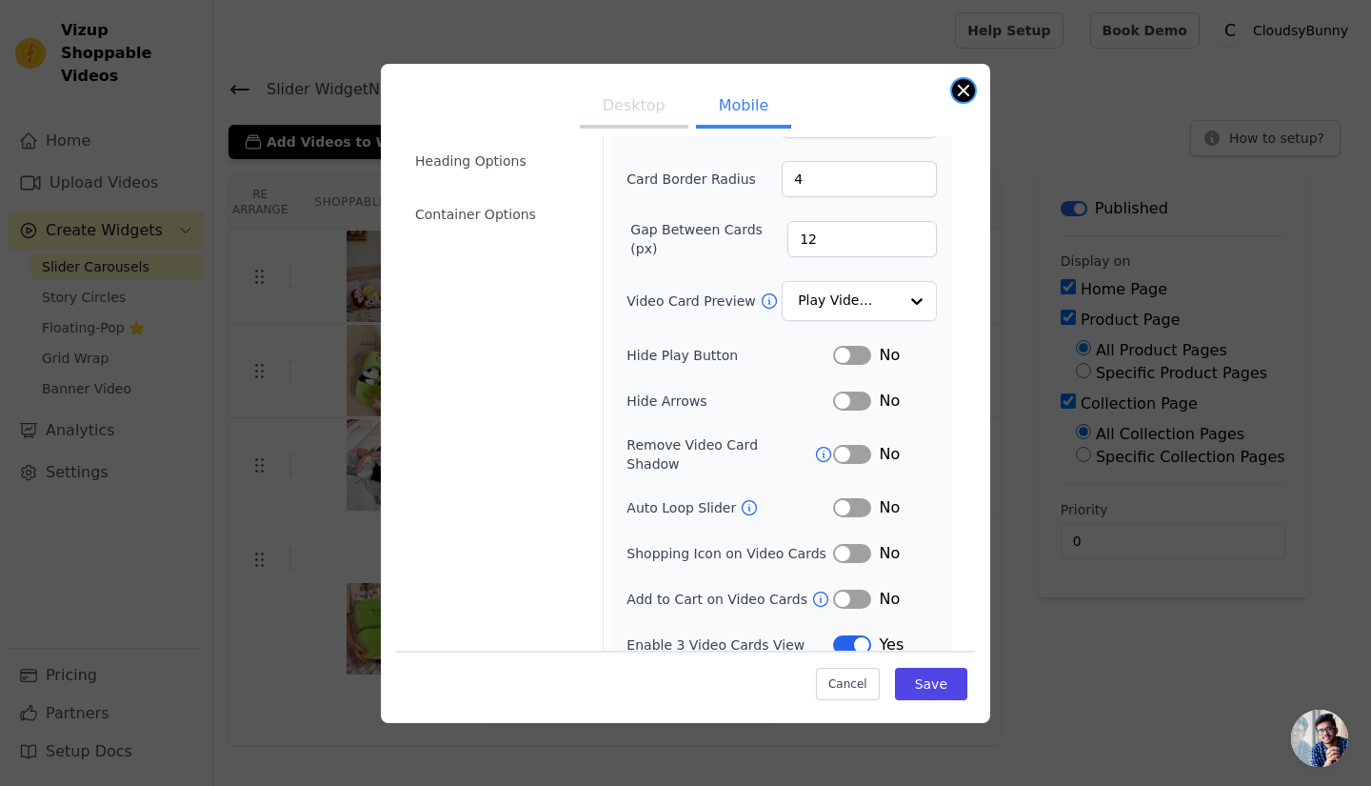
click at [965, 82] on button "Close modal" at bounding box center [963, 90] width 23 height 23
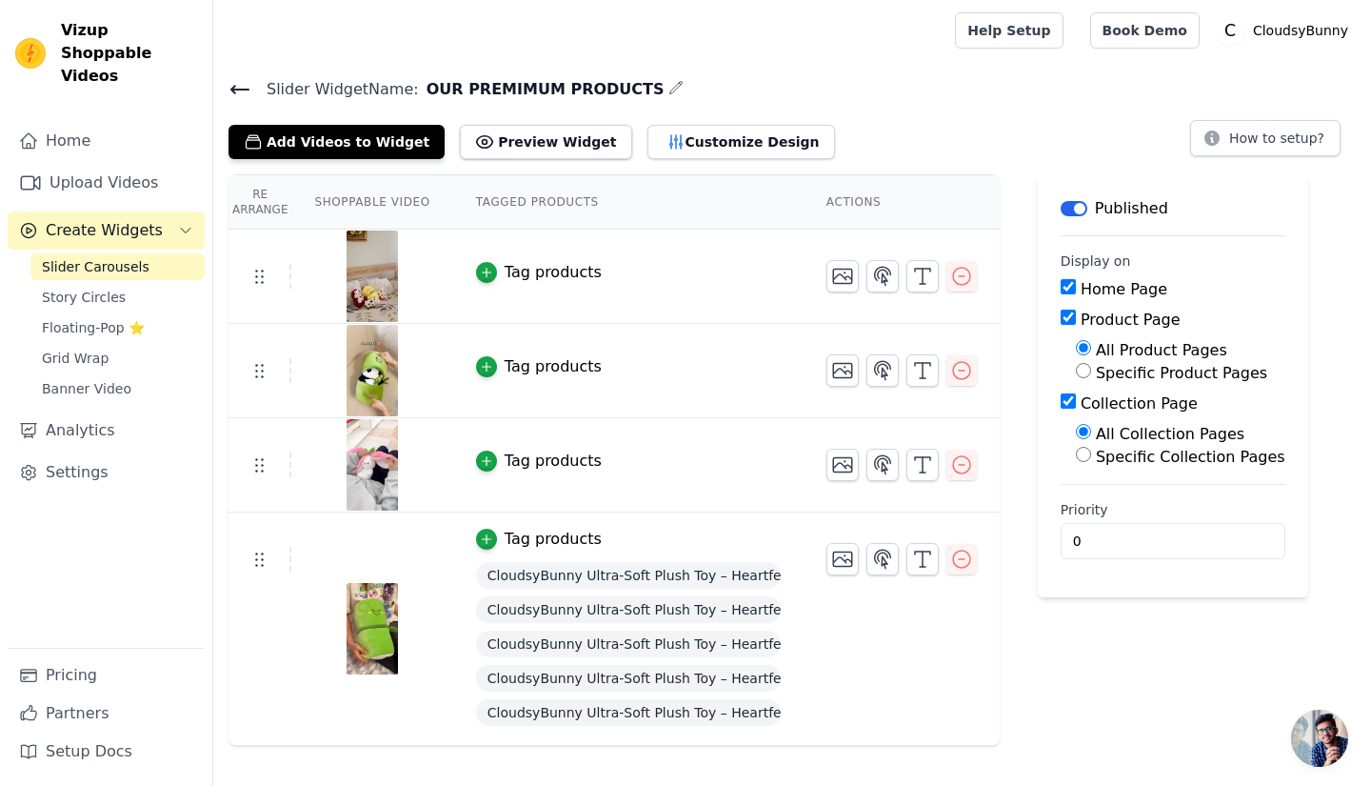
click at [78, 257] on span "Slider Carousels" at bounding box center [96, 266] width 108 height 19
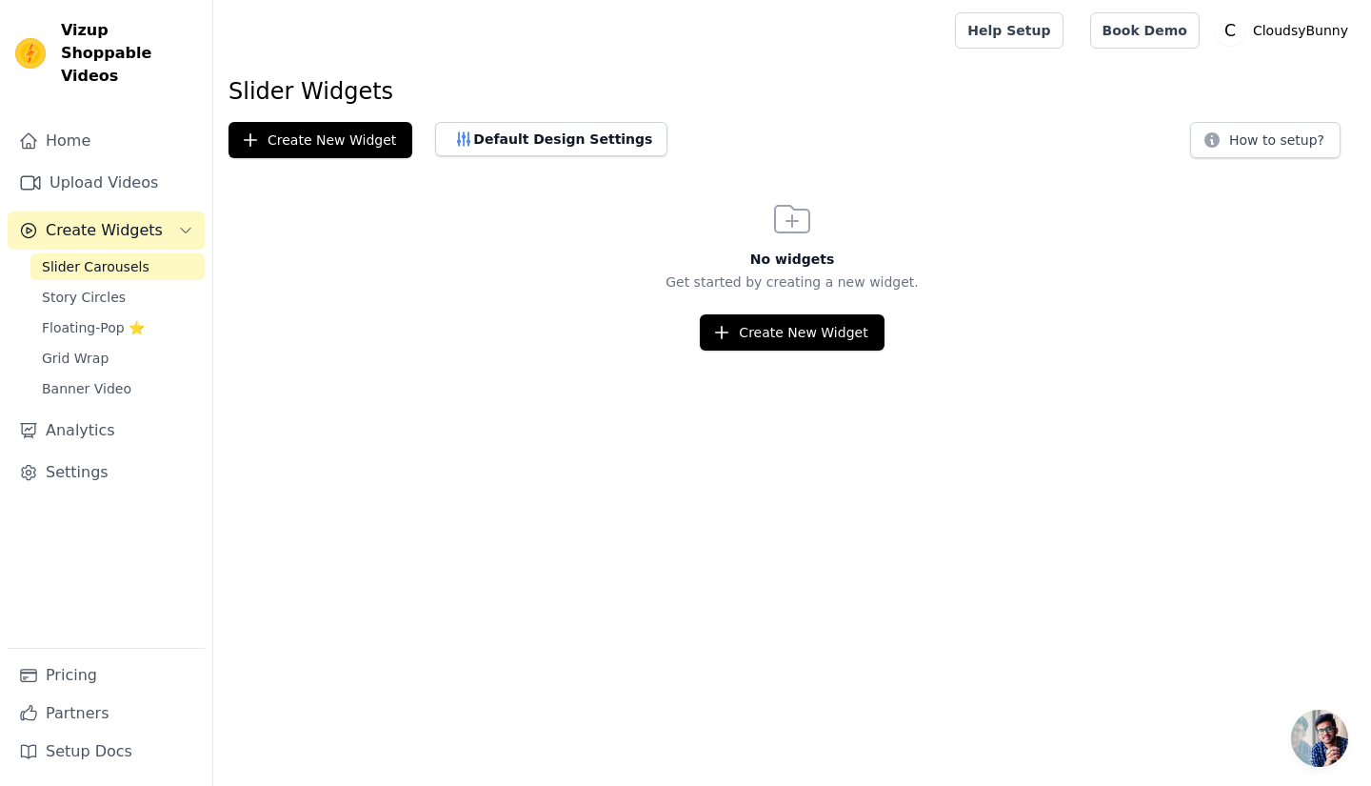
click at [78, 257] on span "Slider Carousels" at bounding box center [96, 266] width 108 height 19
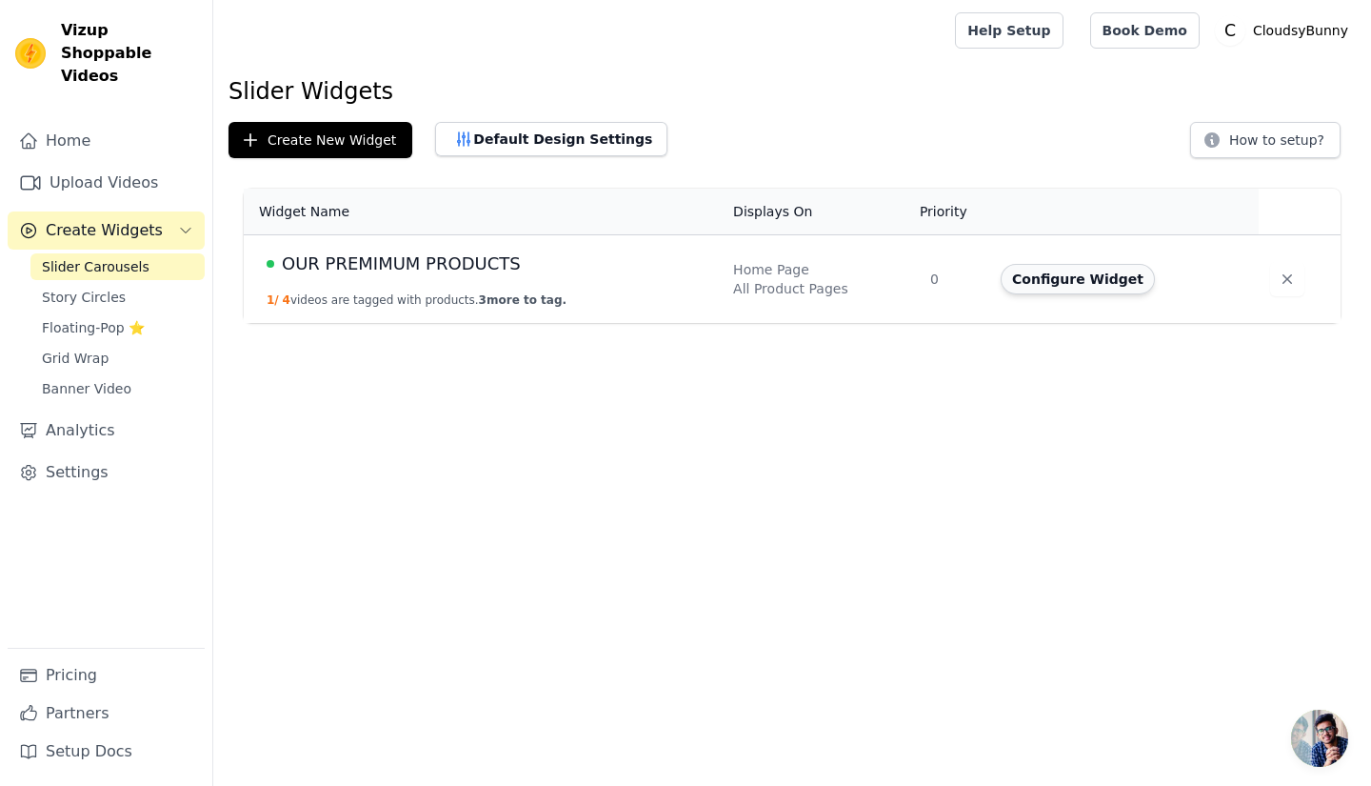
click at [1060, 275] on button "Configure Widget" at bounding box center [1078, 279] width 154 height 30
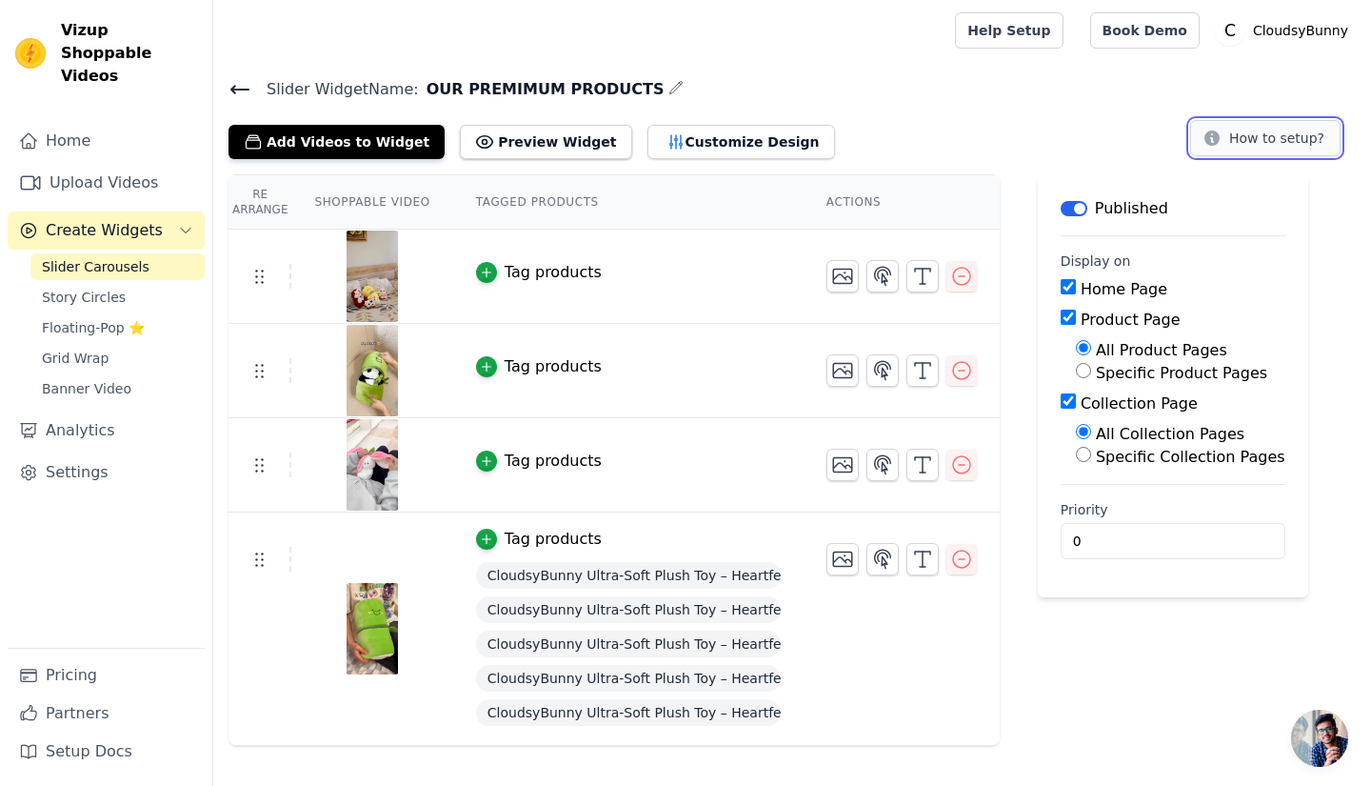
click at [1234, 136] on button "How to setup?" at bounding box center [1265, 138] width 150 height 36
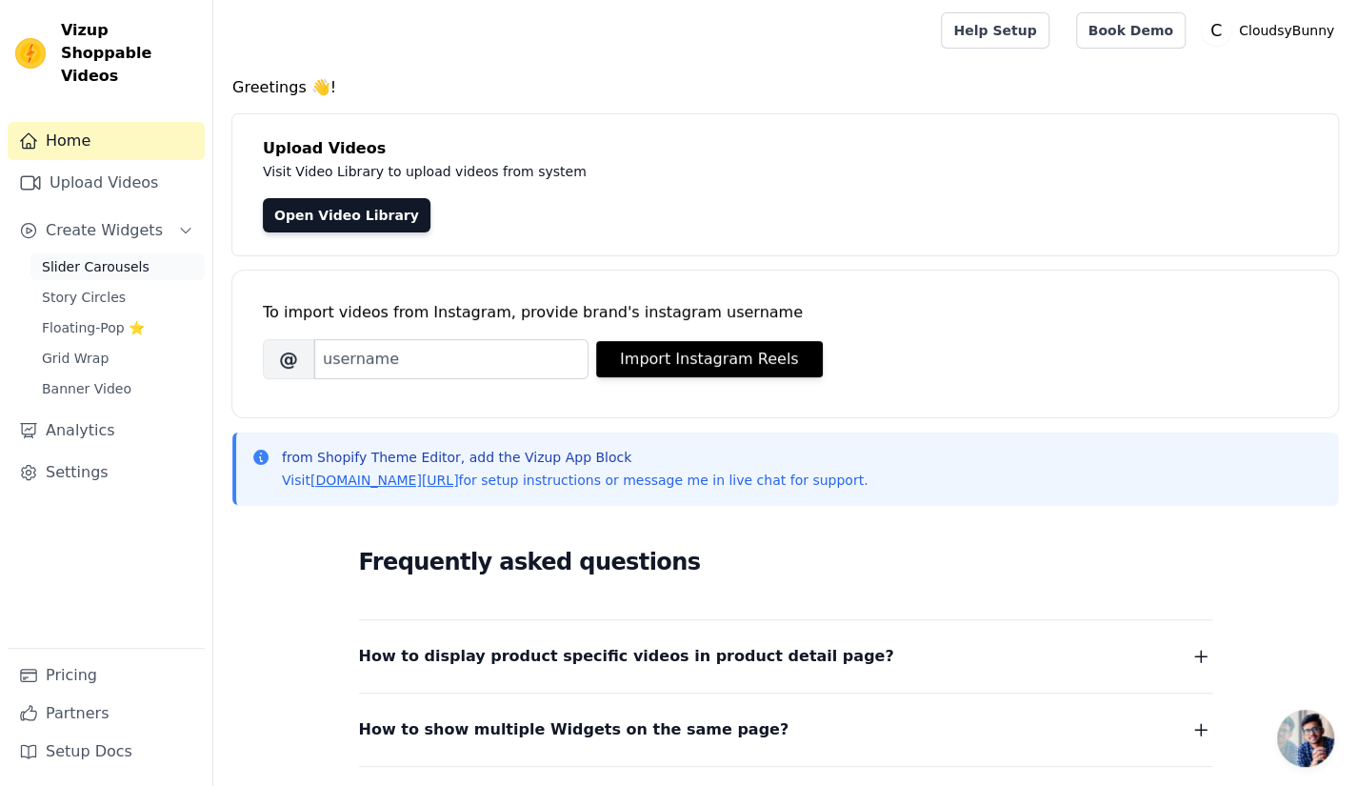
click at [80, 257] on span "Slider Carousels" at bounding box center [96, 266] width 108 height 19
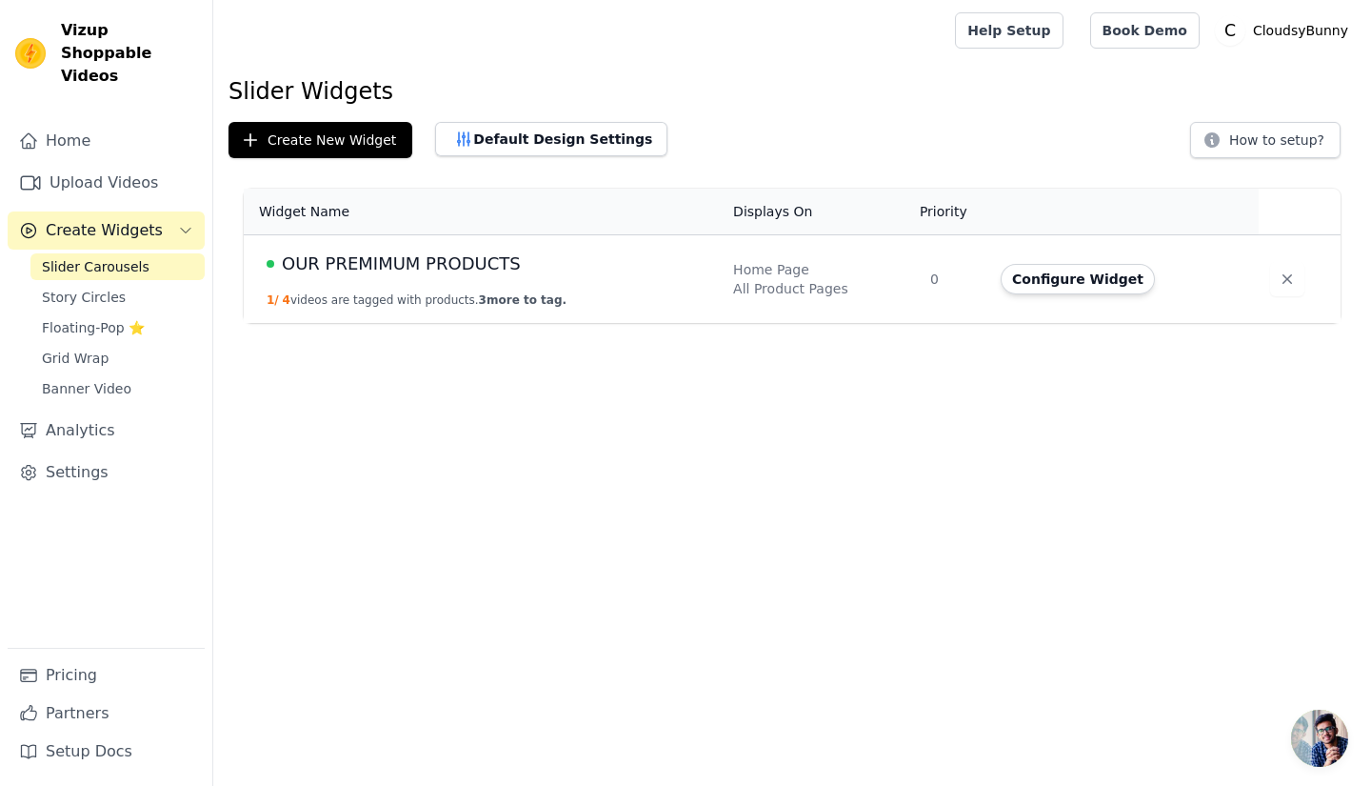
click at [268, 265] on span at bounding box center [271, 264] width 8 height 8
click at [750, 293] on div "All Product Pages" at bounding box center [820, 288] width 174 height 19
click at [146, 284] on link "Story Circles" at bounding box center [117, 297] width 174 height 27
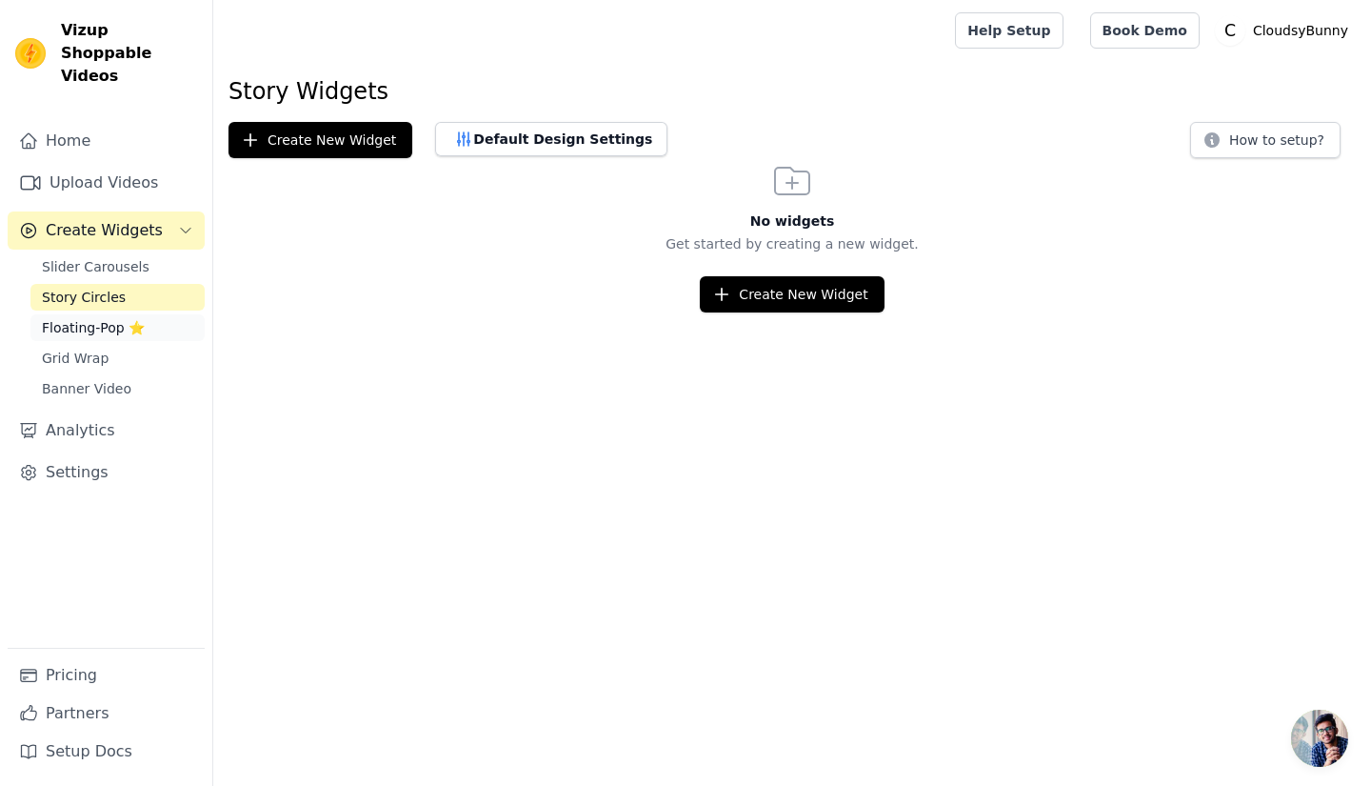
click at [123, 318] on span "Floating-Pop ⭐" at bounding box center [93, 327] width 103 height 19
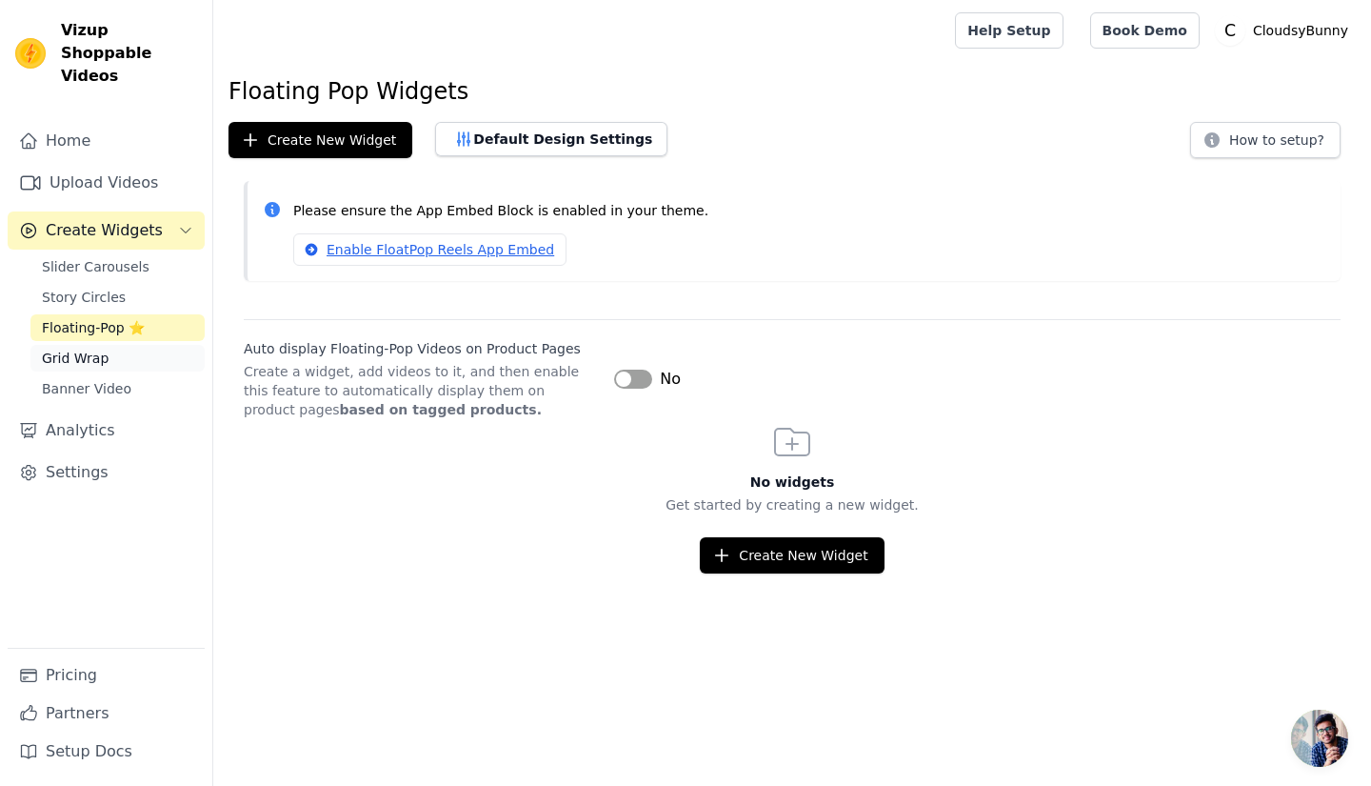
click at [114, 345] on link "Grid Wrap" at bounding box center [117, 358] width 174 height 27
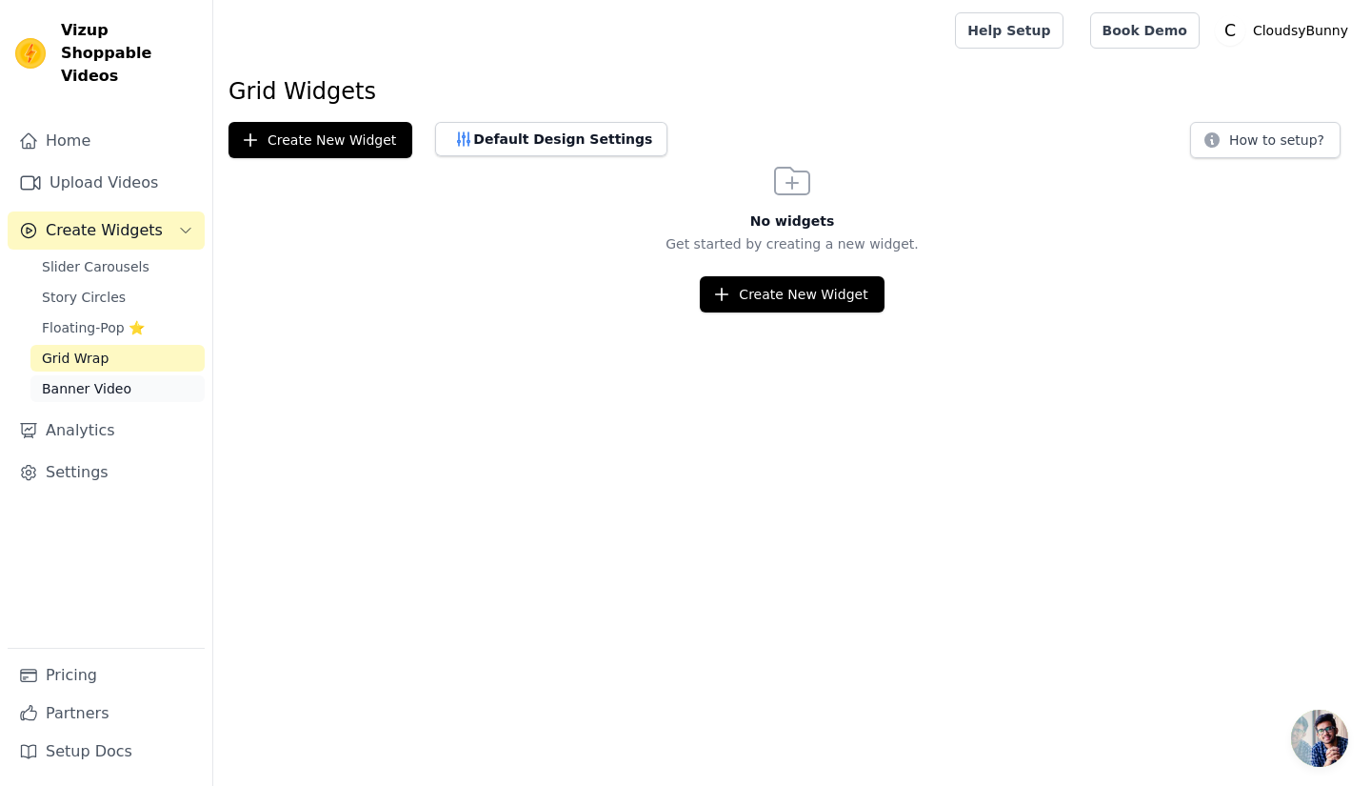
click at [120, 375] on link "Banner Video" at bounding box center [117, 388] width 174 height 27
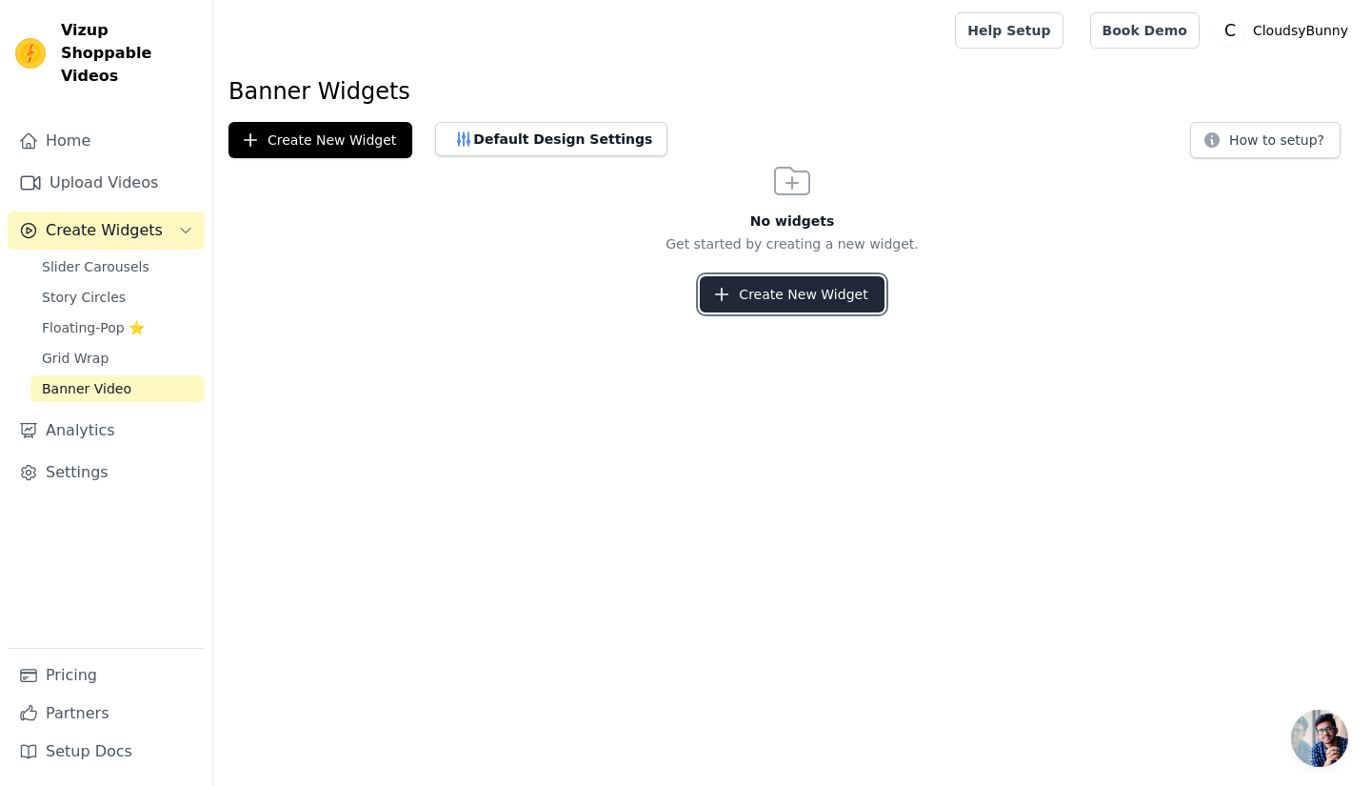
click at [769, 298] on button "Create New Widget" at bounding box center [792, 294] width 184 height 36
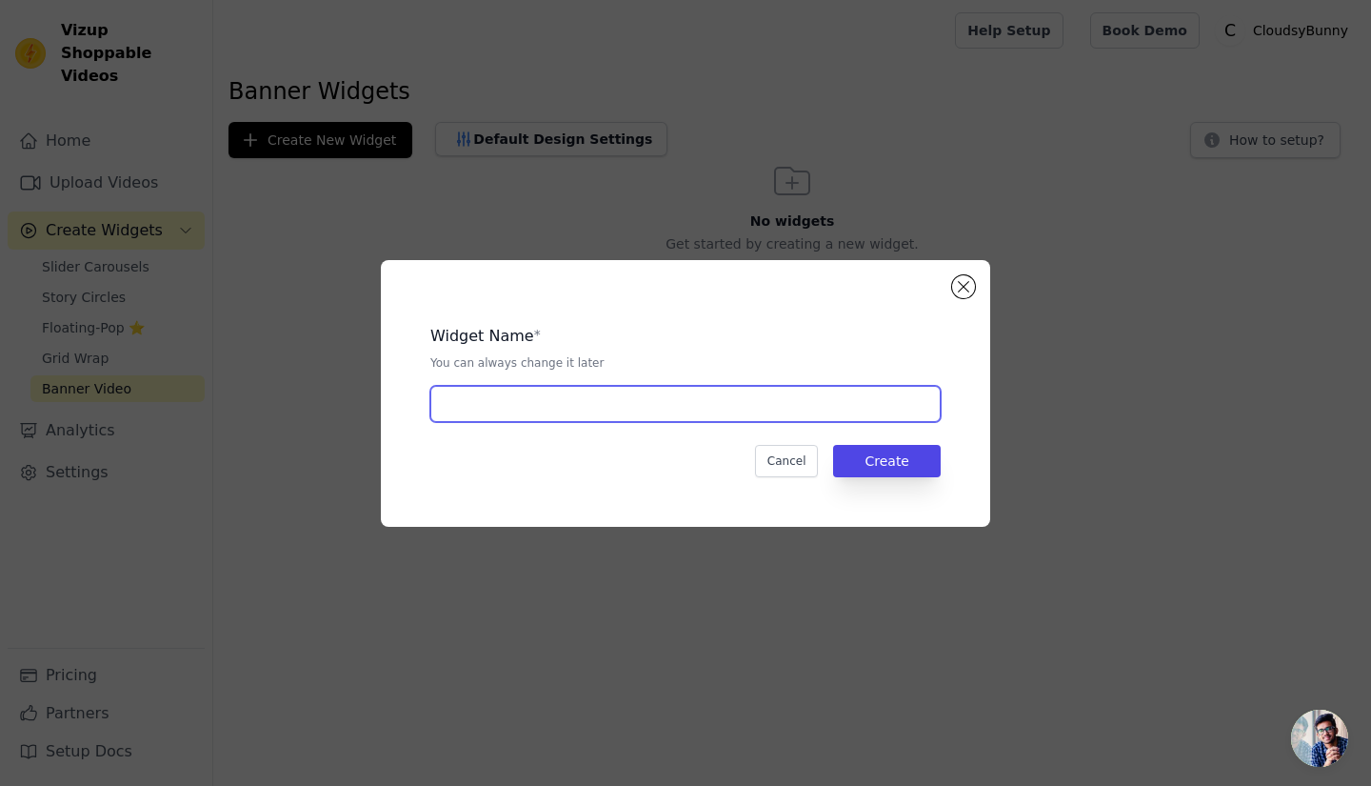
click at [638, 396] on input "text" at bounding box center [685, 404] width 510 height 36
type input "OUR PREMIMUM PRODUCTS"
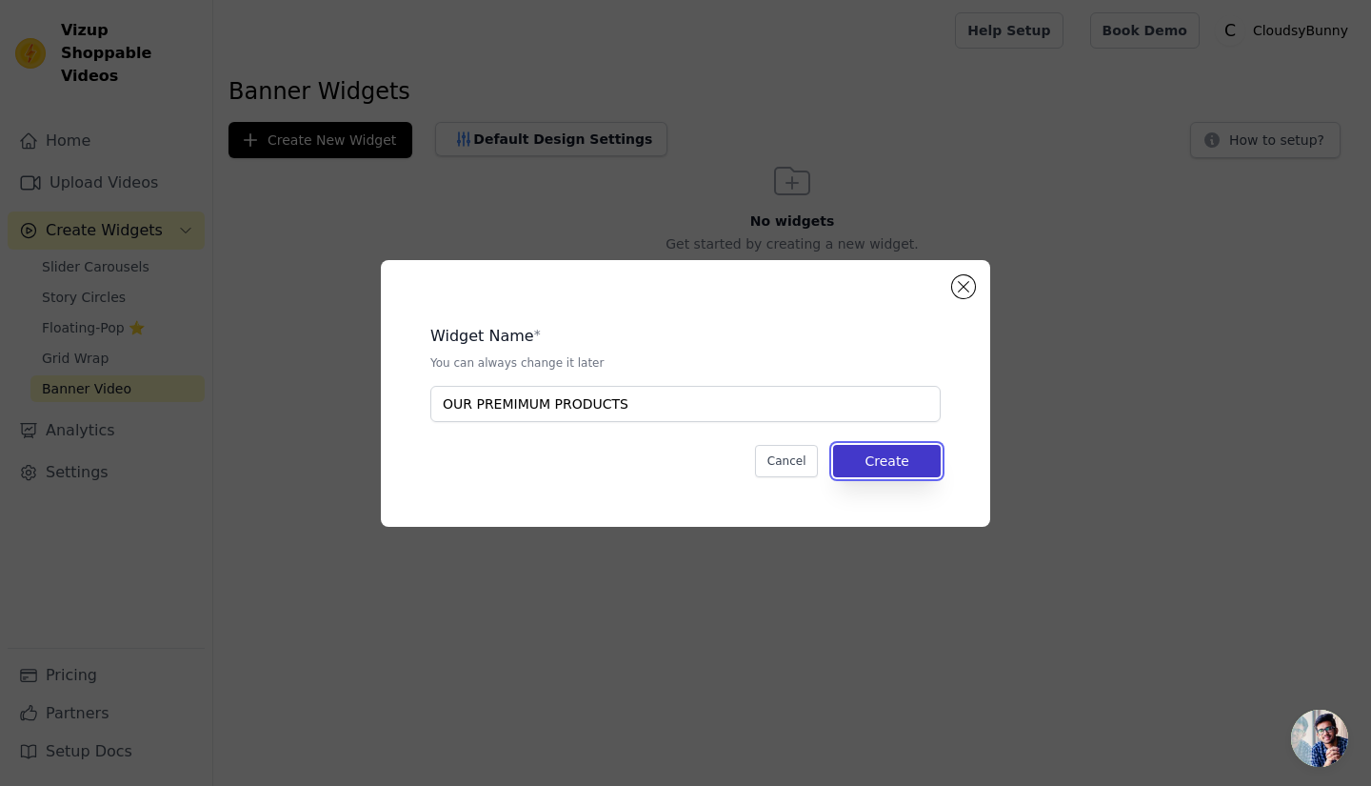
click at [885, 454] on button "Create" at bounding box center [887, 461] width 108 height 32
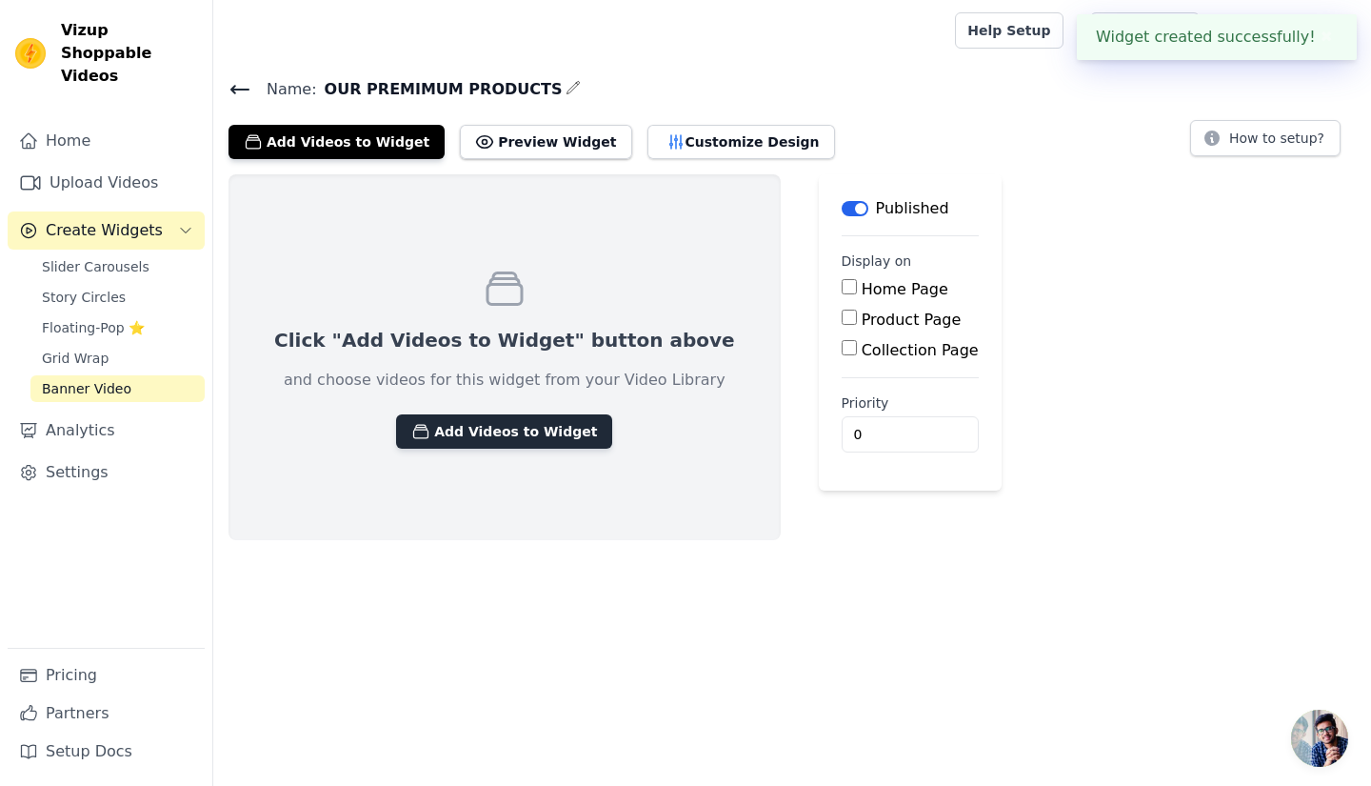
click at [454, 437] on button "Add Videos to Widget" at bounding box center [504, 431] width 216 height 34
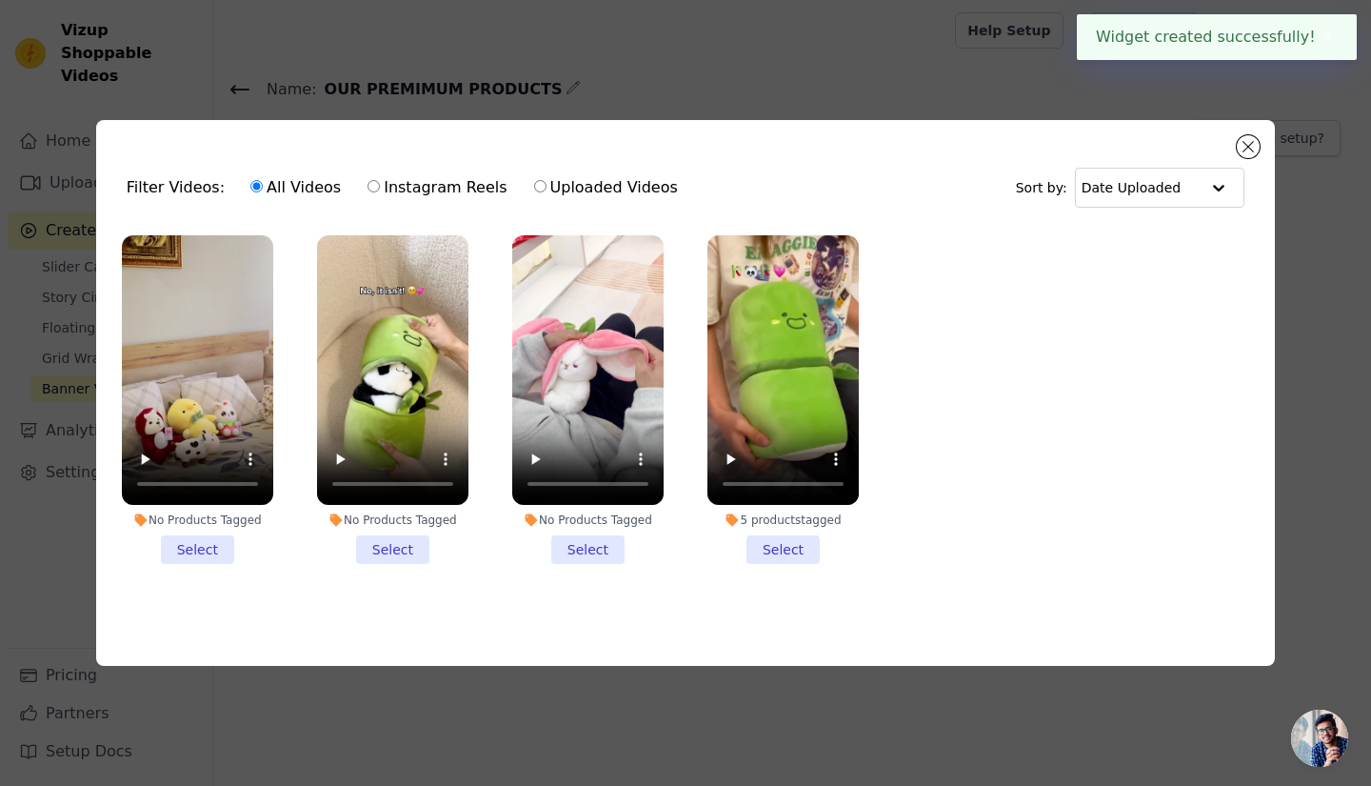
click at [203, 548] on li "No Products Tagged Select" at bounding box center [197, 399] width 151 height 328
click at [0, 0] on input "No Products Tagged Select" at bounding box center [0, 0] width 0 height 0
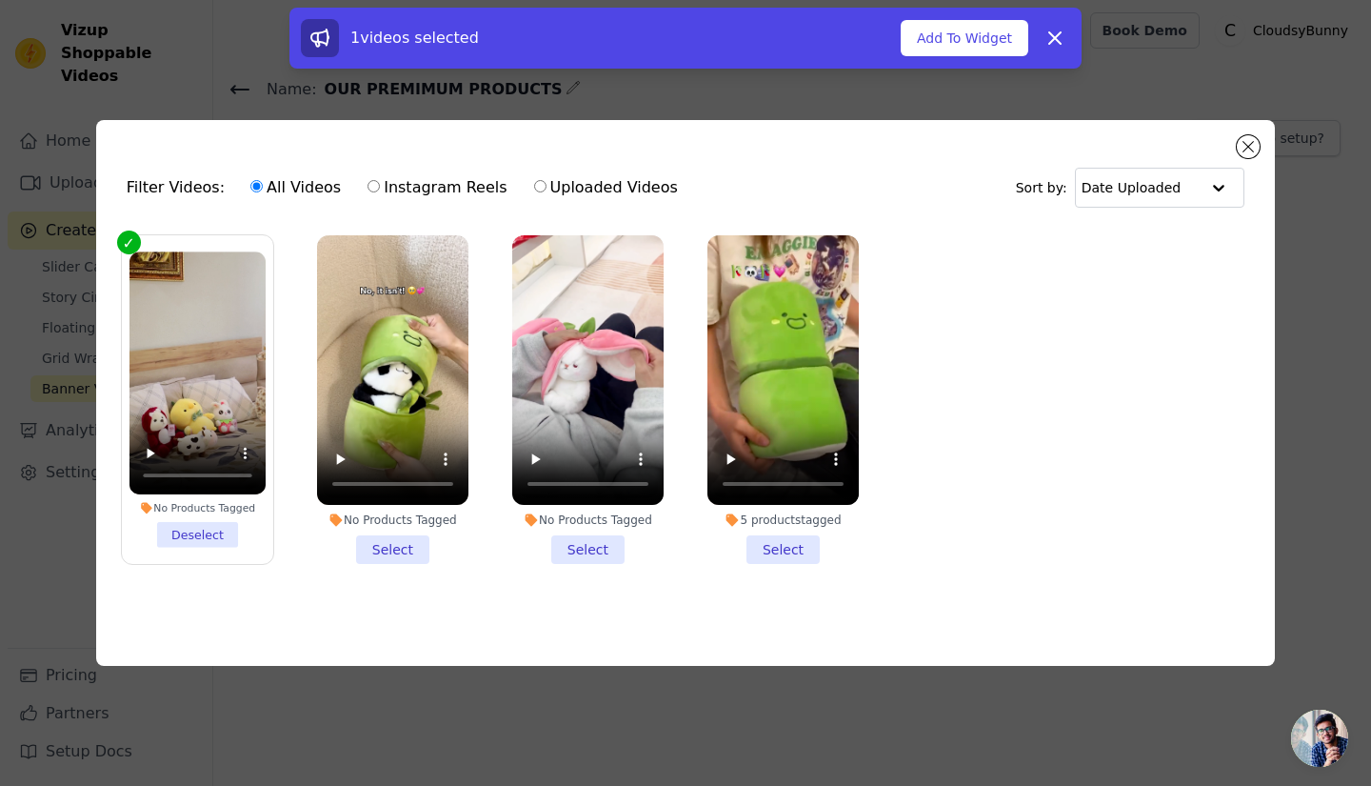
click at [399, 545] on li "No Products Tagged Select" at bounding box center [392, 399] width 151 height 328
click at [0, 0] on input "No Products Tagged Select" at bounding box center [0, 0] width 0 height 0
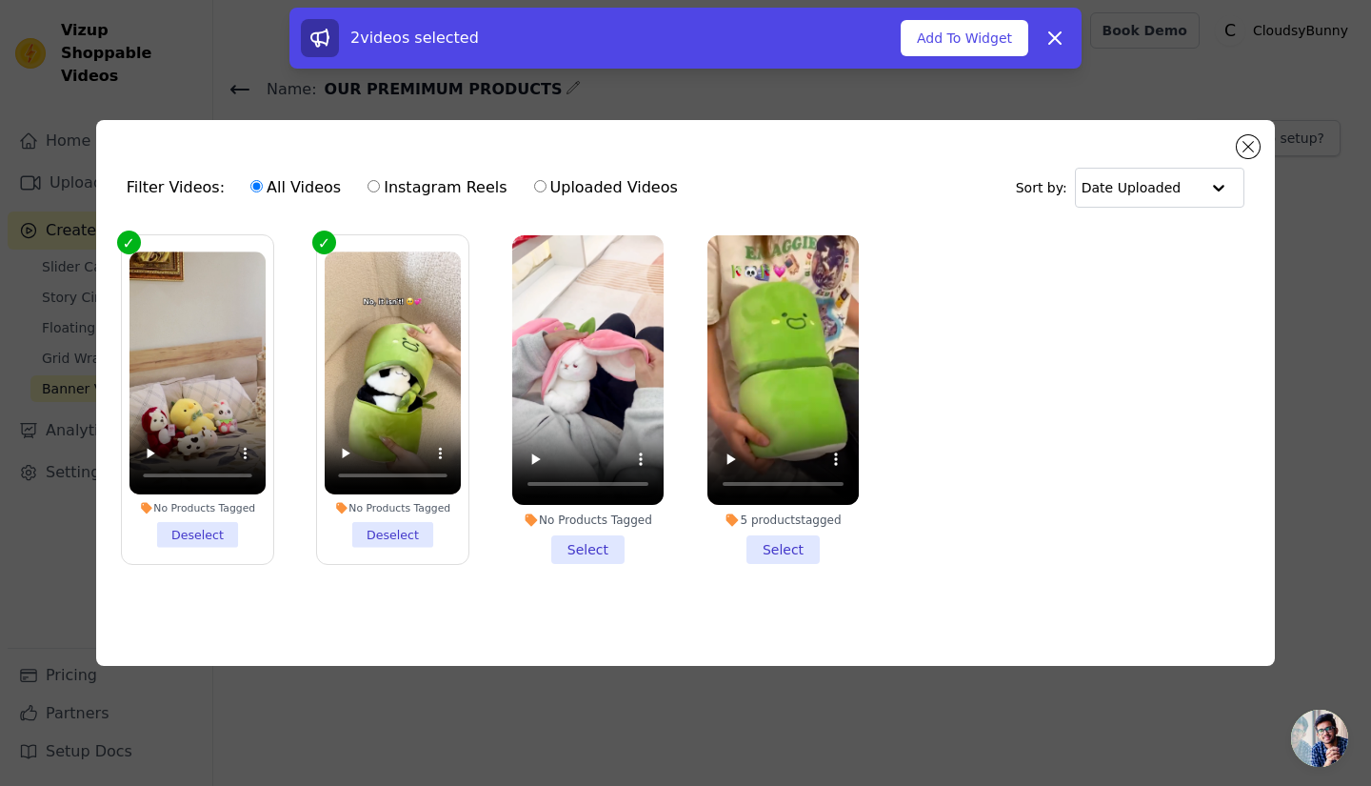
click at [594, 544] on li "No Products Tagged Select" at bounding box center [587, 399] width 151 height 328
click at [0, 0] on input "No Products Tagged Select" at bounding box center [0, 0] width 0 height 0
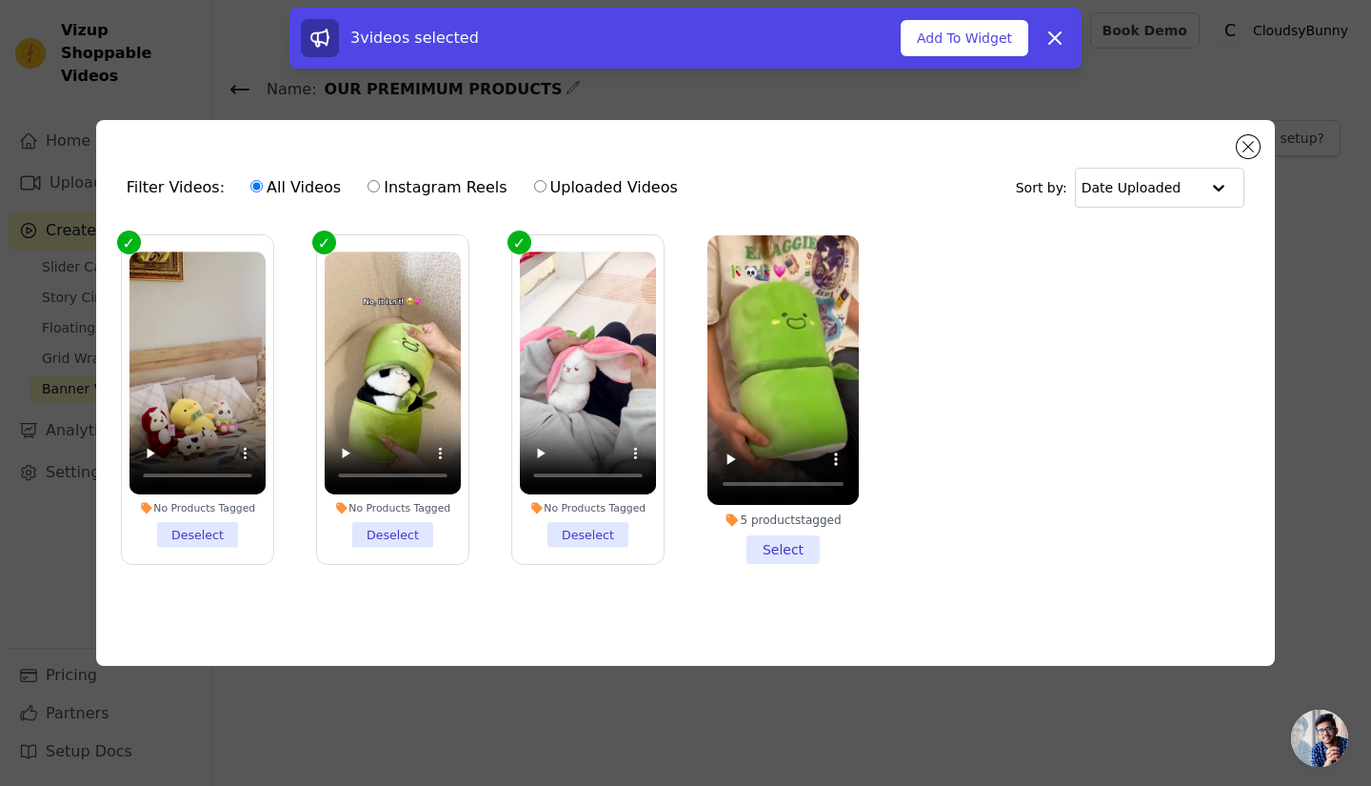
click at [414, 522] on li "No Products Tagged Deselect" at bounding box center [393, 398] width 136 height 295
click at [0, 0] on input "No Products Tagged Deselect" at bounding box center [0, 0] width 0 height 0
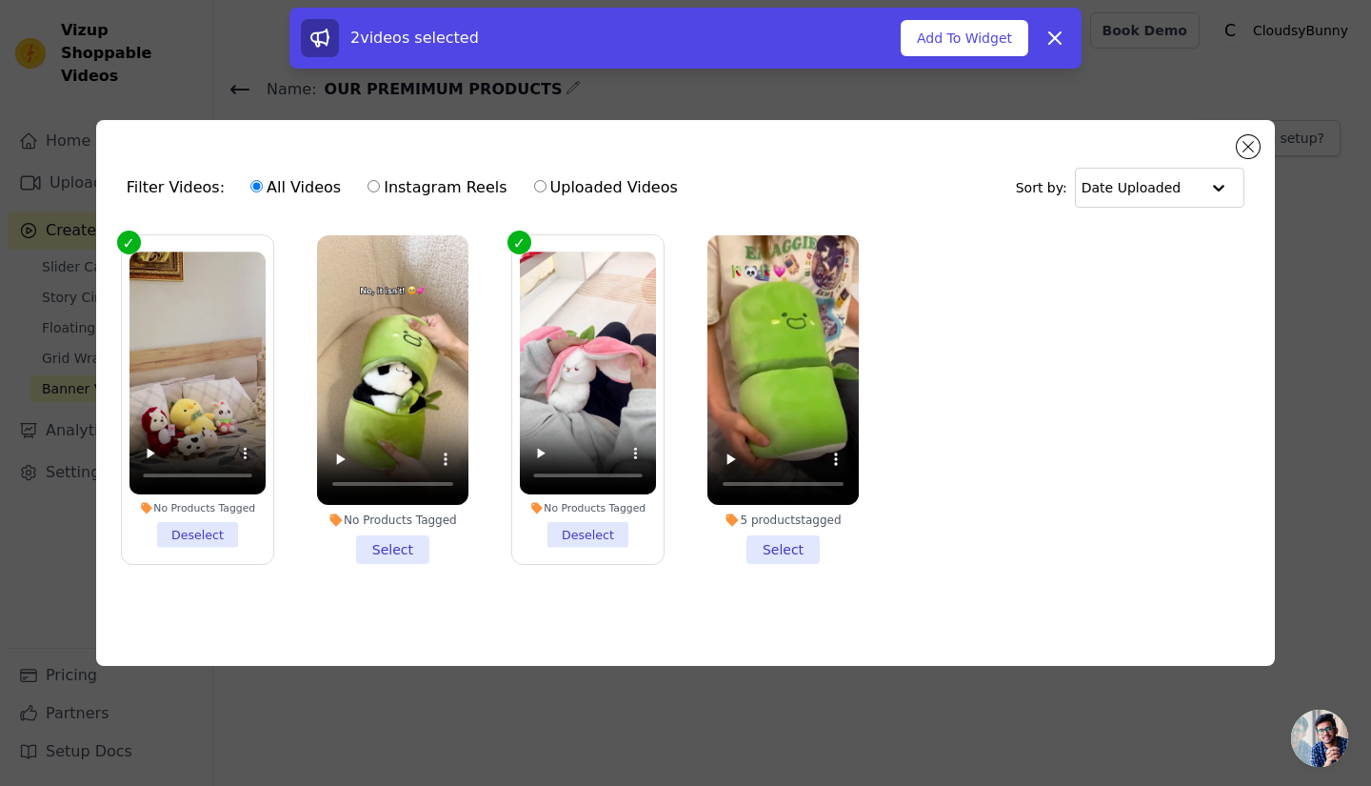
click at [414, 528] on li "No Products Tagged Select" at bounding box center [392, 399] width 151 height 328
click at [0, 0] on input "No Products Tagged Select" at bounding box center [0, 0] width 0 height 0
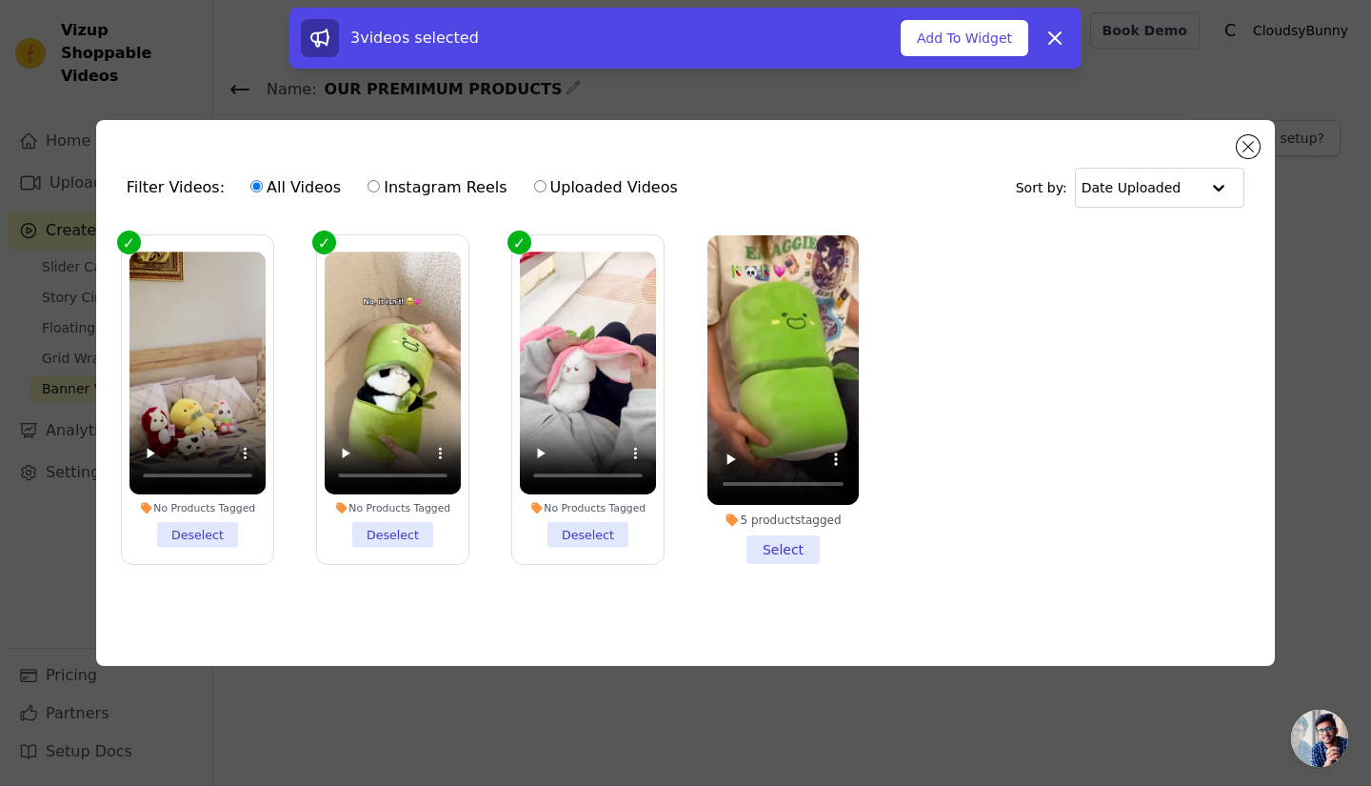
click at [781, 529] on li "5 products tagged Select" at bounding box center [782, 399] width 151 height 328
click at [0, 0] on input "5 products tagged Select" at bounding box center [0, 0] width 0 height 0
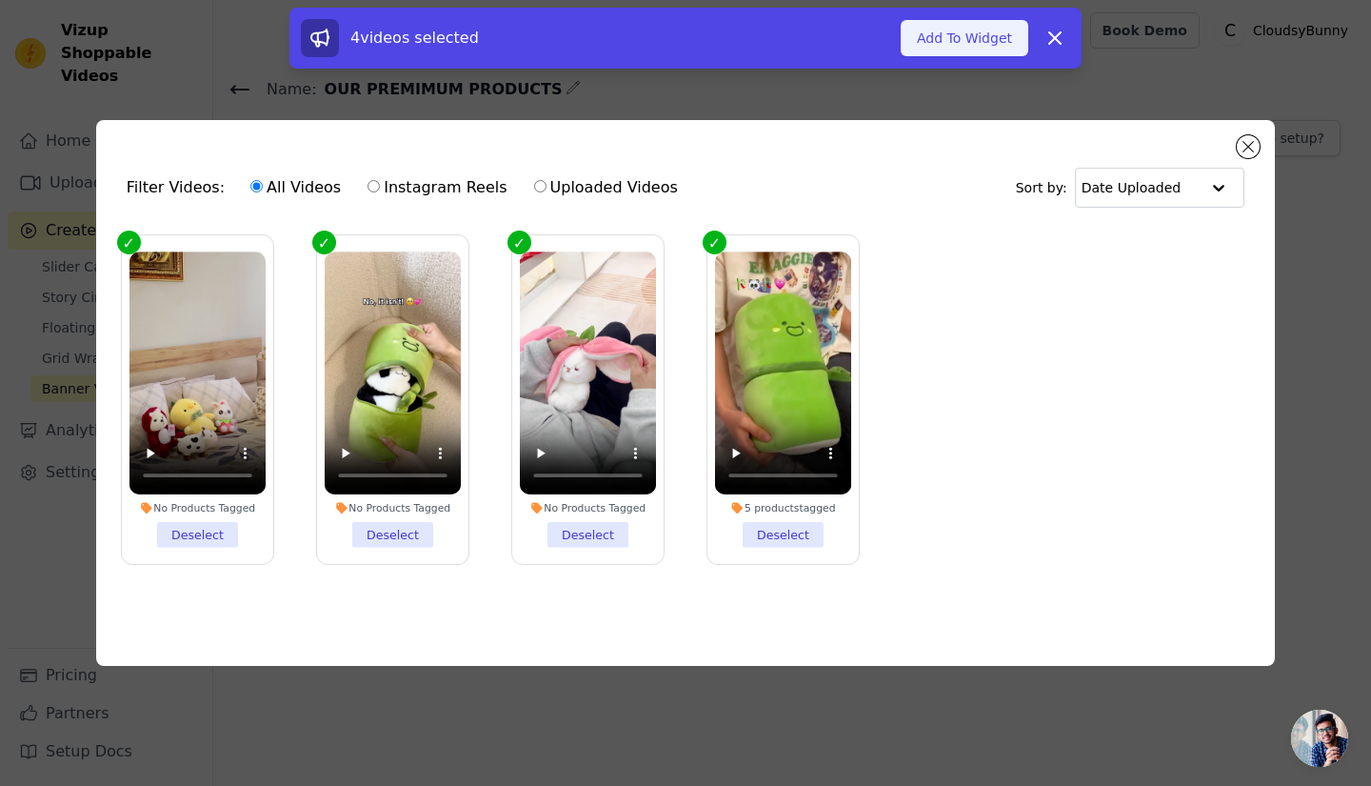
click at [974, 52] on button "Add To Widget" at bounding box center [965, 38] width 128 height 36
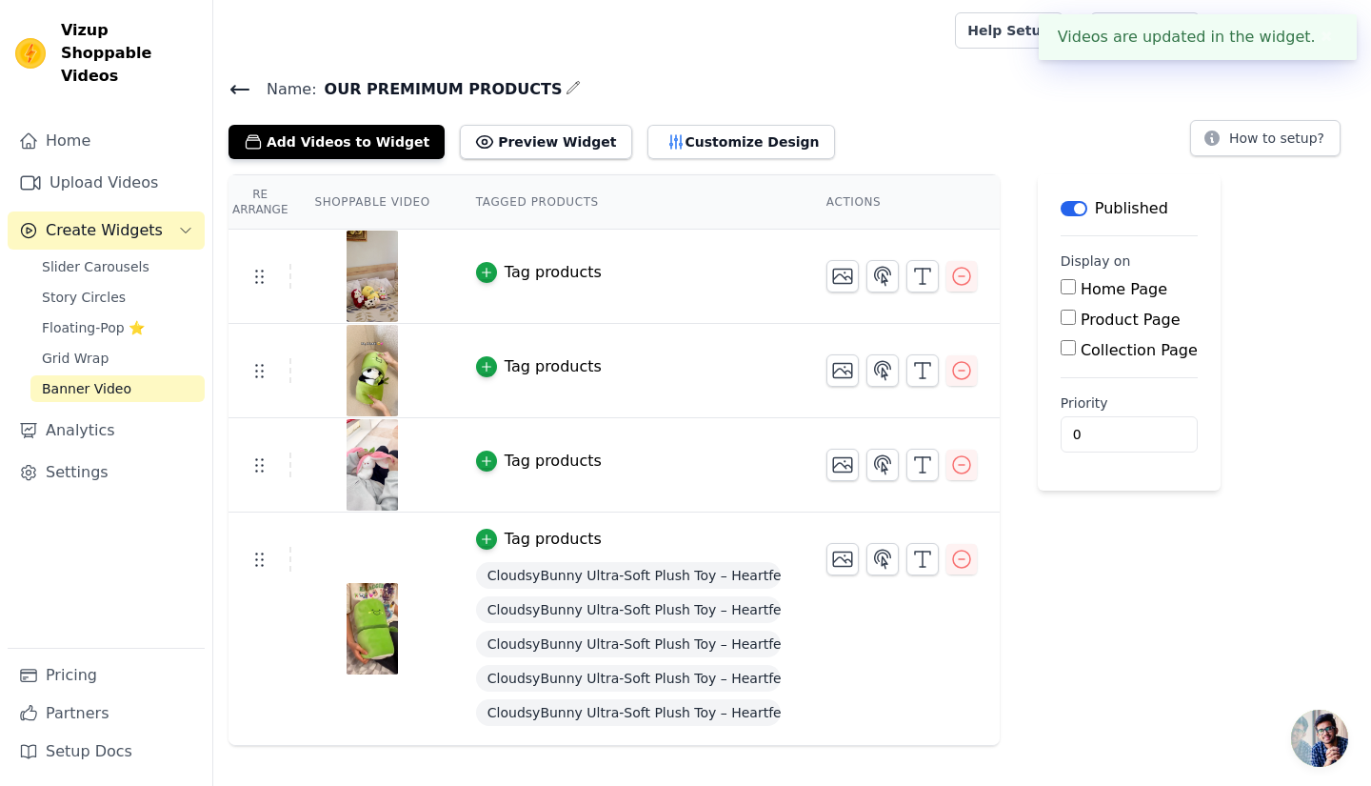
click at [1061, 296] on div "Home Page" at bounding box center [1129, 289] width 137 height 23
click at [1061, 291] on input "Home Page" at bounding box center [1068, 286] width 15 height 15
checkbox input "true"
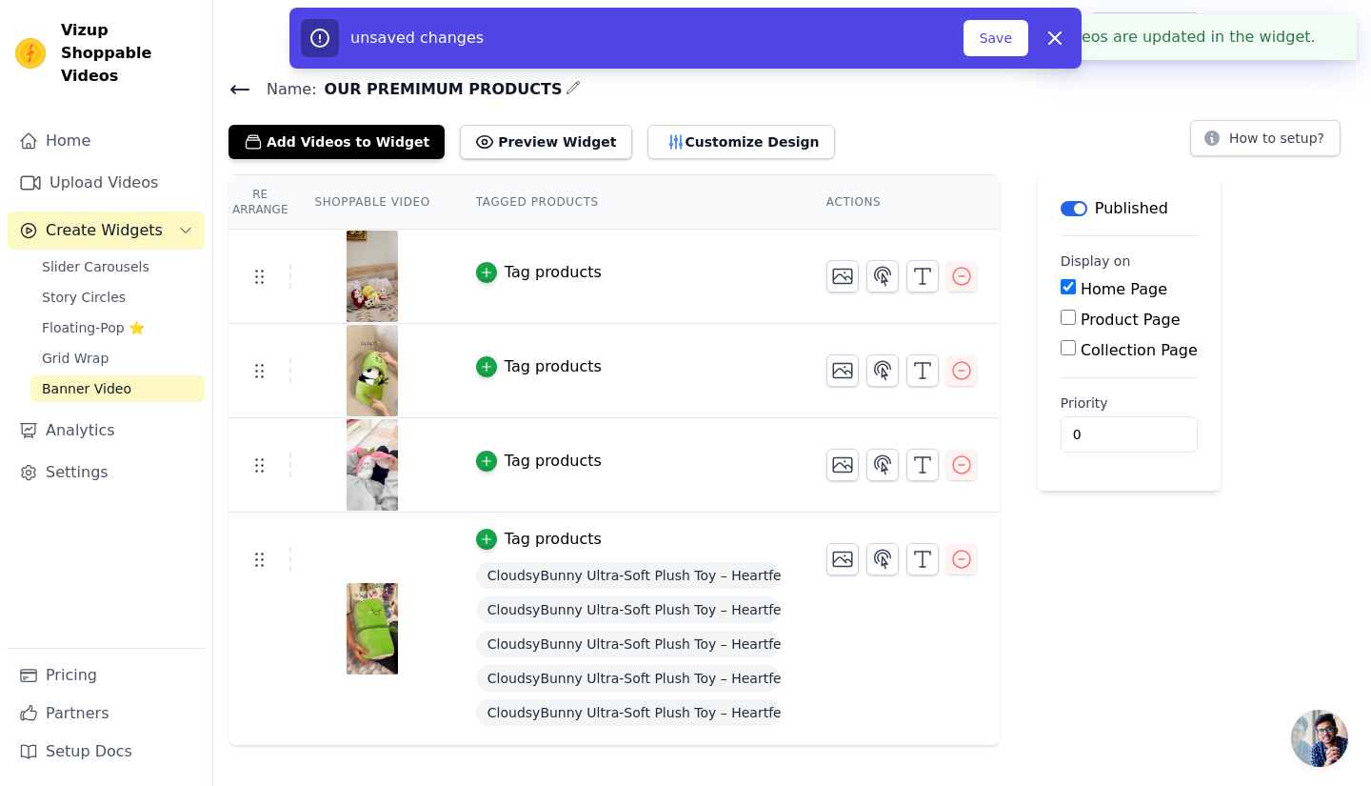
click at [1061, 319] on input "Product Page" at bounding box center [1068, 316] width 15 height 15
checkbox input "true"
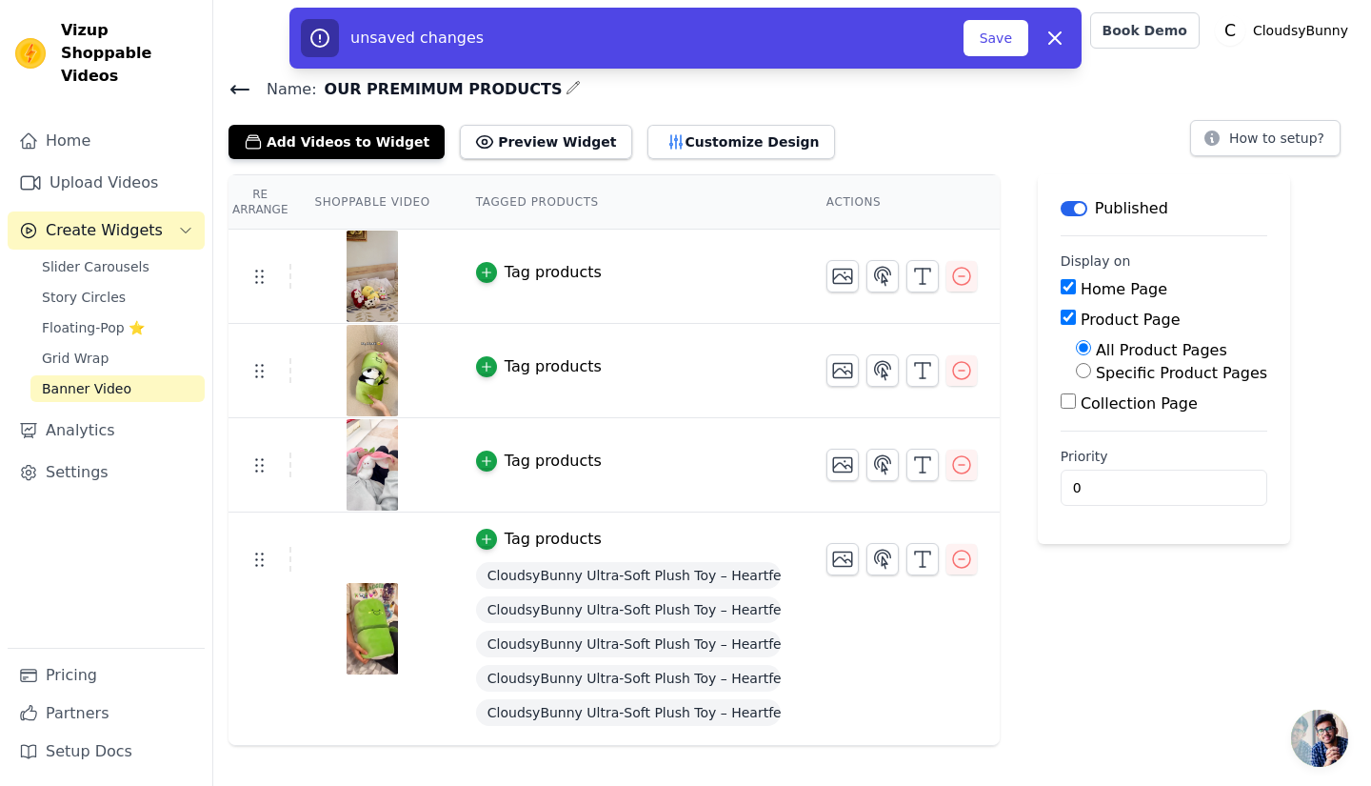
click at [1061, 397] on input "Collection Page" at bounding box center [1068, 400] width 15 height 15
checkbox input "true"
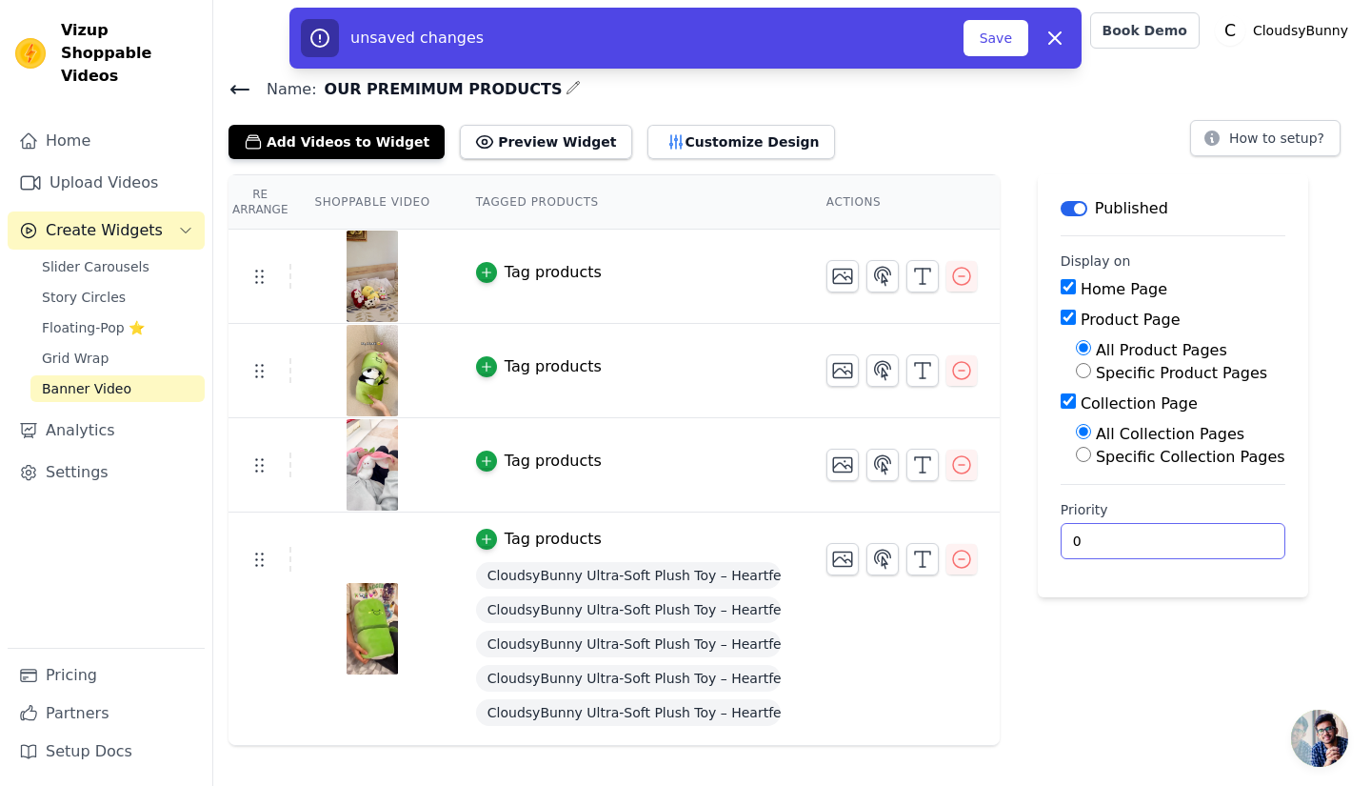
click at [1090, 542] on input "0" at bounding box center [1173, 541] width 225 height 36
click at [1202, 538] on input "0" at bounding box center [1173, 541] width 225 height 36
click at [1200, 532] on input "1" at bounding box center [1173, 541] width 225 height 36
click at [1200, 532] on input "2" at bounding box center [1173, 541] width 225 height 36
click at [1200, 532] on input "3" at bounding box center [1173, 541] width 225 height 36
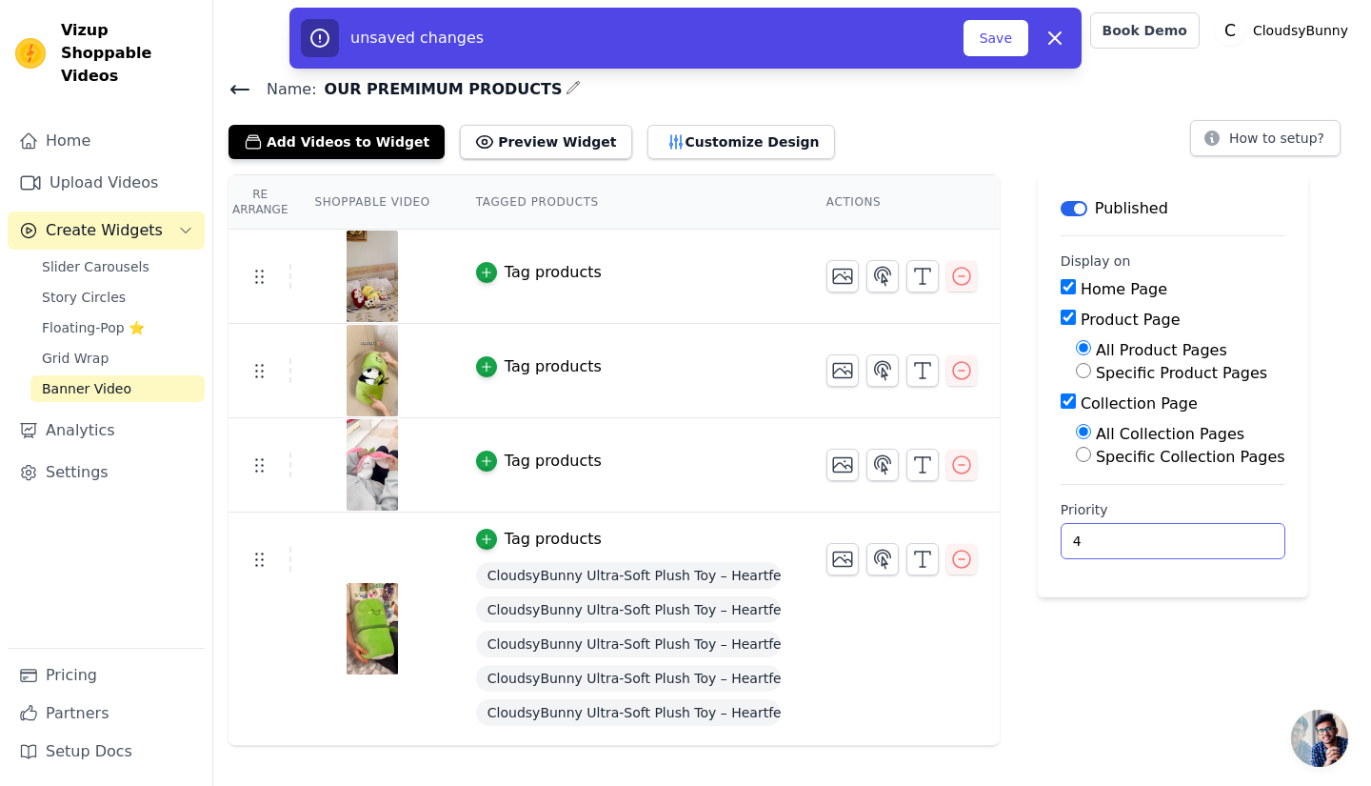
type input "4"
click at [1200, 532] on input "4" at bounding box center [1173, 541] width 225 height 36
click at [1003, 62] on div "unsaved changes Save Dismiss" at bounding box center [685, 38] width 792 height 61
click at [1001, 52] on button "Save" at bounding box center [996, 38] width 65 height 36
click at [993, 29] on button "Save" at bounding box center [996, 38] width 65 height 36
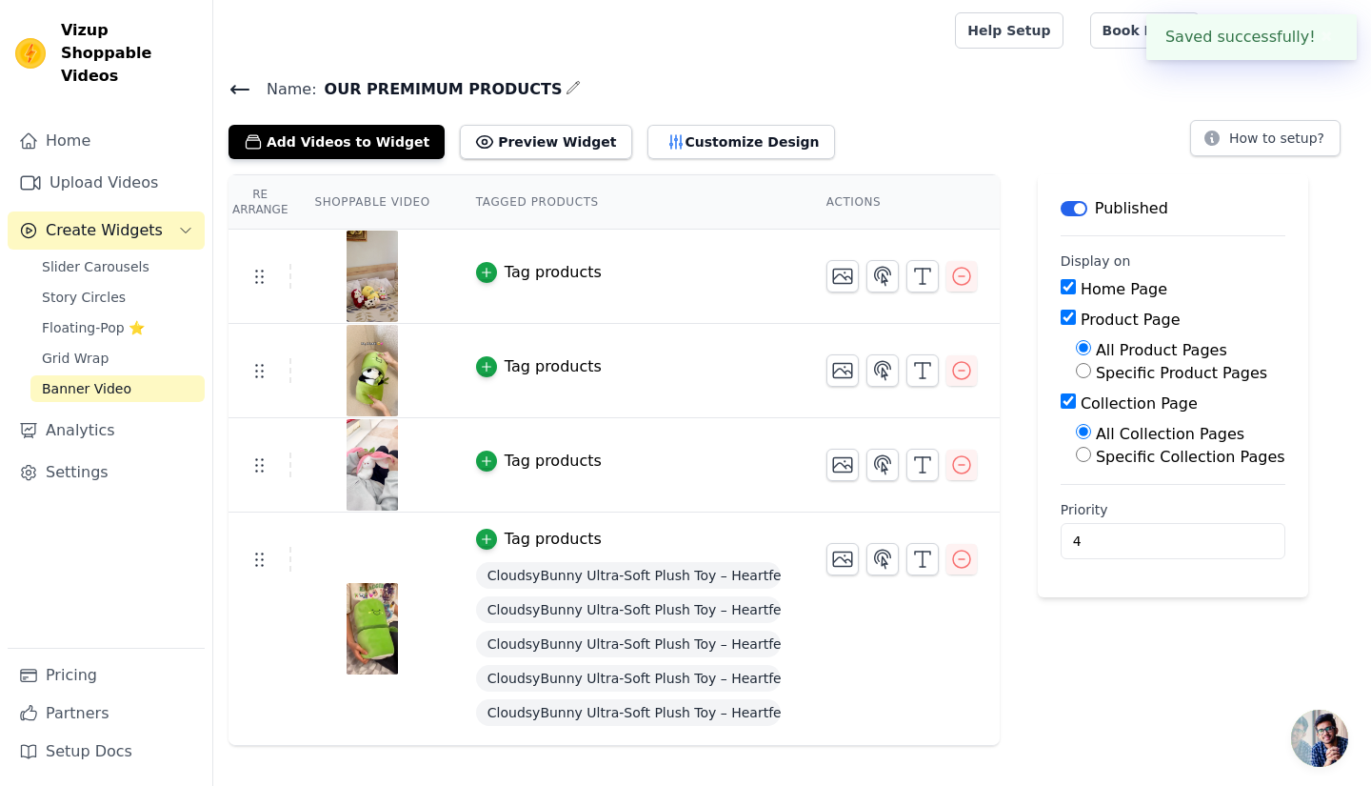
click at [993, 29] on div "Help Setup Book Demo Open user menu C CloudsyBunny Settings Help Docs Sign out" at bounding box center [792, 30] width 1158 height 61
click at [477, 134] on button "Preview Widget" at bounding box center [545, 142] width 171 height 34
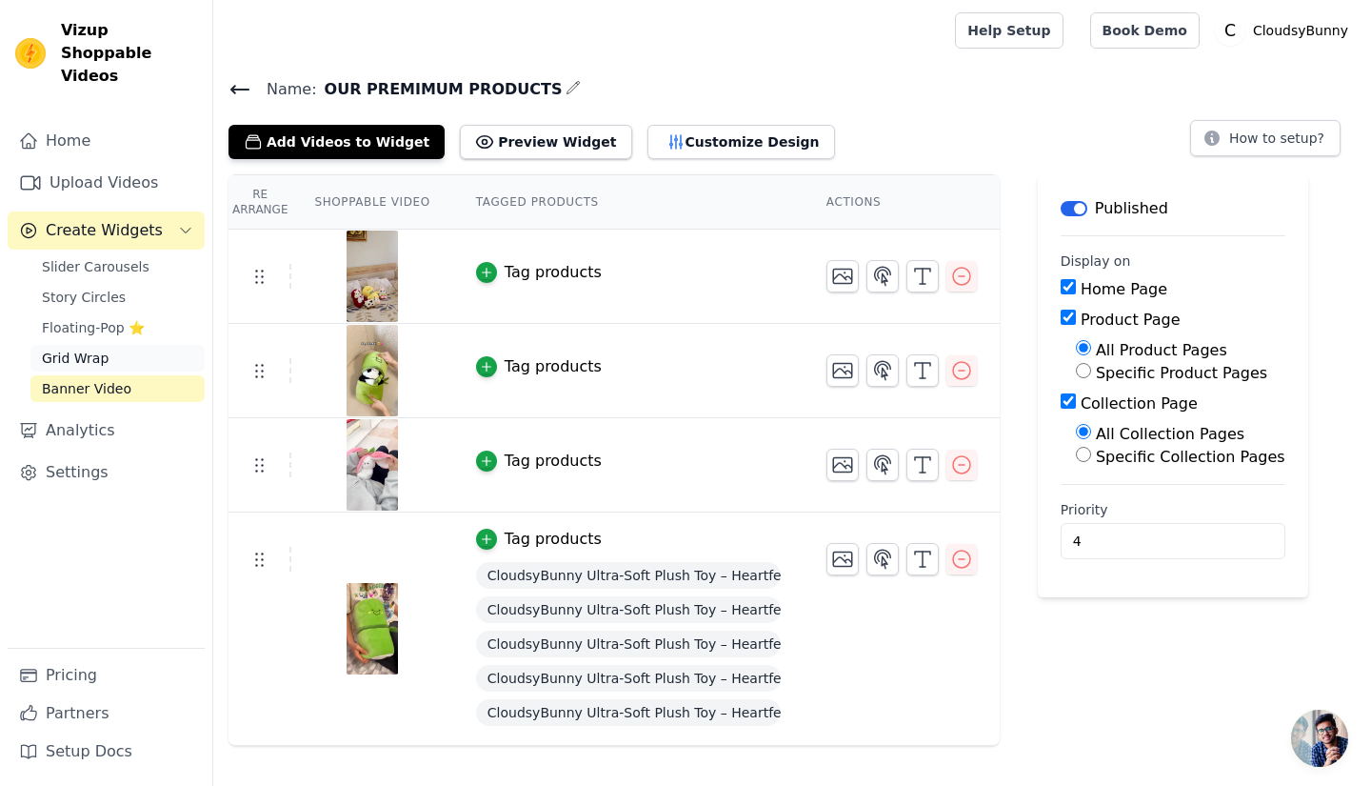
click at [67, 348] on span "Grid Wrap" at bounding box center [75, 357] width 67 height 19
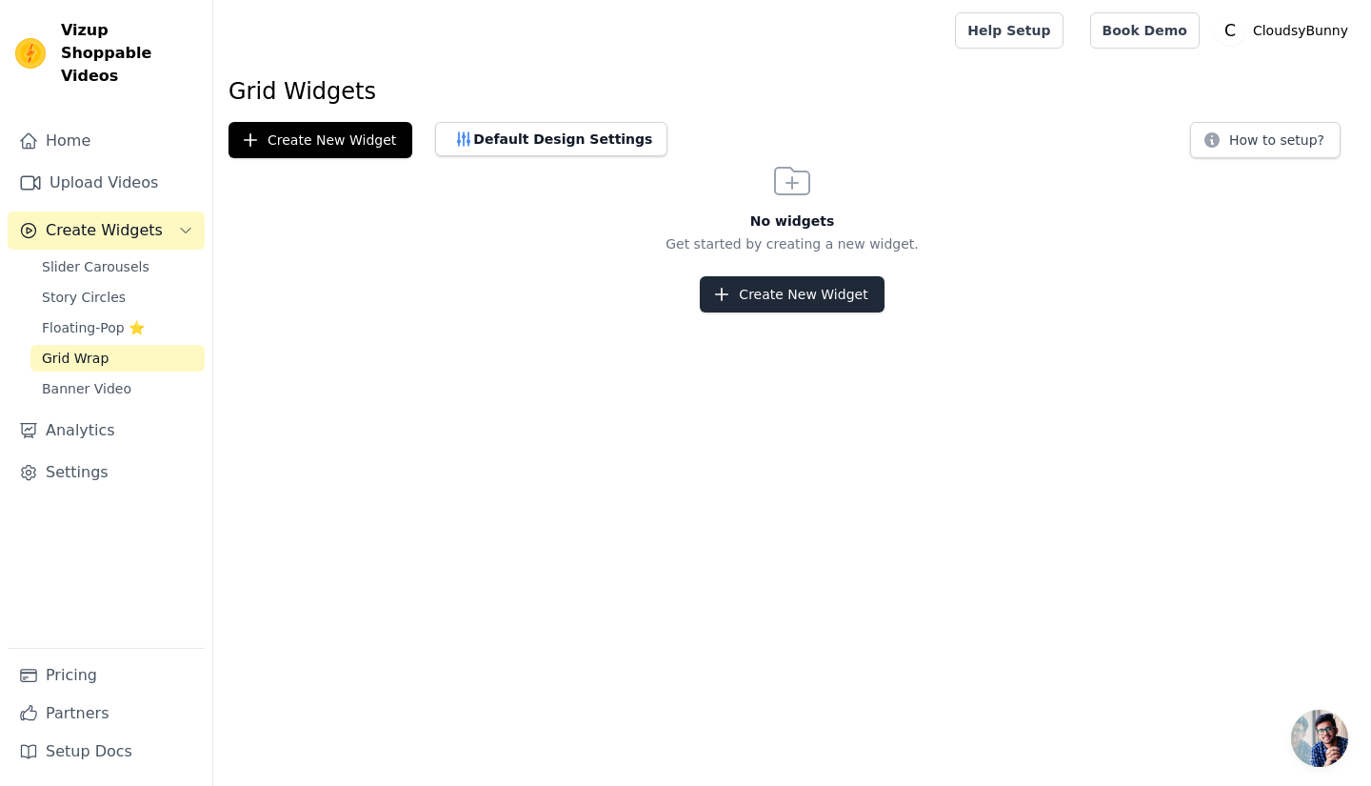
drag, startPoint x: 708, startPoint y: 317, endPoint x: 747, endPoint y: 287, distance: 49.5
click at [747, 287] on html "Vizup Shoppable Videos Home Upload Videos Create Widgets Slider Carousels Story…" at bounding box center [685, 156] width 1371 height 312
click at [747, 287] on button "Create New Widget" at bounding box center [792, 294] width 184 height 36
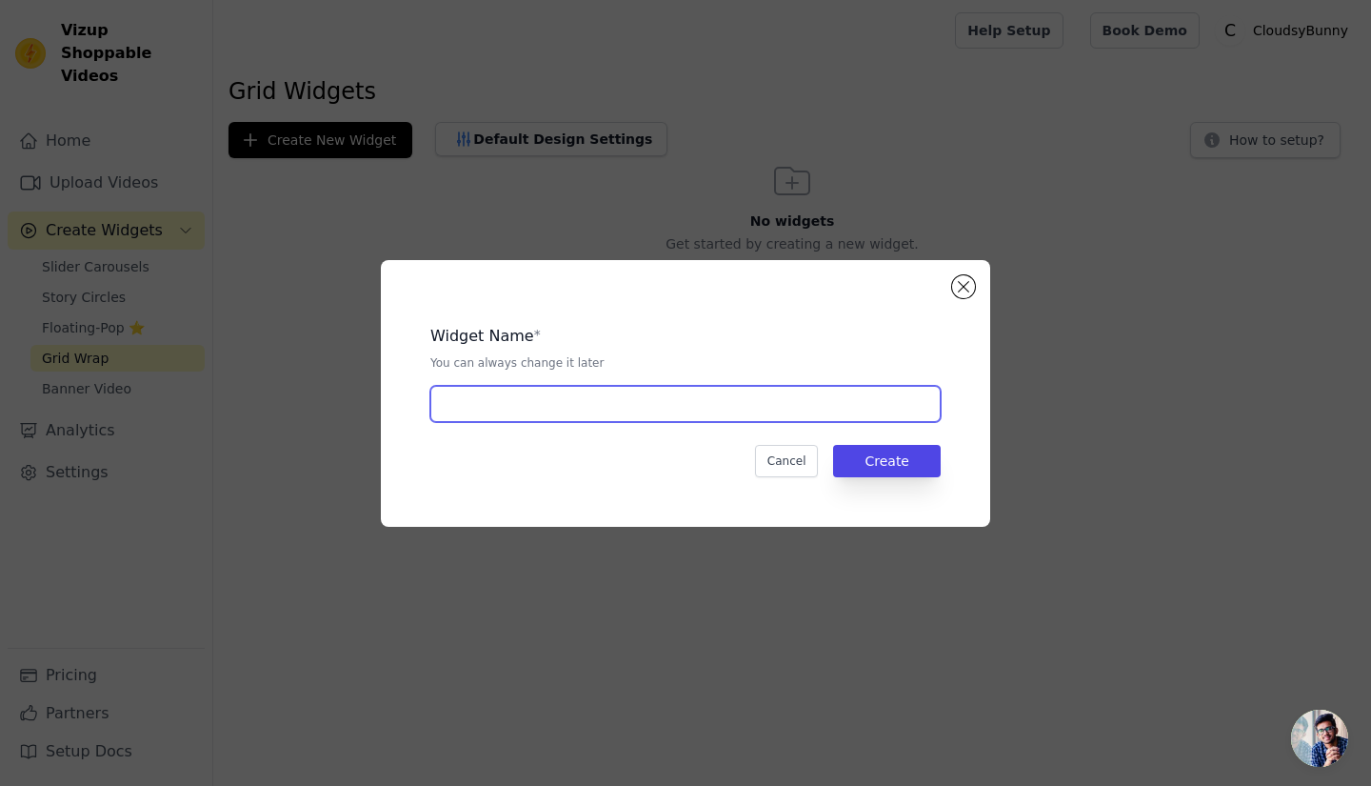
click at [693, 408] on input "text" at bounding box center [685, 404] width 510 height 36
type input "OUR PREMIMUM PRODUCTS"
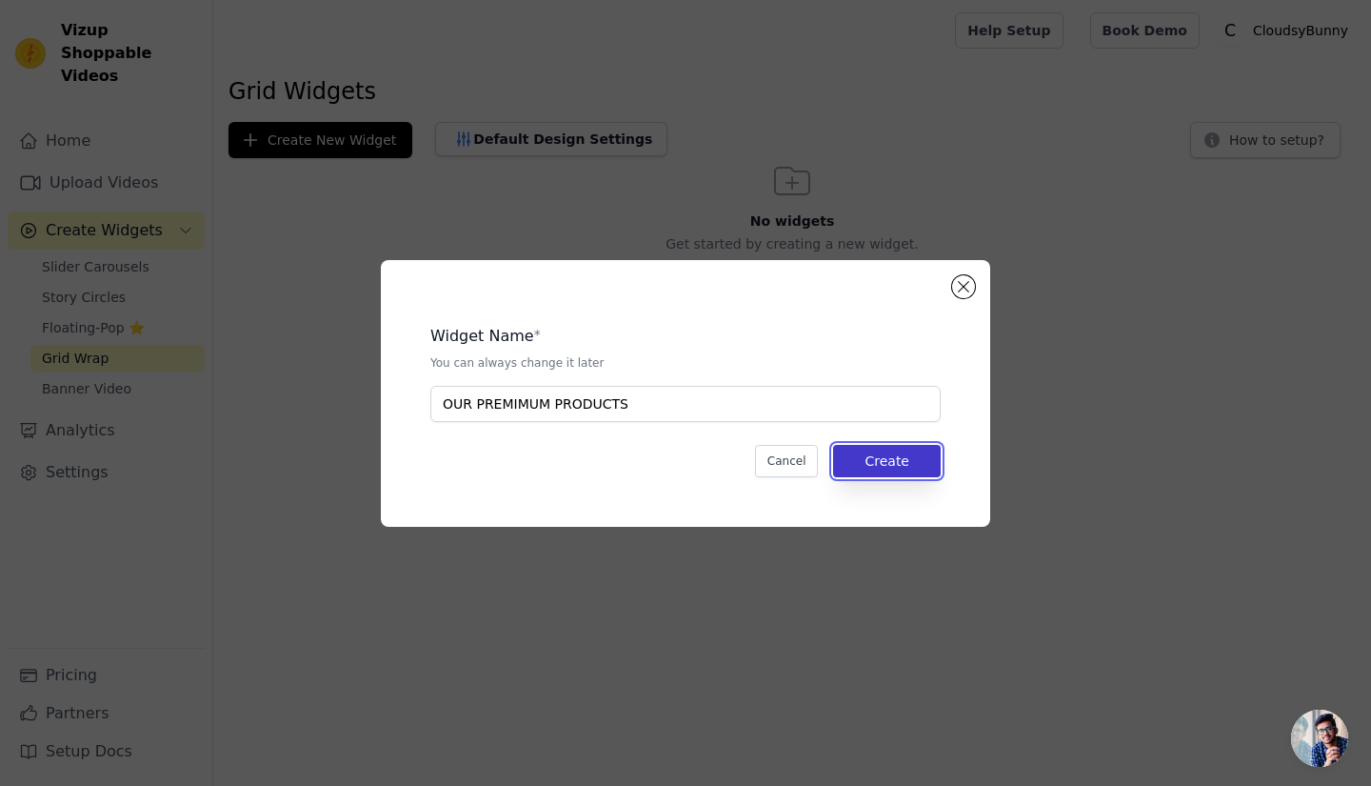
click at [874, 466] on button "Create" at bounding box center [887, 461] width 108 height 32
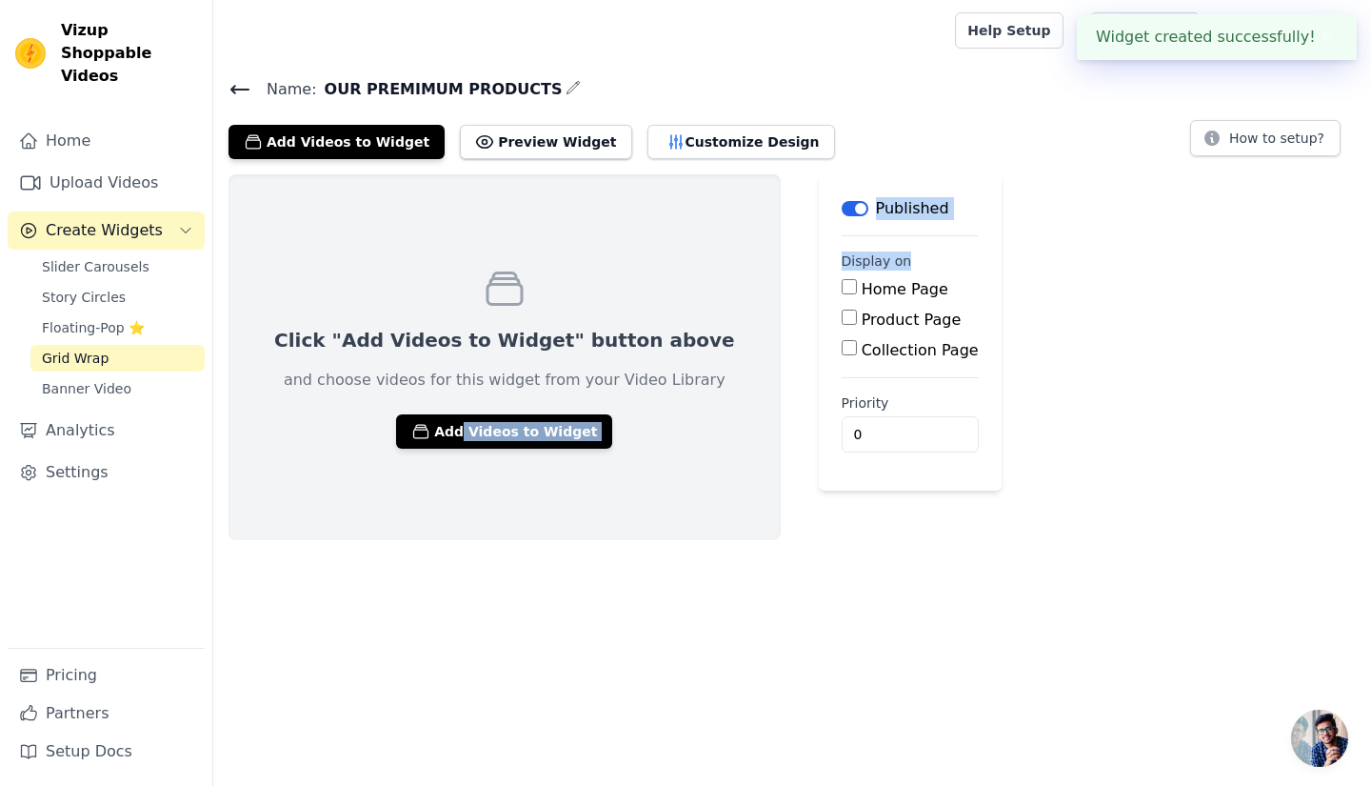
drag, startPoint x: 457, startPoint y: 410, endPoint x: 769, endPoint y: 294, distance: 333.2
click at [769, 294] on div "Click "Add Videos to Widget" button above and choose videos for this widget fro…" at bounding box center [792, 357] width 1158 height 366
click at [819, 294] on main "Label Published Display on Home Page Product Page Collection Page Priority 0" at bounding box center [910, 332] width 183 height 316
click at [842, 285] on input "Home Page" at bounding box center [849, 286] width 15 height 15
checkbox input "true"
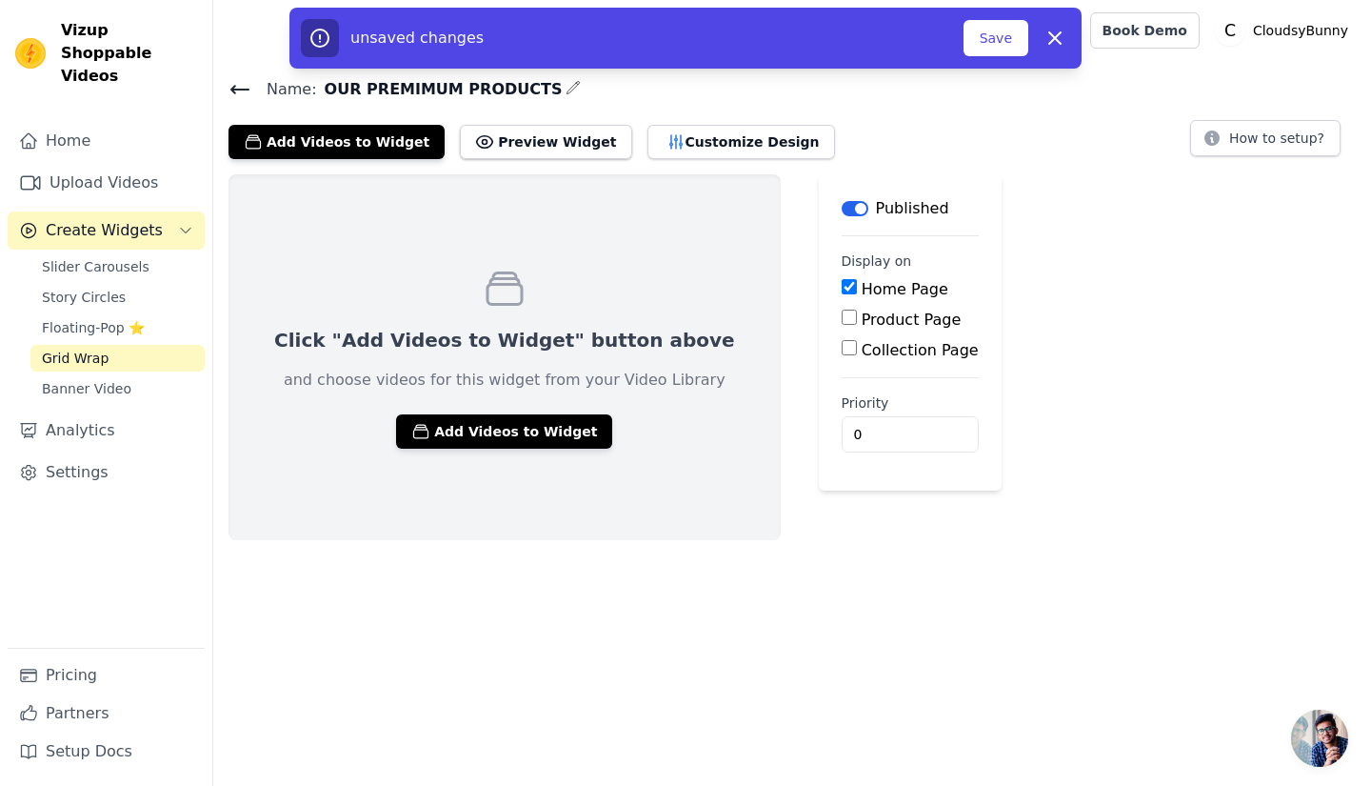
click at [842, 319] on input "Product Page" at bounding box center [849, 316] width 15 height 15
checkbox input "true"
click at [842, 406] on input "Collection Page" at bounding box center [849, 400] width 15 height 15
checkbox input "true"
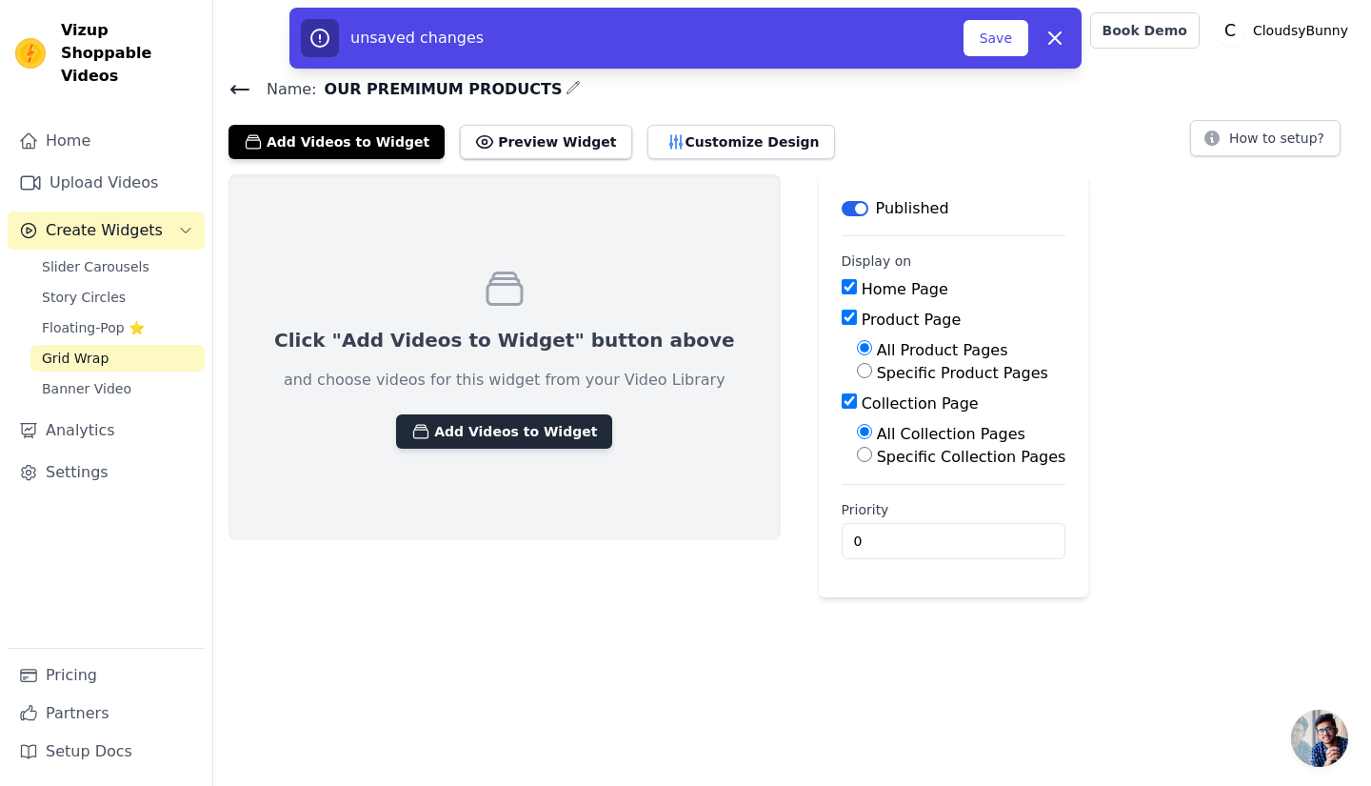
click at [498, 442] on button "Add Videos to Widget" at bounding box center [504, 431] width 216 height 34
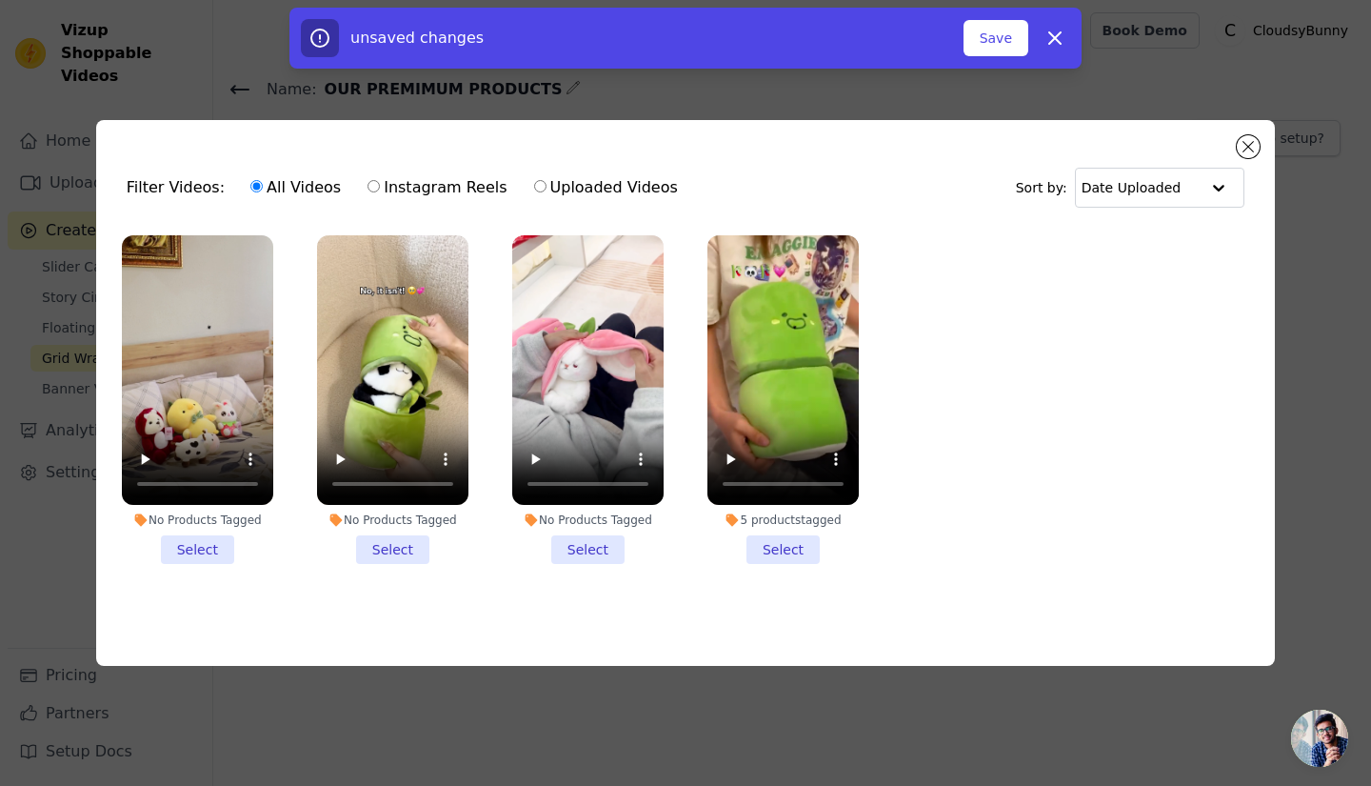
click at [188, 556] on li "No Products Tagged Select" at bounding box center [197, 399] width 151 height 328
click at [0, 0] on input "No Products Tagged Select" at bounding box center [0, 0] width 0 height 0
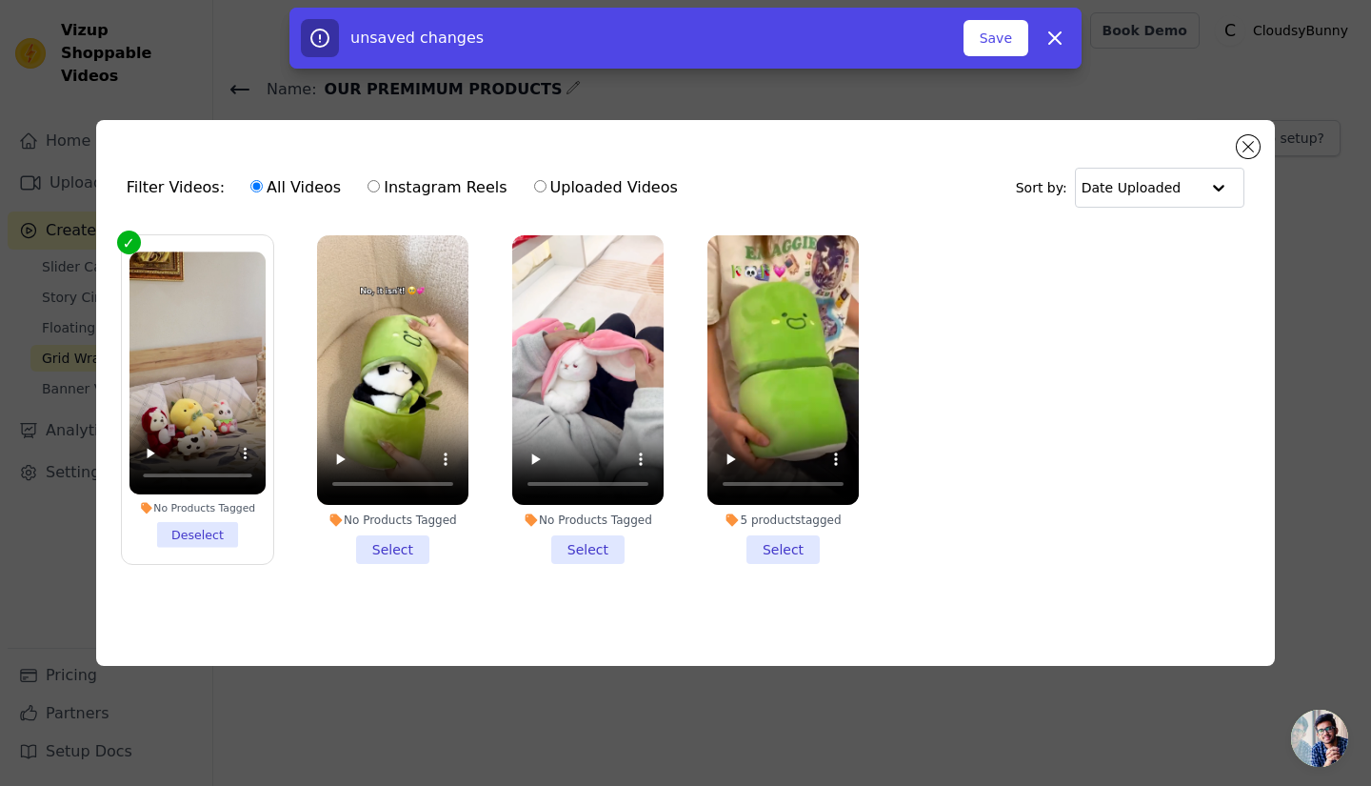
click at [377, 547] on li "No Products Tagged Select" at bounding box center [392, 399] width 151 height 328
click at [0, 0] on input "No Products Tagged Select" at bounding box center [0, 0] width 0 height 0
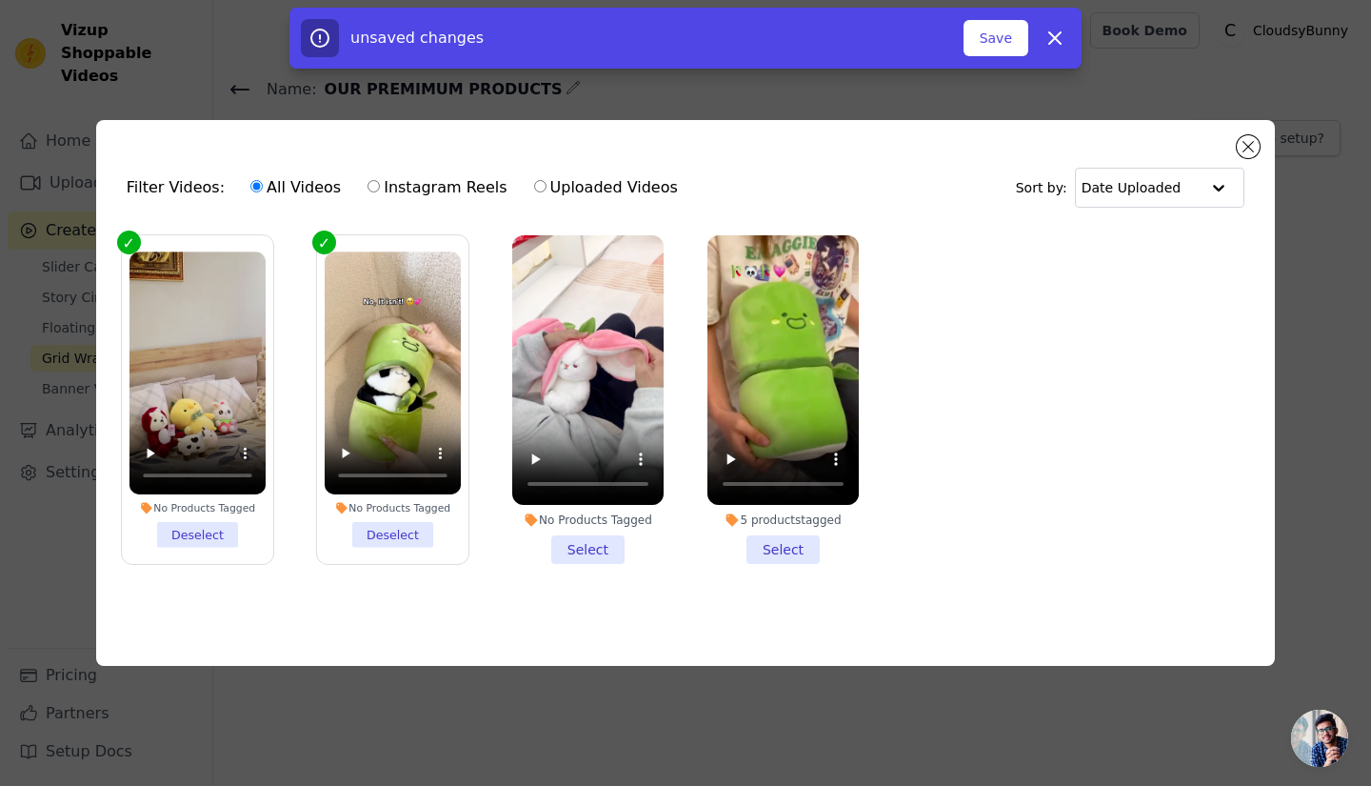
click at [602, 549] on li "No Products Tagged Select" at bounding box center [587, 399] width 151 height 328
click at [0, 0] on input "No Products Tagged Select" at bounding box center [0, 0] width 0 height 0
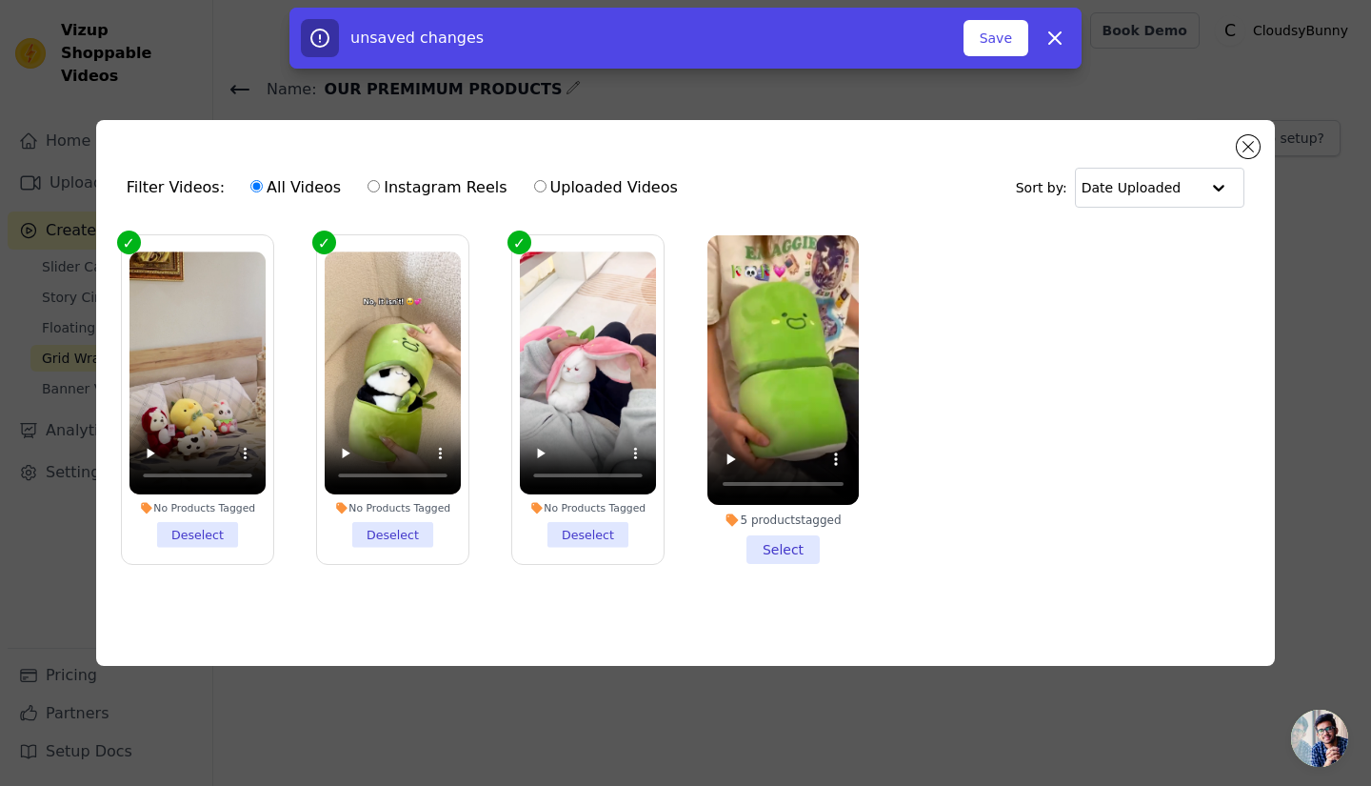
click at [769, 543] on li "5 products tagged Select" at bounding box center [782, 399] width 151 height 328
click at [0, 0] on input "5 products tagged Select" at bounding box center [0, 0] width 0 height 0
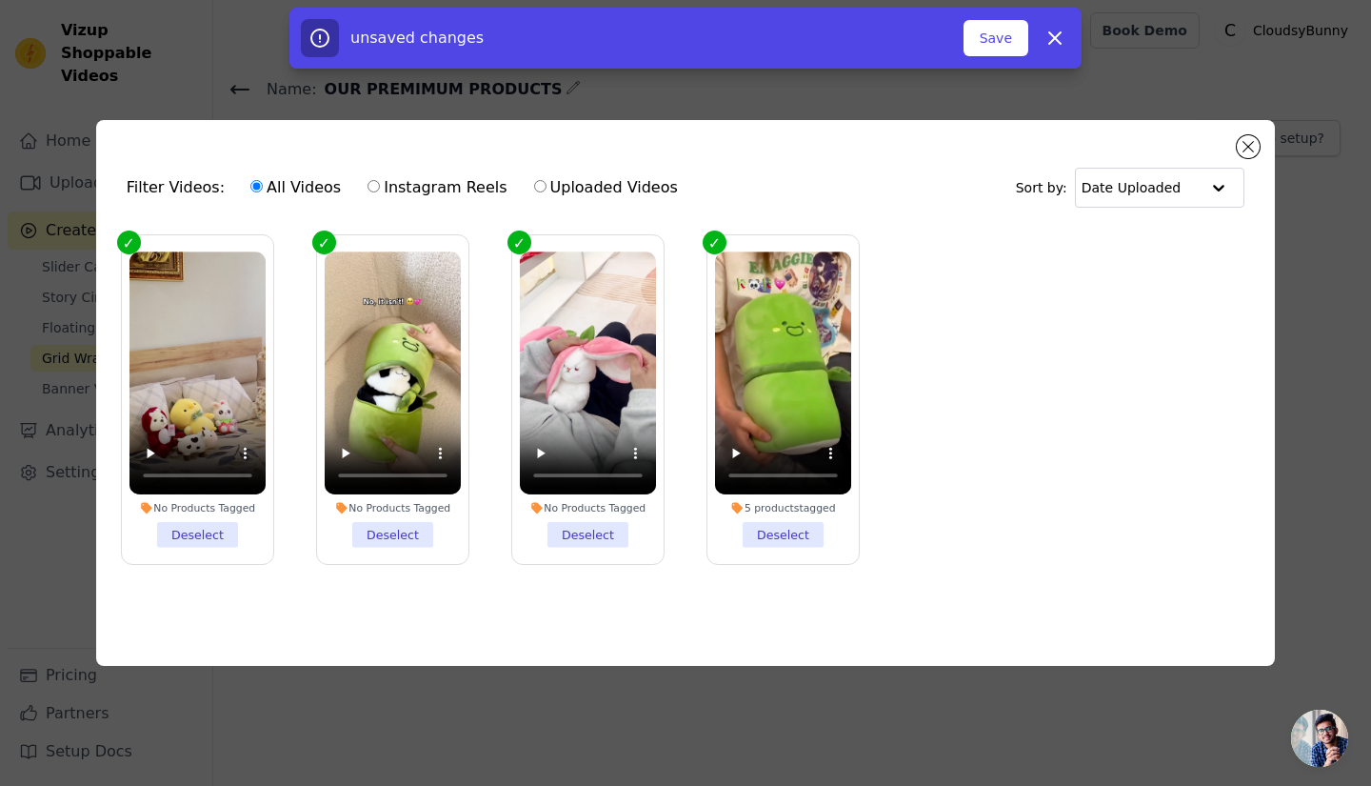
click at [1236, 150] on div "Filter Videos: All Videos Instagram Reels Uploaded Videos Sort by: Date Uploaded" at bounding box center [685, 187] width 1148 height 74
click at [1246, 142] on button "Close modal" at bounding box center [1248, 146] width 23 height 23
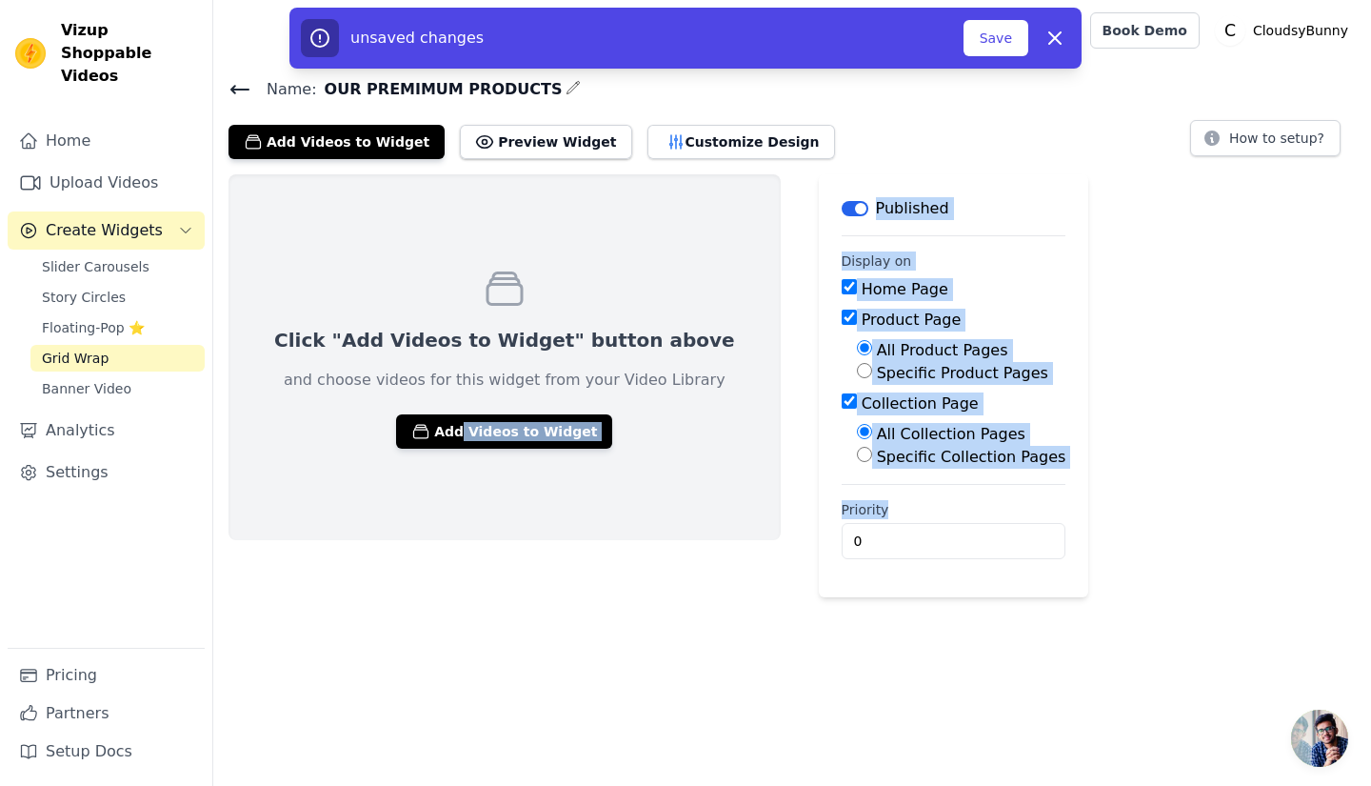
drag, startPoint x: 521, startPoint y: 410, endPoint x: 885, endPoint y: 545, distance: 388.6
click at [885, 545] on div "Click "Add Videos to Widget" button above and choose videos for this widget fro…" at bounding box center [792, 385] width 1158 height 423
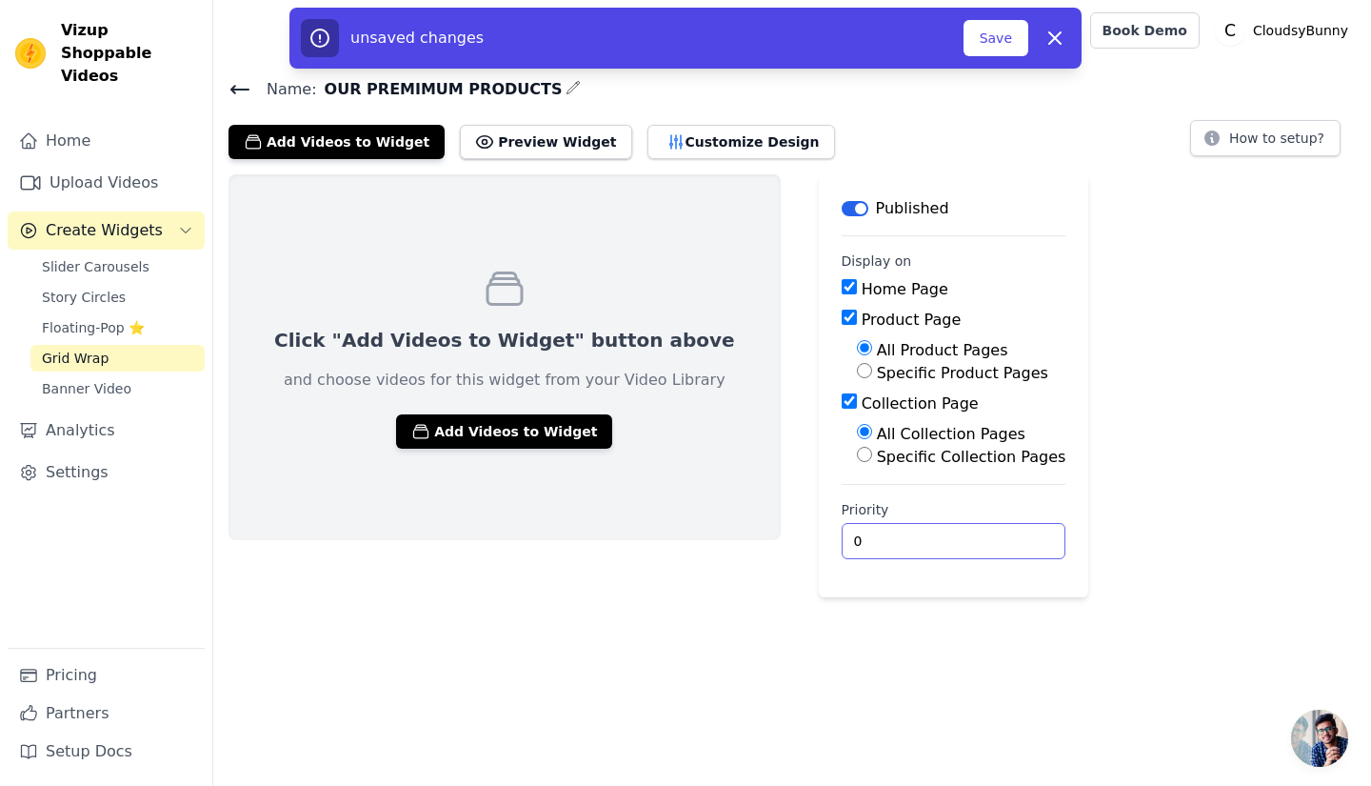
drag, startPoint x: 885, startPoint y: 545, endPoint x: 922, endPoint y: 530, distance: 38.9
click at [922, 530] on input "0" at bounding box center [954, 541] width 225 height 36
click at [922, 530] on input "1" at bounding box center [954, 541] width 225 height 36
click at [922, 530] on input "2" at bounding box center [954, 541] width 225 height 36
click at [922, 530] on input "3" at bounding box center [954, 541] width 225 height 36
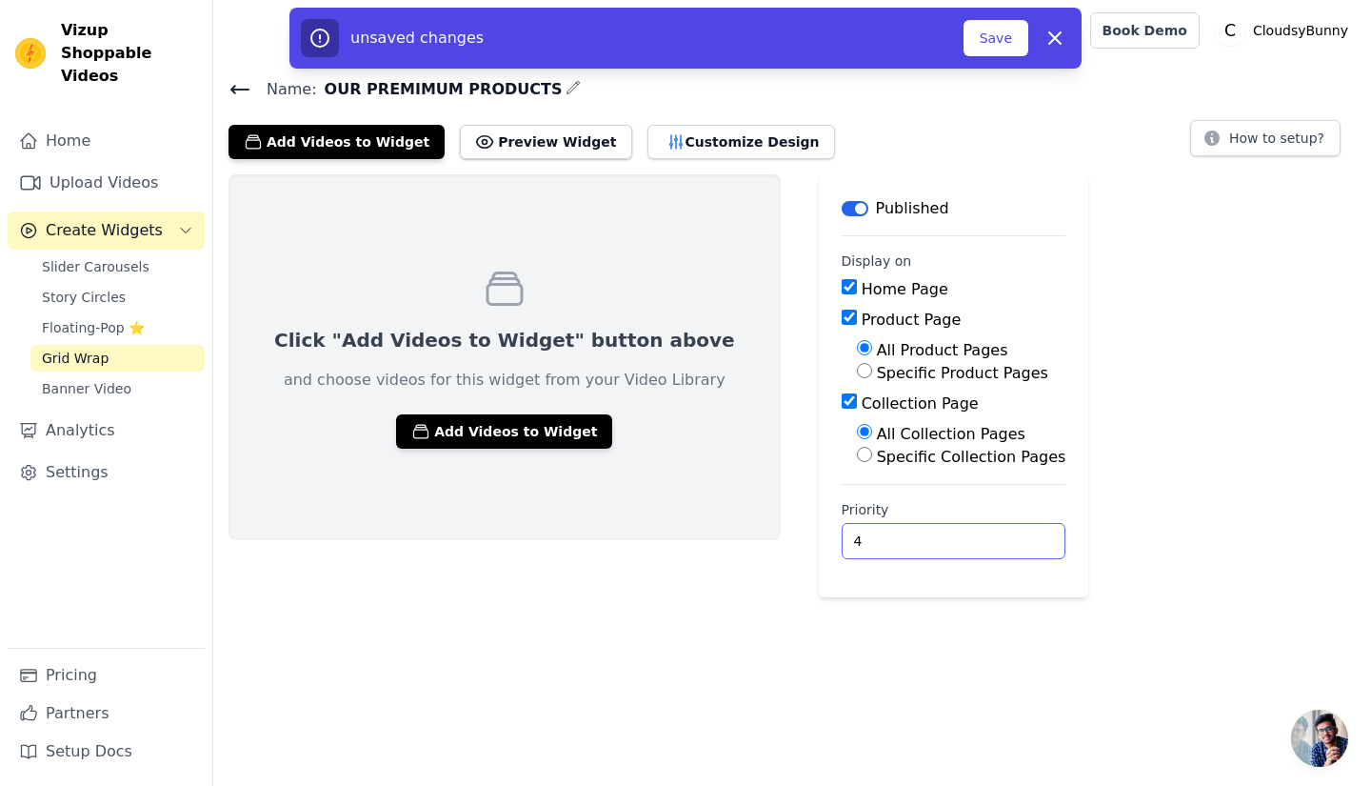
type input "4"
click at [922, 530] on input "4" at bounding box center [954, 541] width 225 height 36
click at [452, 432] on button "Add Videos to Widget" at bounding box center [504, 431] width 216 height 34
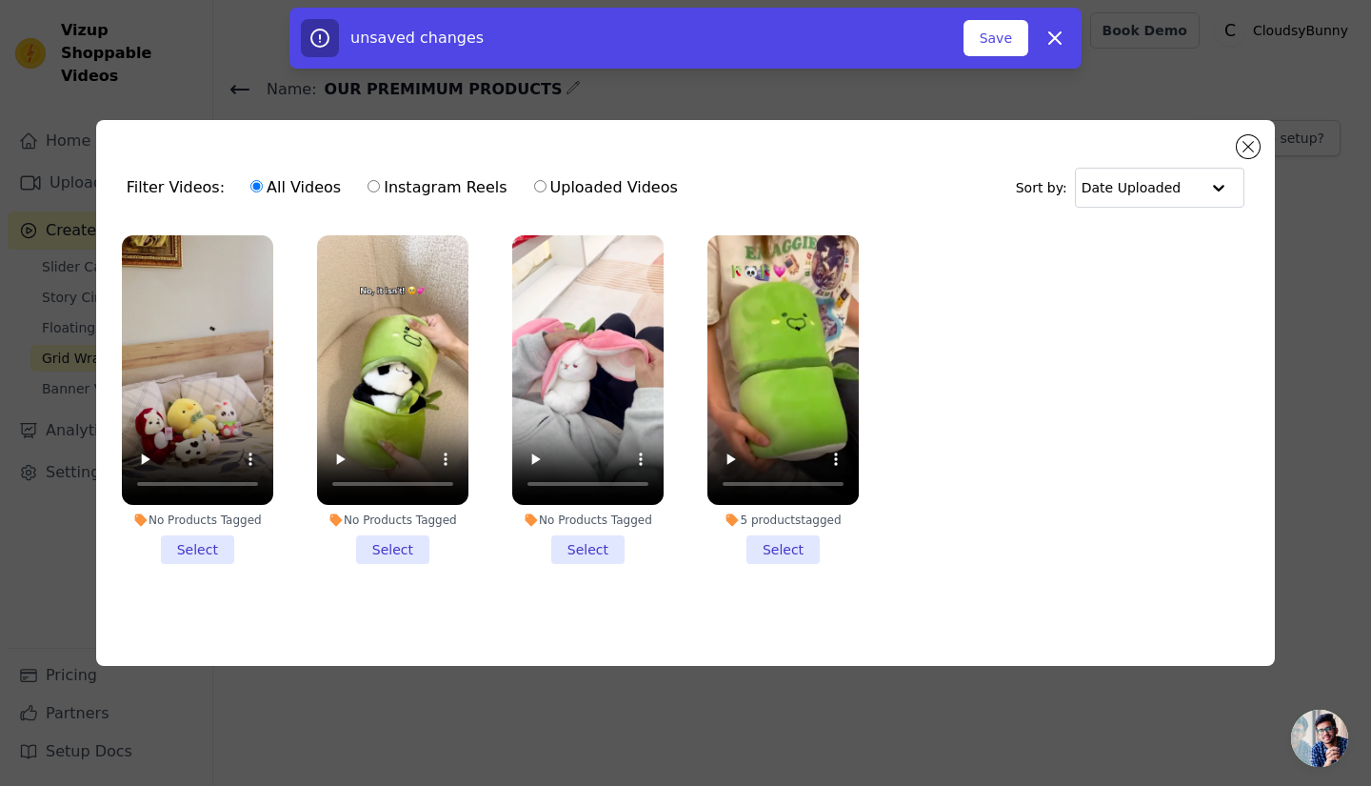
click at [208, 539] on li "No Products Tagged Select" at bounding box center [197, 399] width 151 height 328
click at [0, 0] on input "No Products Tagged Select" at bounding box center [0, 0] width 0 height 0
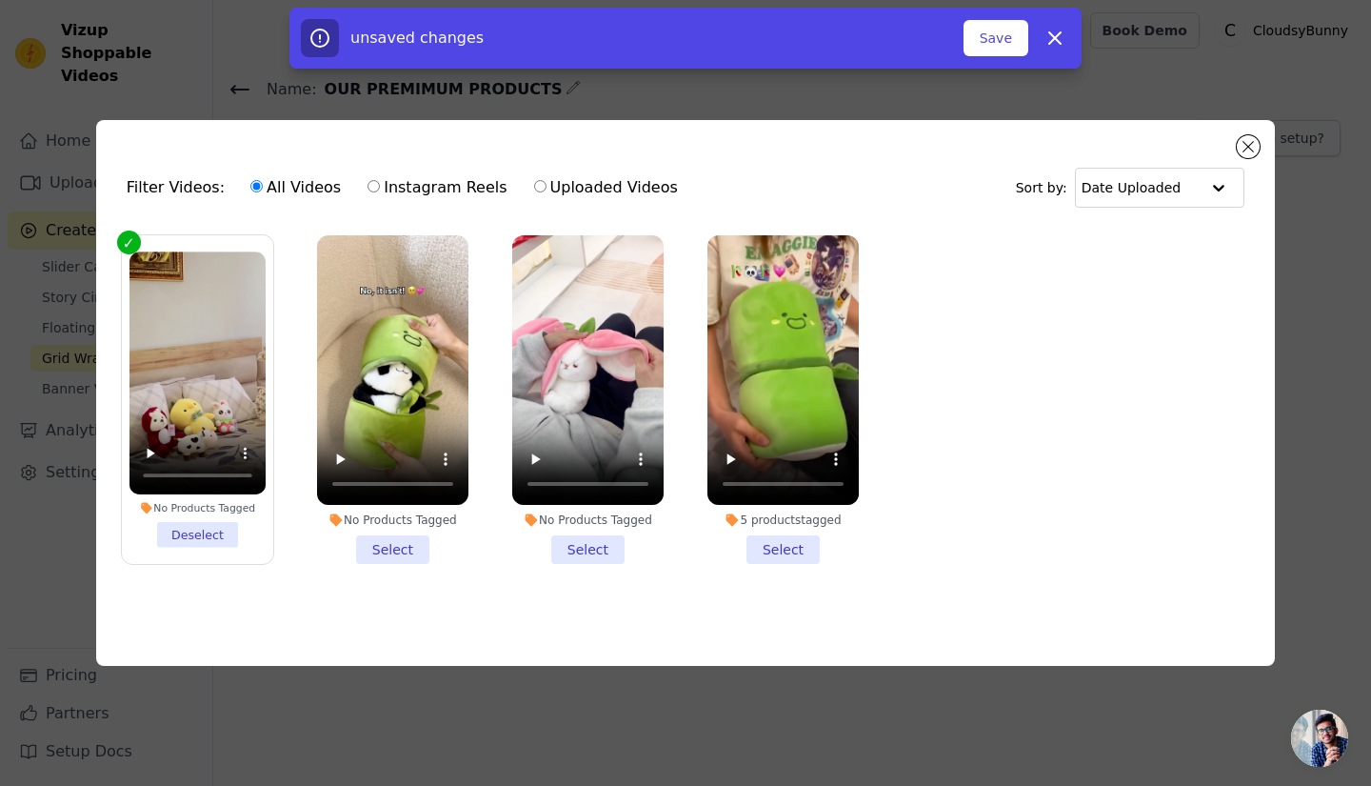
click at [383, 545] on li "No Products Tagged Select" at bounding box center [392, 399] width 151 height 328
click at [0, 0] on input "No Products Tagged Select" at bounding box center [0, 0] width 0 height 0
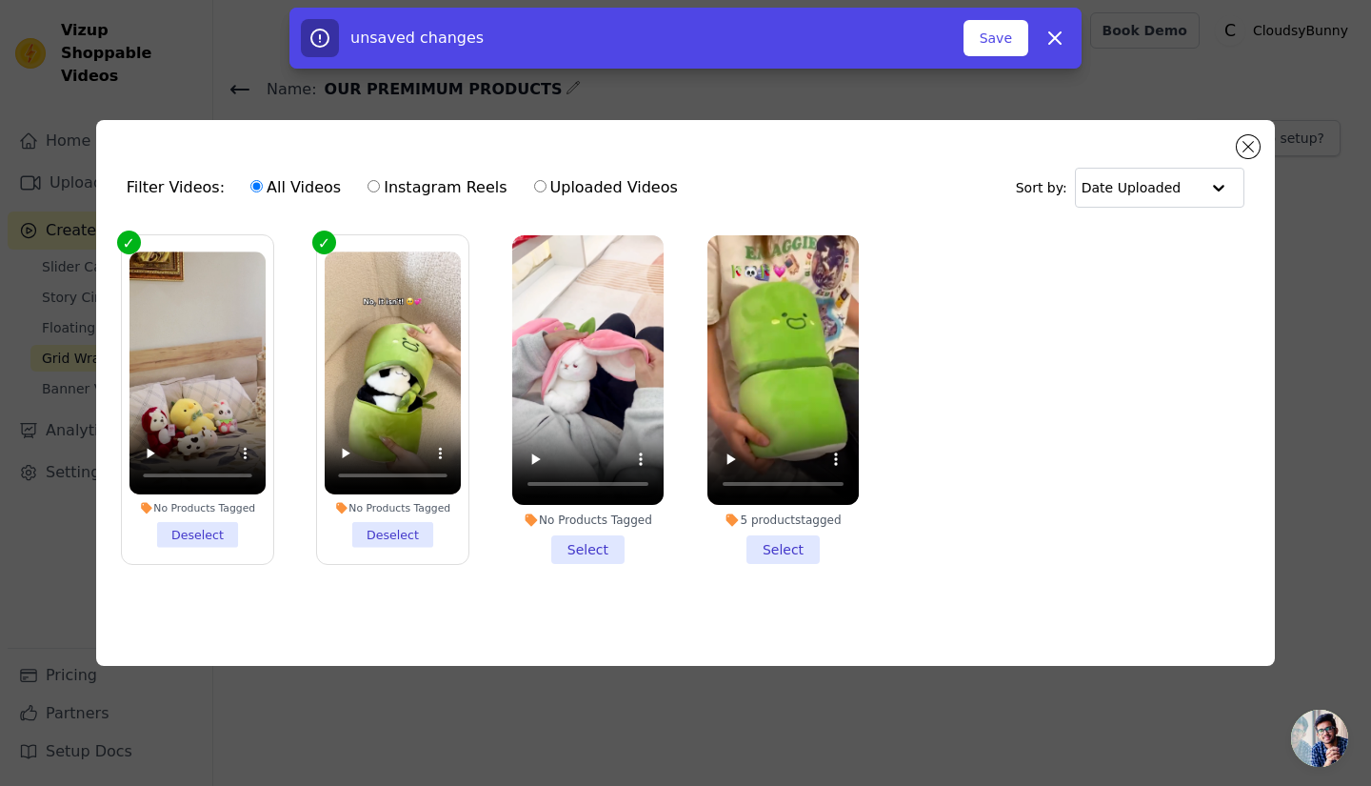
click at [606, 547] on li "No Products Tagged Select" at bounding box center [587, 399] width 151 height 328
click at [0, 0] on input "No Products Tagged Select" at bounding box center [0, 0] width 0 height 0
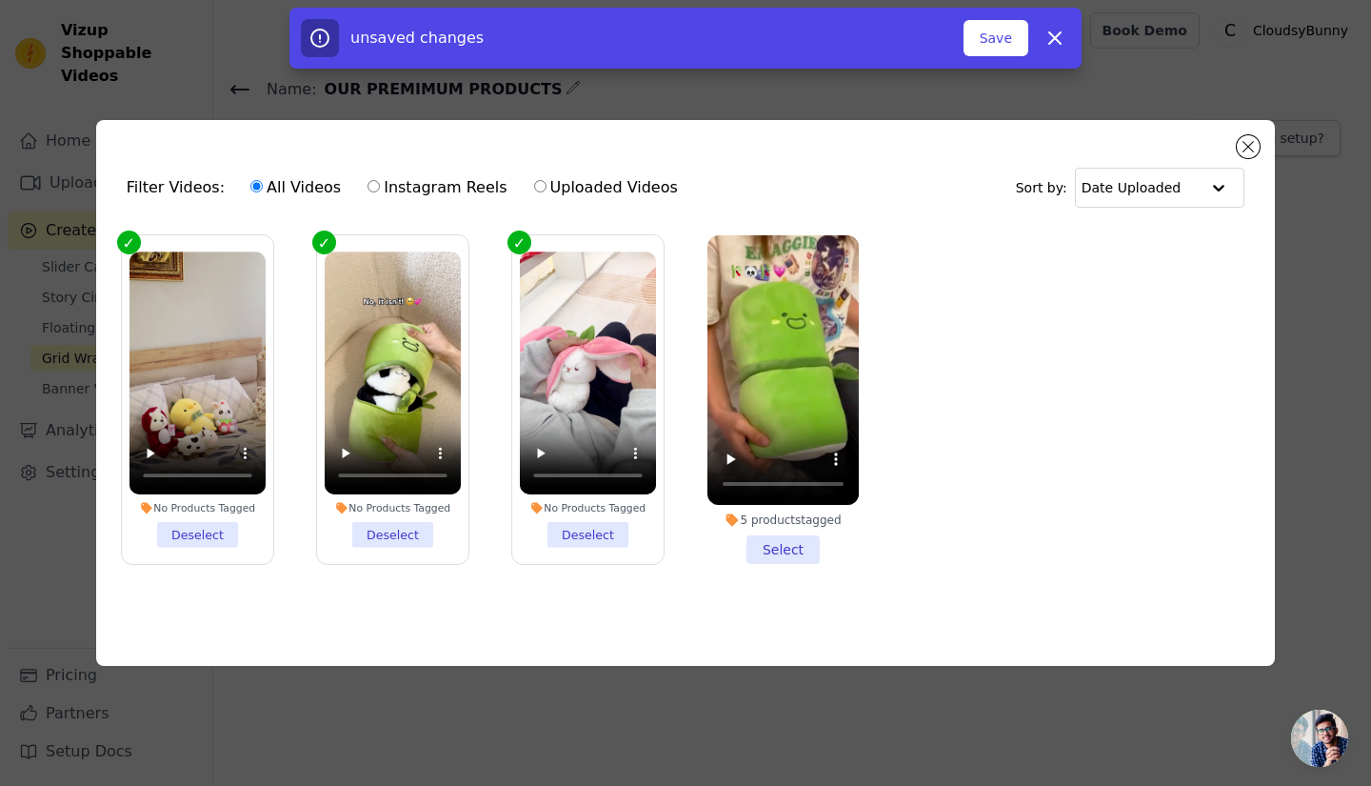
click at [792, 547] on li "5 products tagged Select" at bounding box center [782, 399] width 151 height 328
click at [0, 0] on input "5 products tagged Select" at bounding box center [0, 0] width 0 height 0
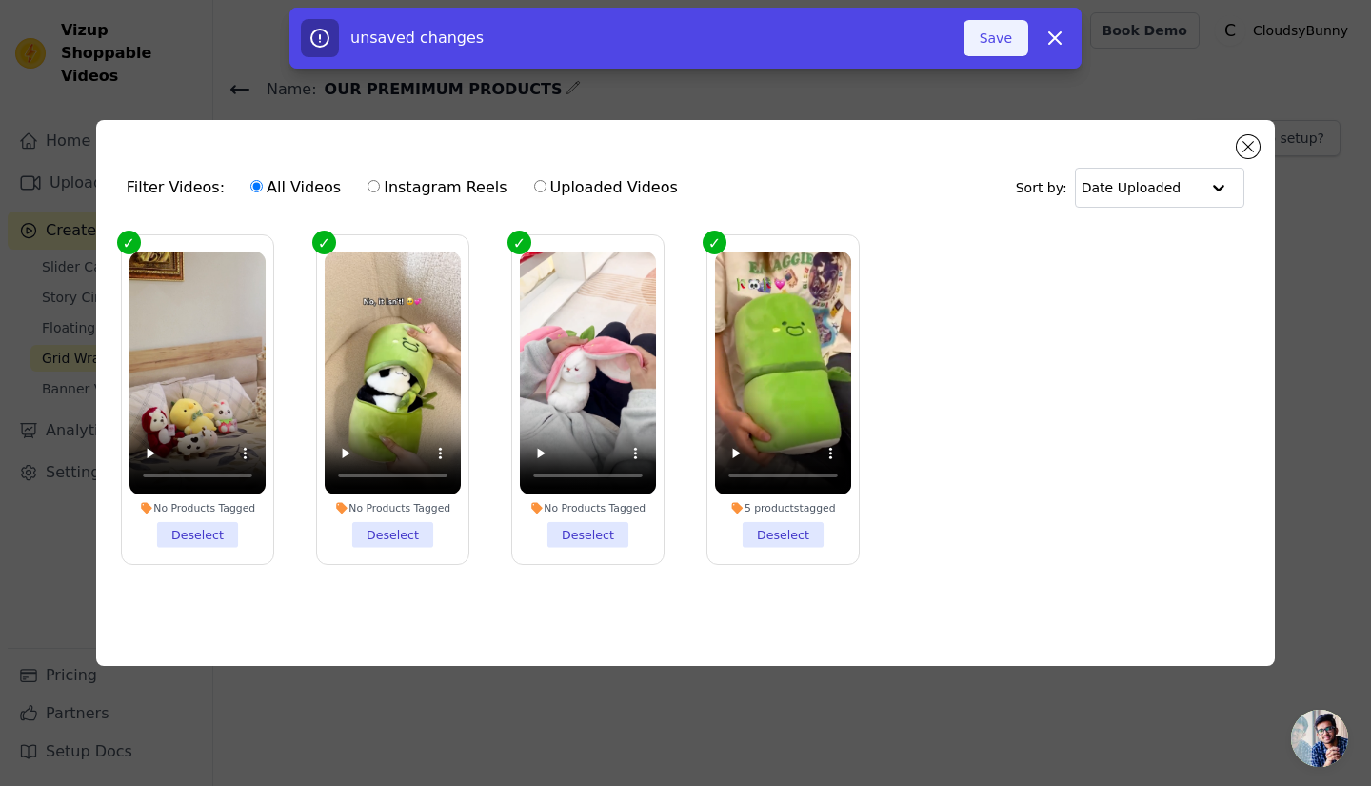
click at [997, 26] on button "Save" at bounding box center [996, 38] width 65 height 36
click at [998, 31] on button "Save" at bounding box center [996, 38] width 65 height 36
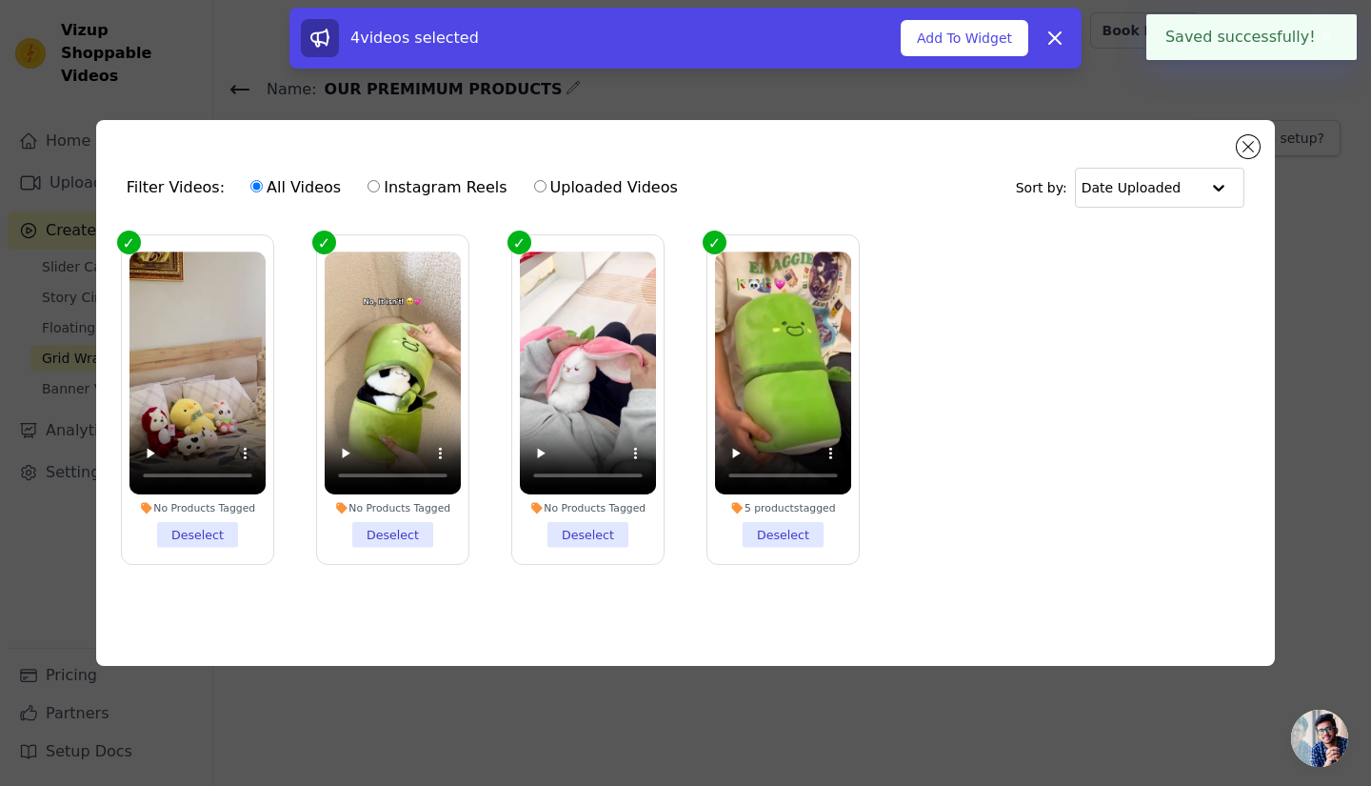
click at [998, 31] on button "Add To Widget" at bounding box center [965, 38] width 128 height 36
